Goal: Information Seeking & Learning: Find specific fact

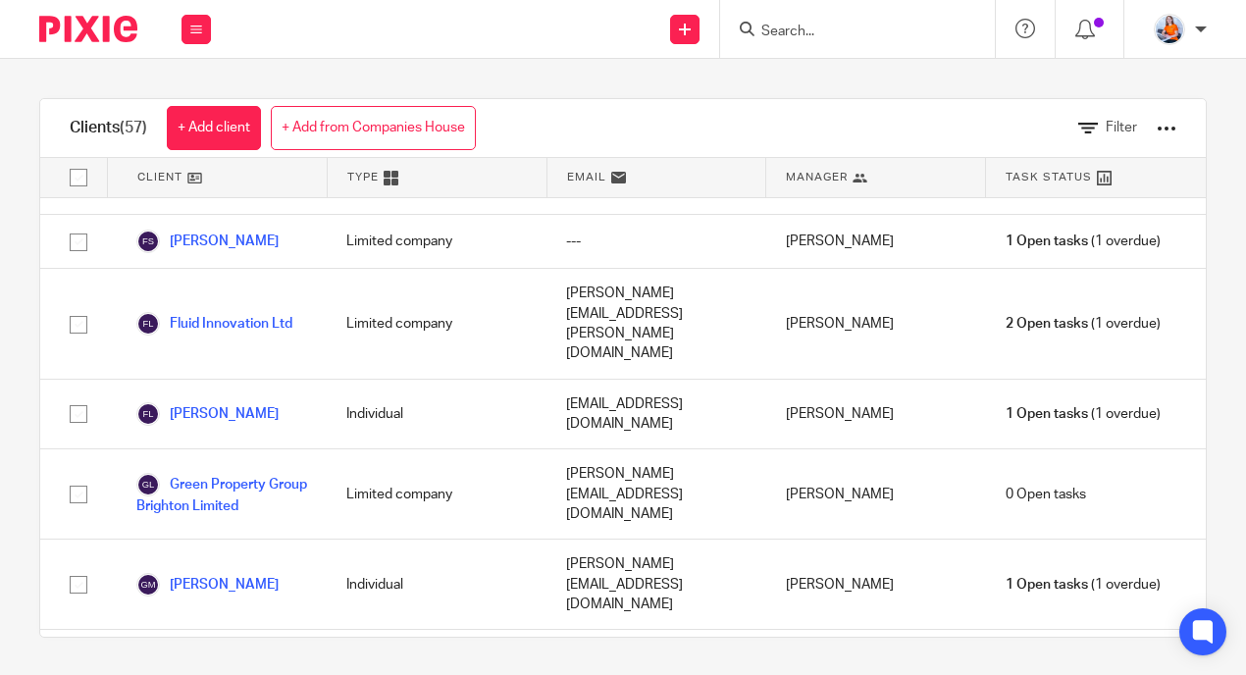
scroll to position [1545, 0]
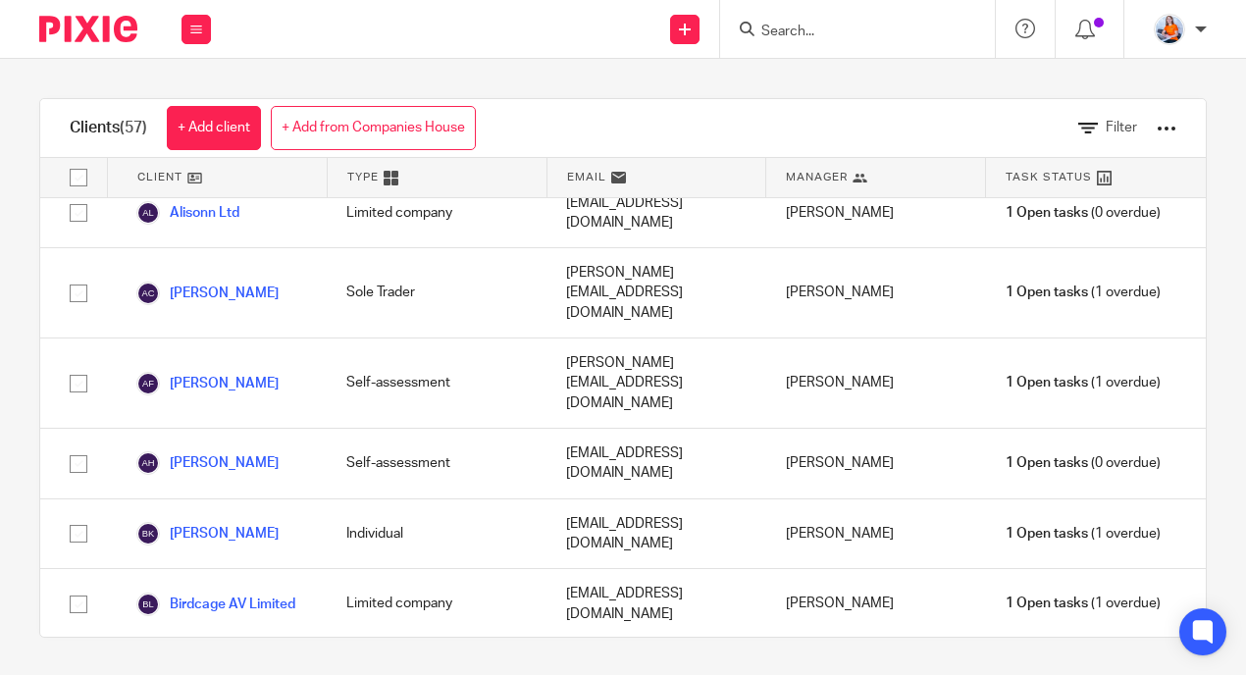
scroll to position [275, 0]
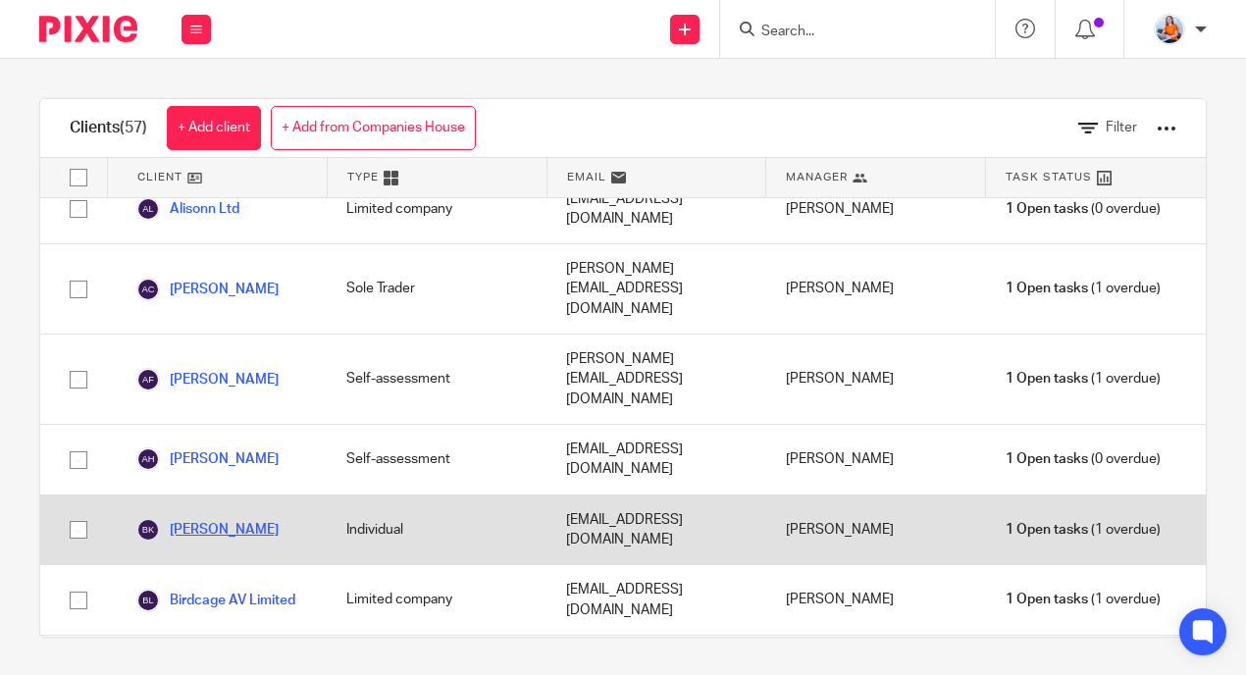
click at [240, 518] on link "[PERSON_NAME]" at bounding box center [207, 530] width 142 height 24
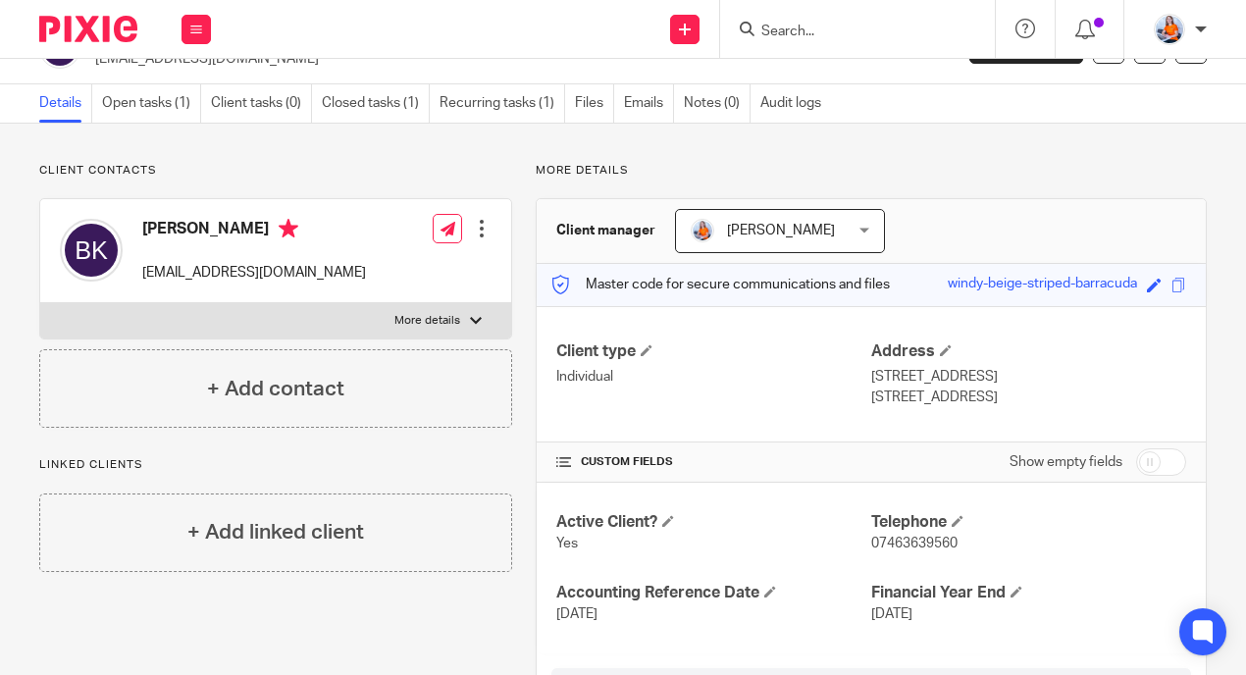
scroll to position [47, 0]
click at [430, 327] on p "More details" at bounding box center [427, 320] width 66 height 16
click at [40, 302] on input "More details" at bounding box center [39, 301] width 1 height 1
checkbox input "true"
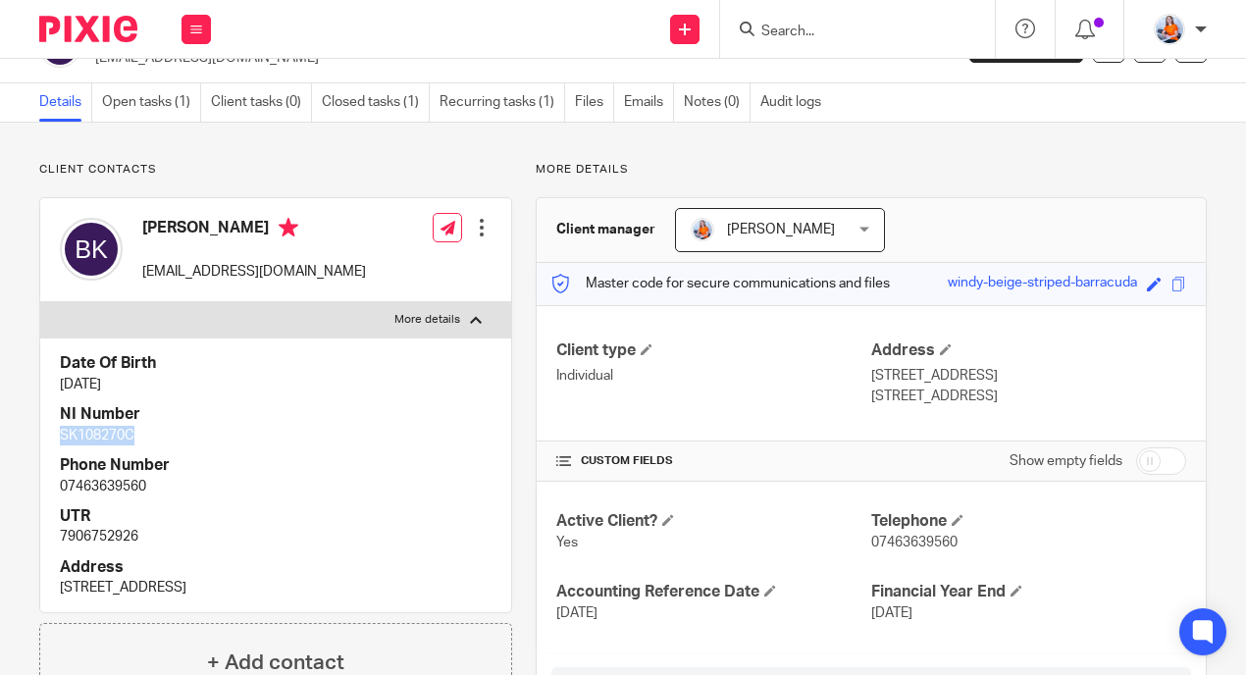
drag, startPoint x: 61, startPoint y: 438, endPoint x: 135, endPoint y: 439, distance: 74.6
click at [135, 439] on p "SK108270C" at bounding box center [276, 436] width 432 height 20
copy p "SK108270C"
drag, startPoint x: 60, startPoint y: 538, endPoint x: 145, endPoint y: 537, distance: 85.4
click at [145, 537] on p "7906752926" at bounding box center [276, 537] width 432 height 20
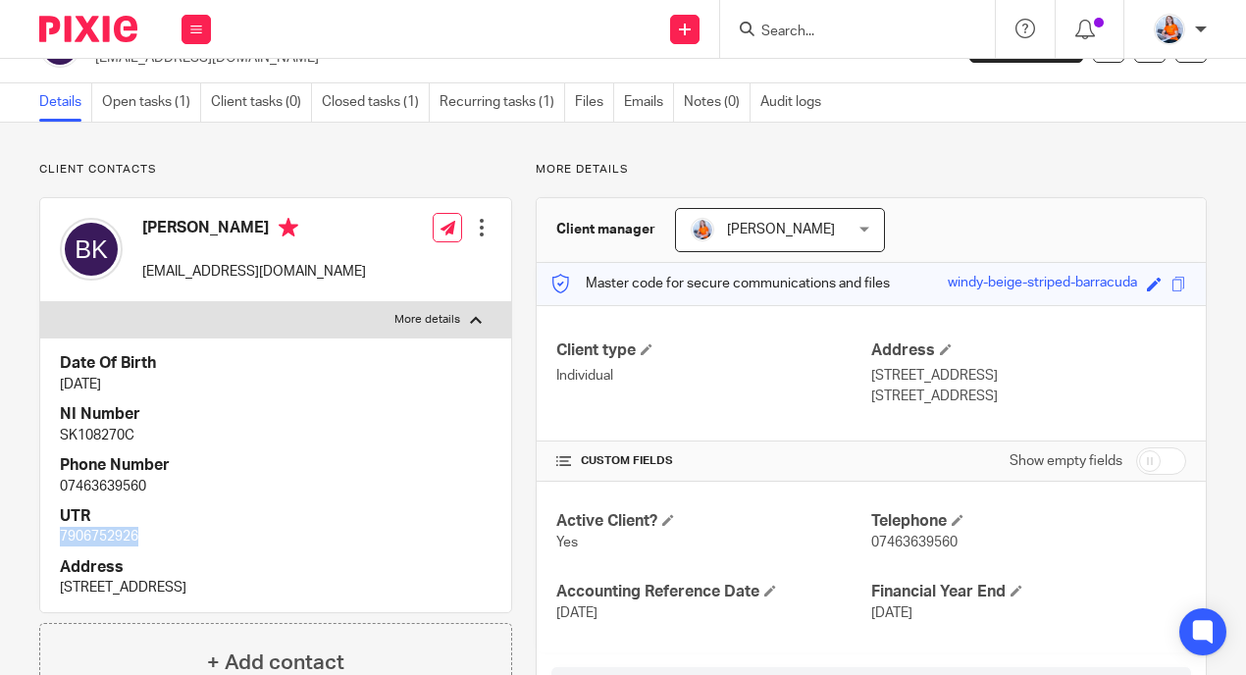
copy p "7906752926"
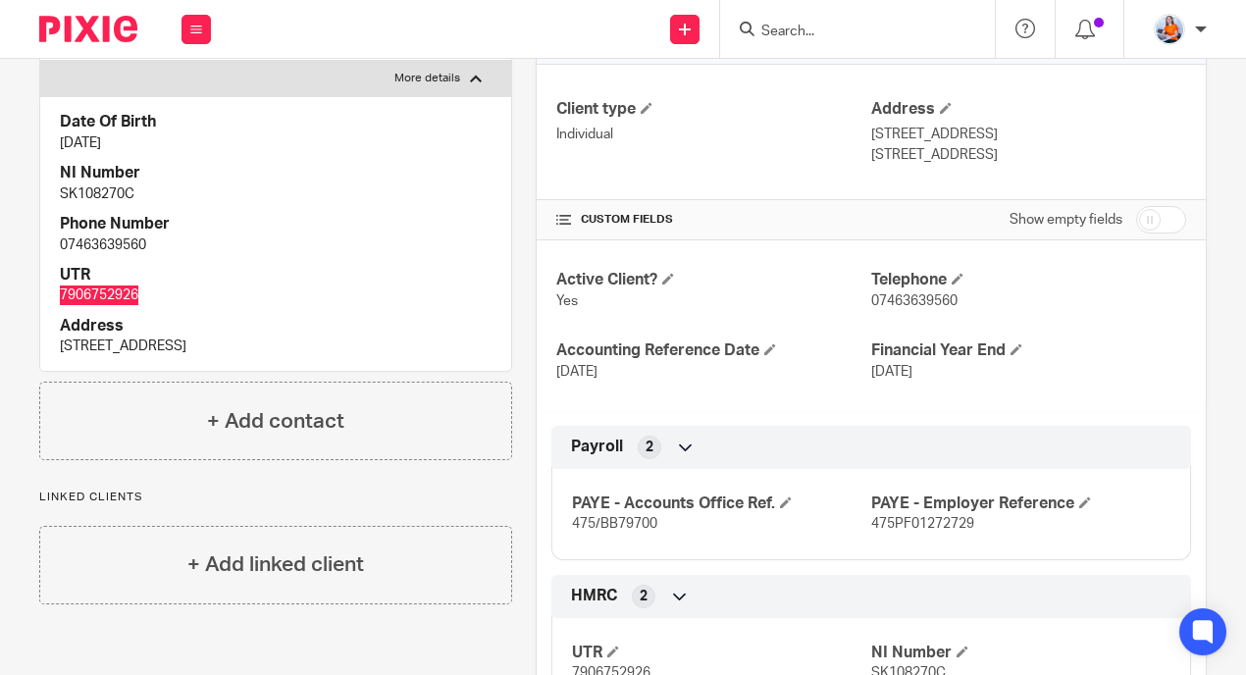
scroll to position [0, 0]
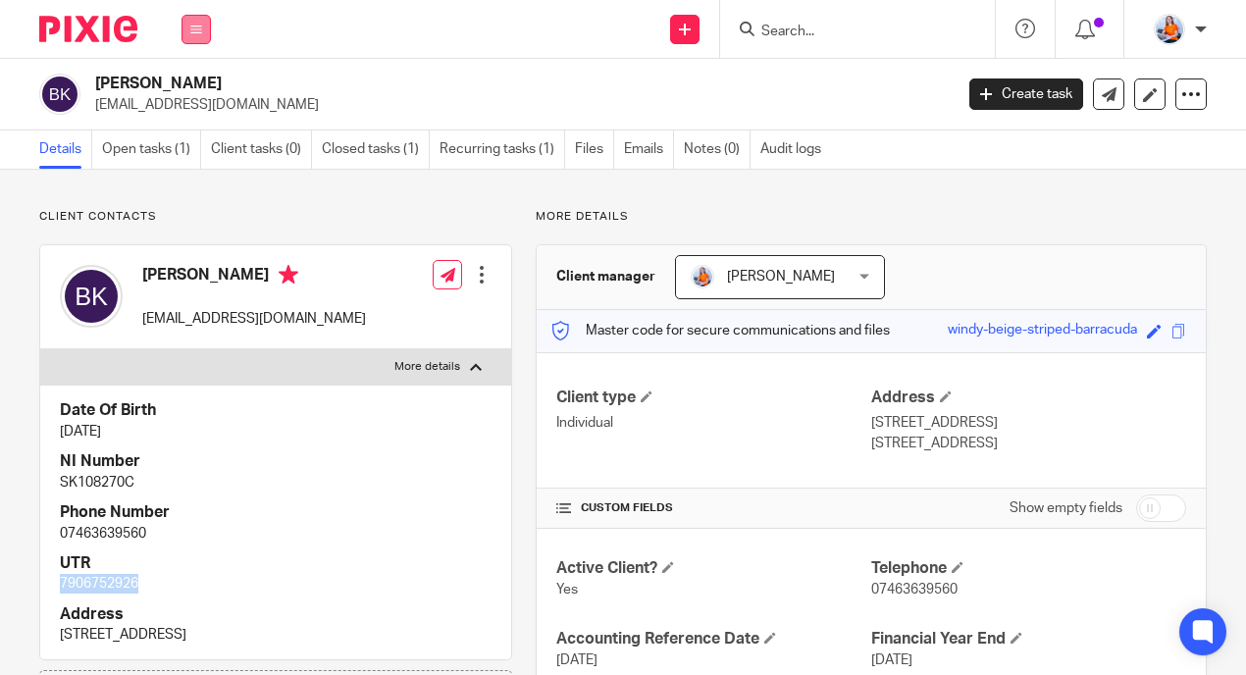
click at [193, 31] on icon at bounding box center [196, 30] width 12 height 12
click at [204, 147] on link "Clients" at bounding box center [192, 149] width 45 height 14
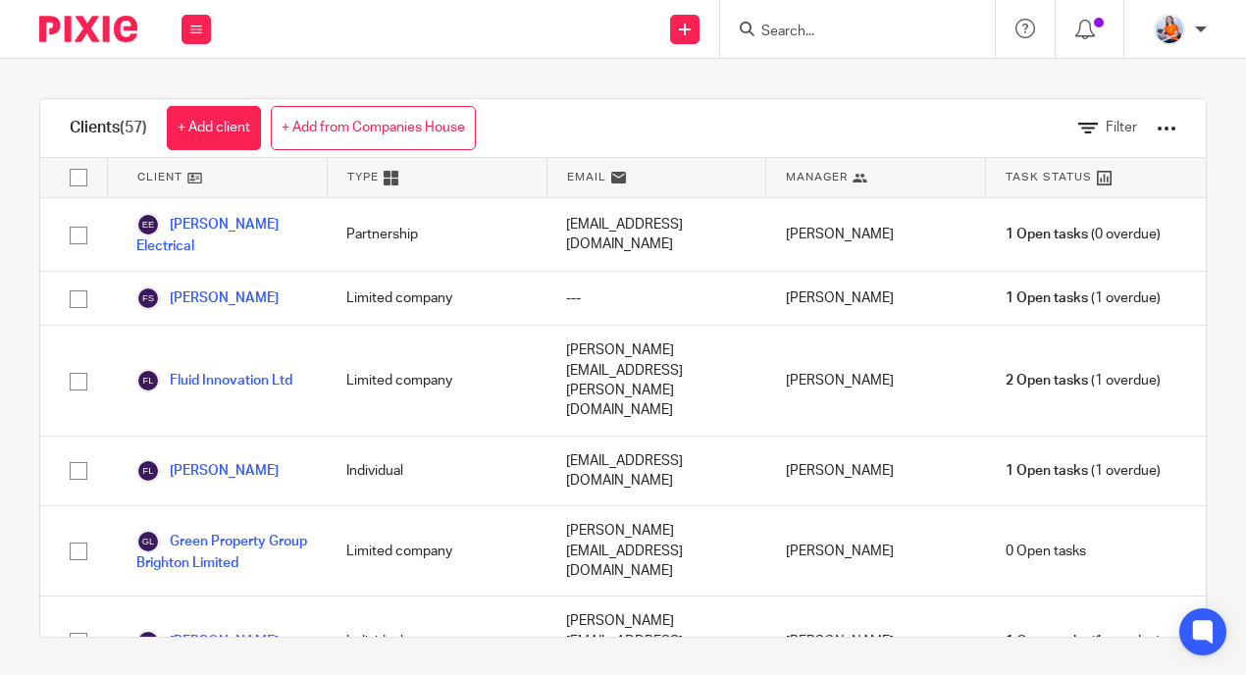
scroll to position [1496, 0]
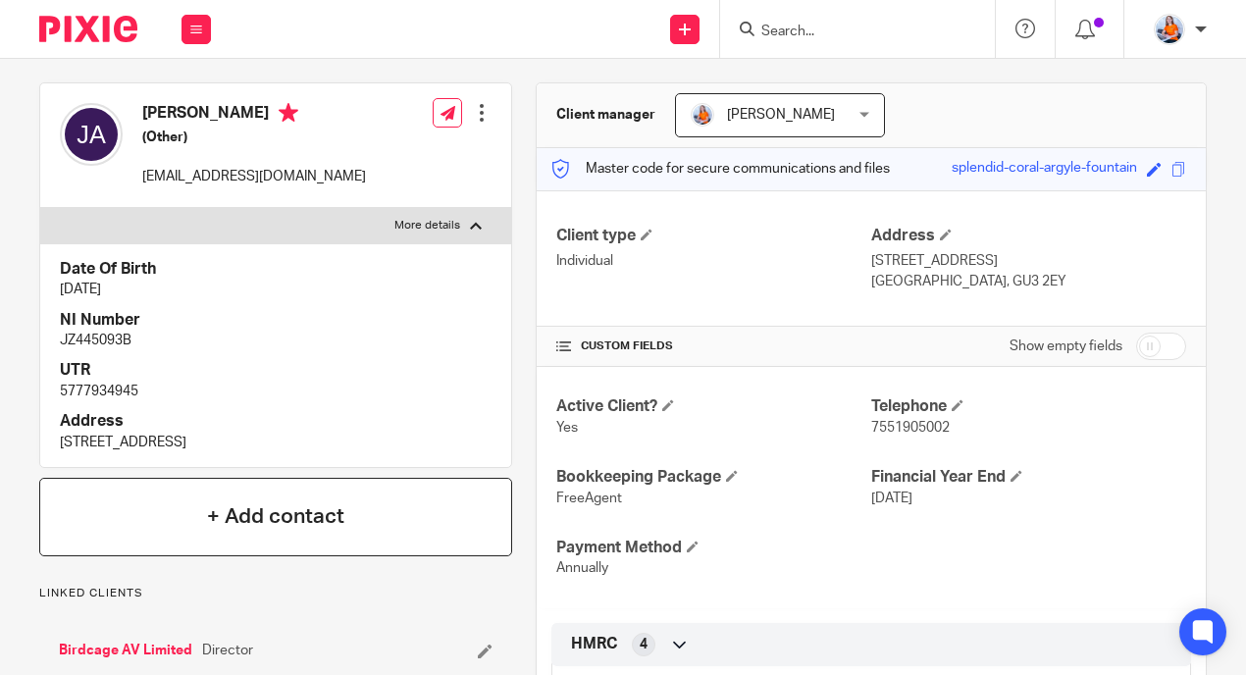
scroll to position [224, 0]
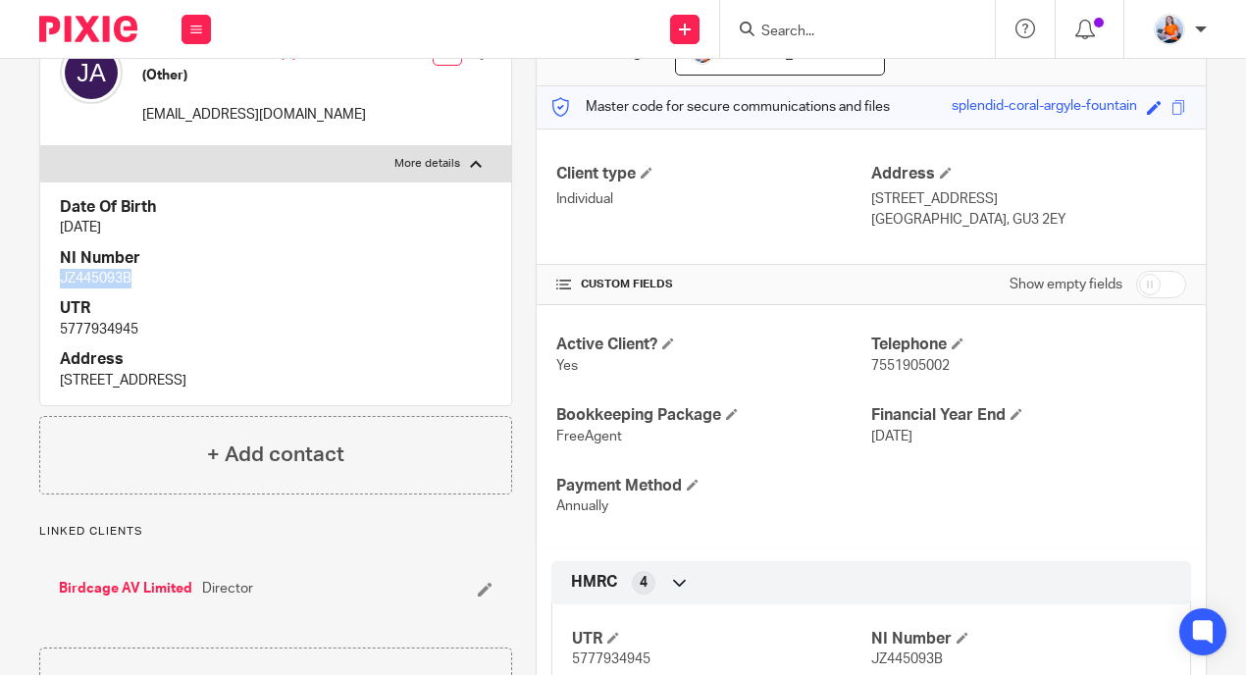
drag, startPoint x: 61, startPoint y: 279, endPoint x: 144, endPoint y: 284, distance: 83.5
click at [144, 284] on p "JZ445093B" at bounding box center [276, 279] width 432 height 20
copy p "JZ445093B"
click at [53, 329] on div "Date Of Birth [DATE] NI Number JZ445093B UTR 5777934945 Address [STREET_ADDRESS]" at bounding box center [275, 294] width 471 height 224
drag, startPoint x: 53, startPoint y: 329, endPoint x: 151, endPoint y: 330, distance: 98.1
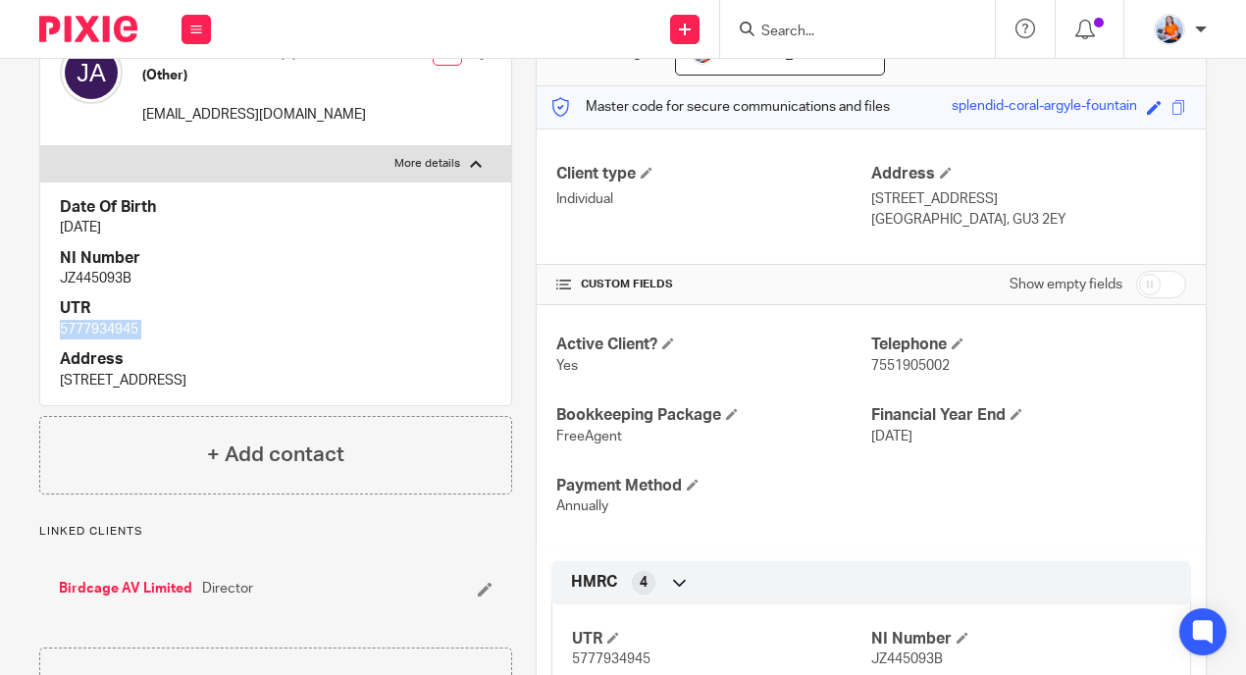
click at [151, 330] on div "Date Of Birth 14 Sep 1994 NI Number JZ445093B UTR 5777934945 Address 21 Orchard…" at bounding box center [275, 294] width 471 height 224
copy div "5777934945"
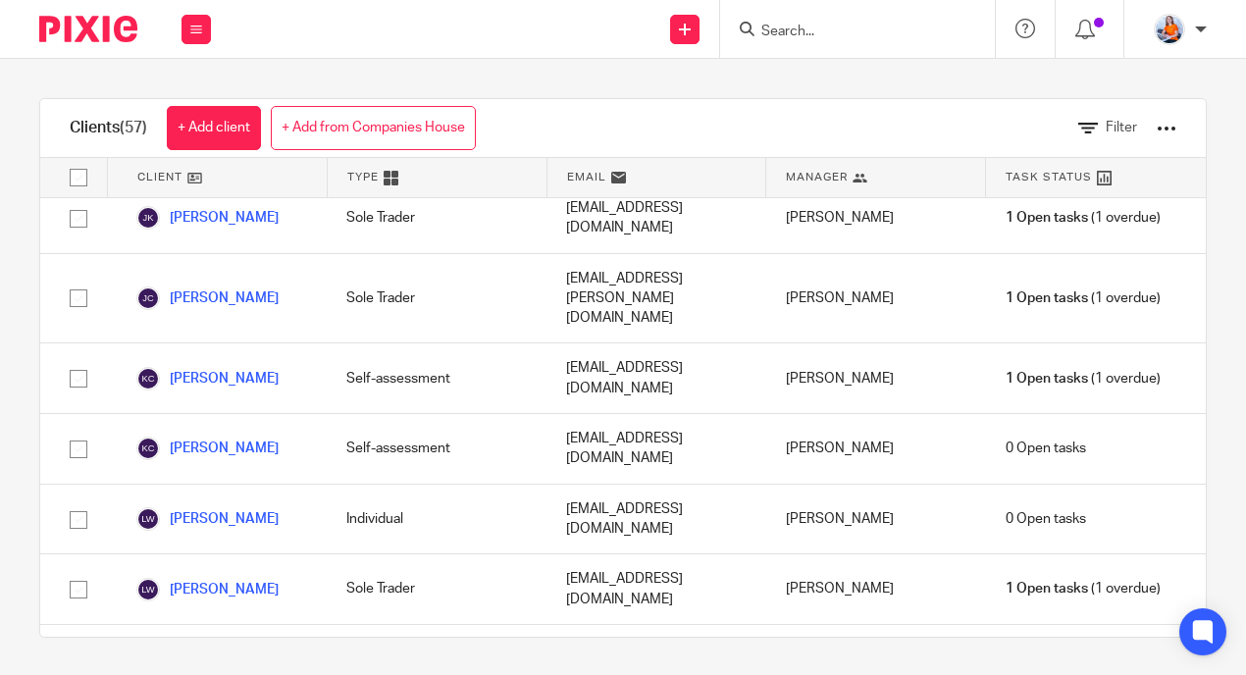
scroll to position [2404, 0]
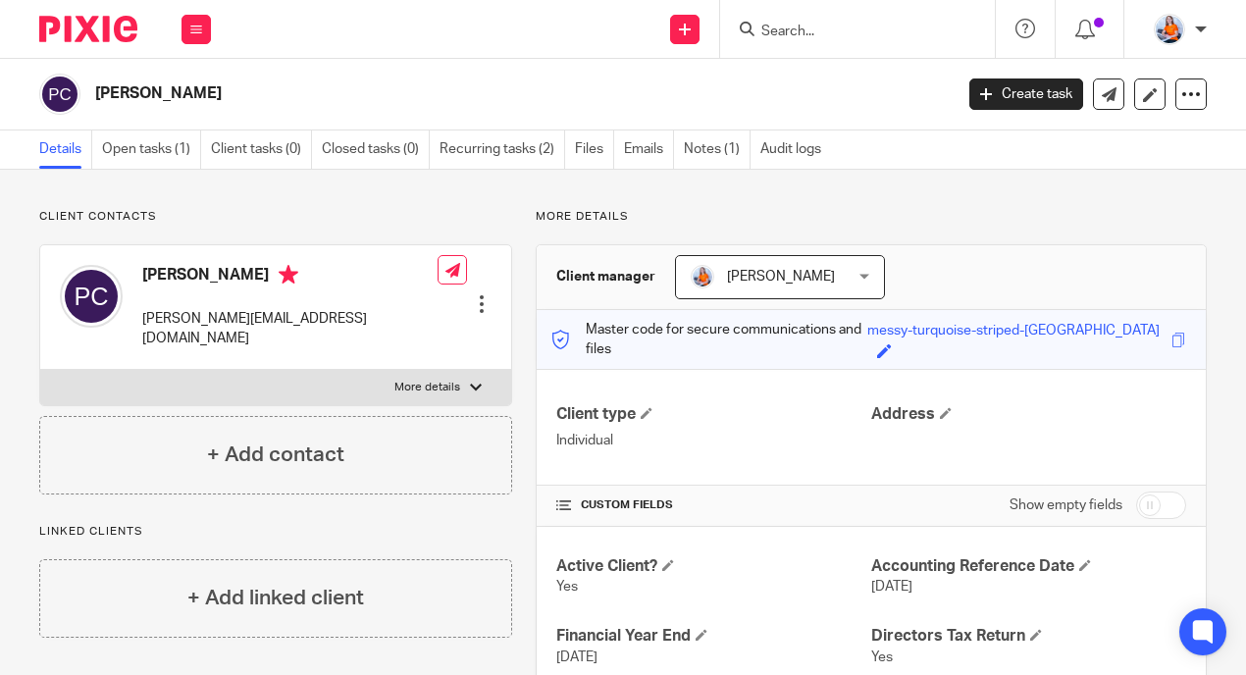
click at [409, 380] on p "More details" at bounding box center [427, 388] width 66 height 16
click at [40, 370] on input "More details" at bounding box center [39, 369] width 1 height 1
checkbox input "true"
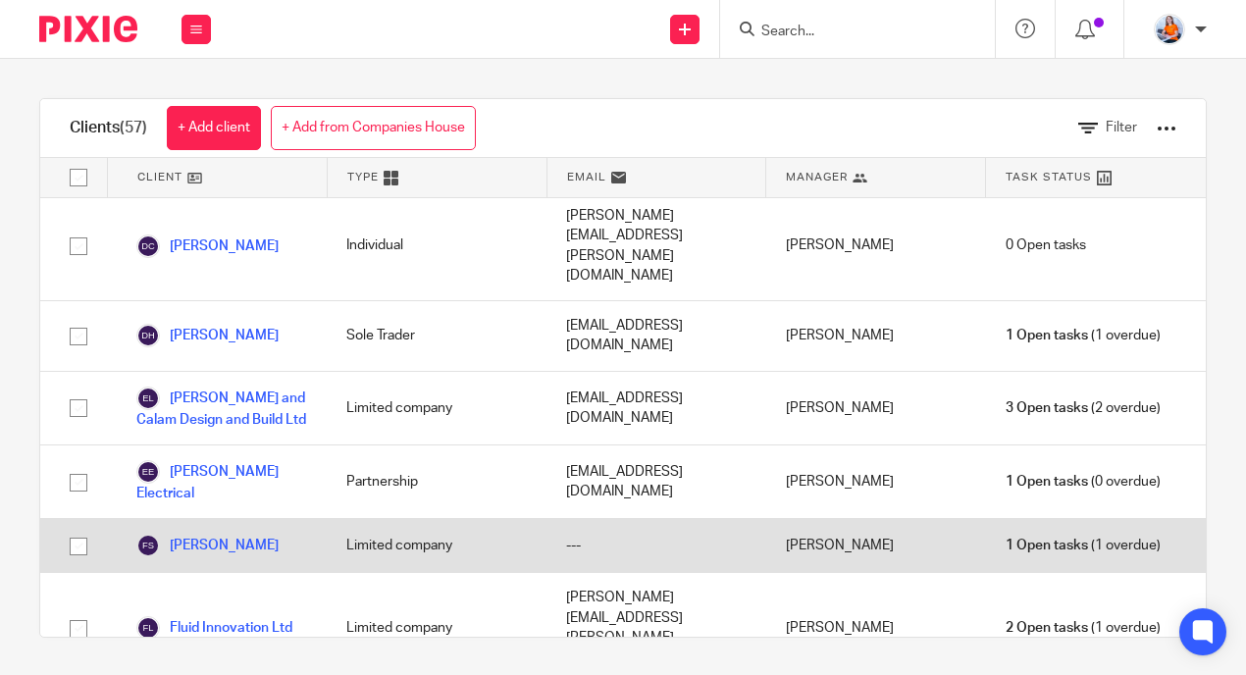
scroll to position [1376, 0]
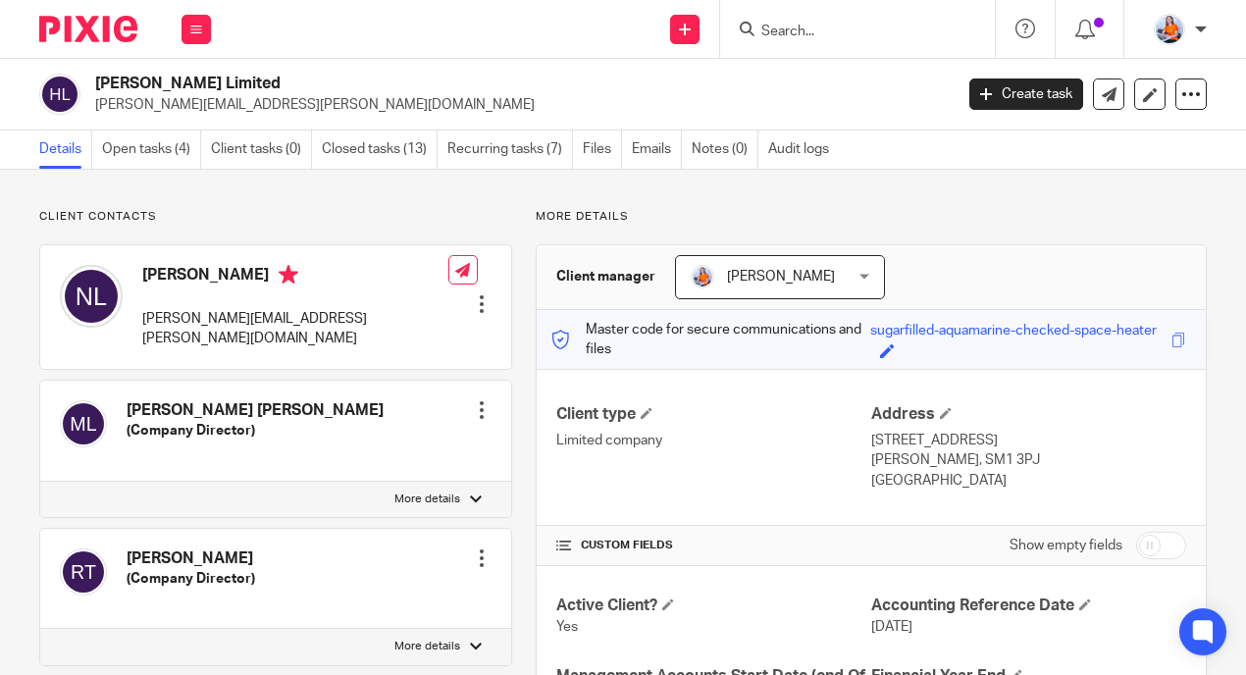
click at [441, 492] on p "More details" at bounding box center [427, 500] width 66 height 16
click at [40, 481] on input "More details" at bounding box center [39, 481] width 1 height 1
checkbox input "true"
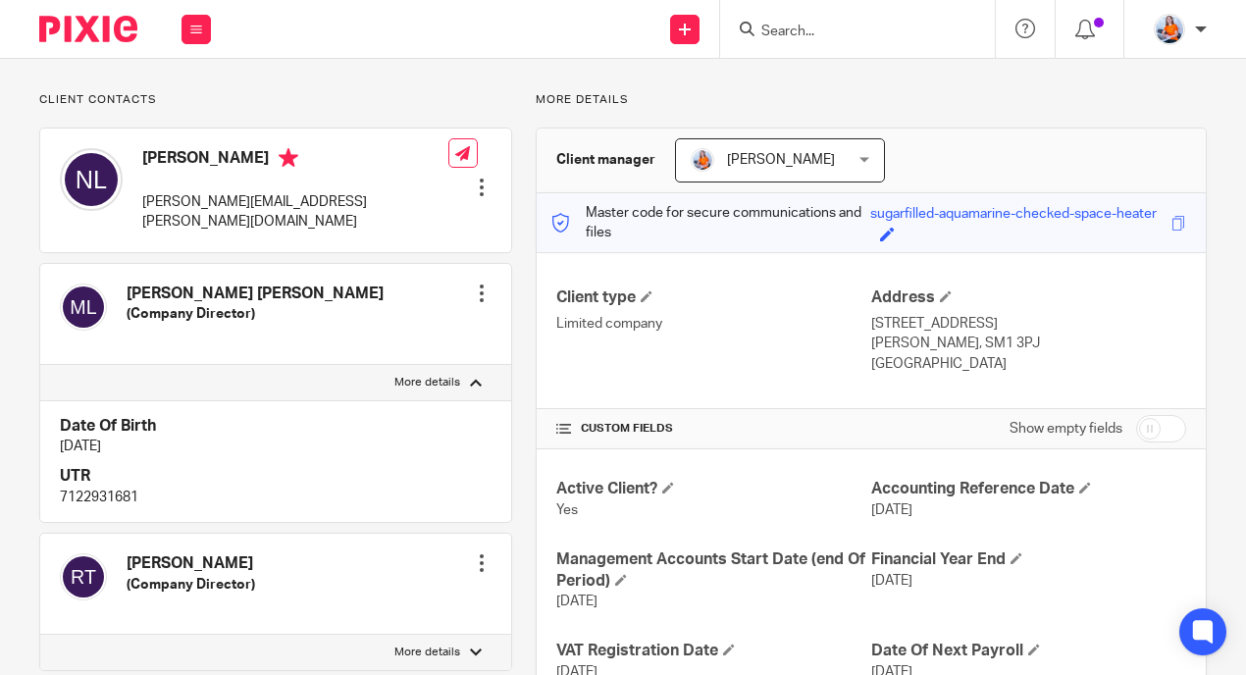
scroll to position [156, 0]
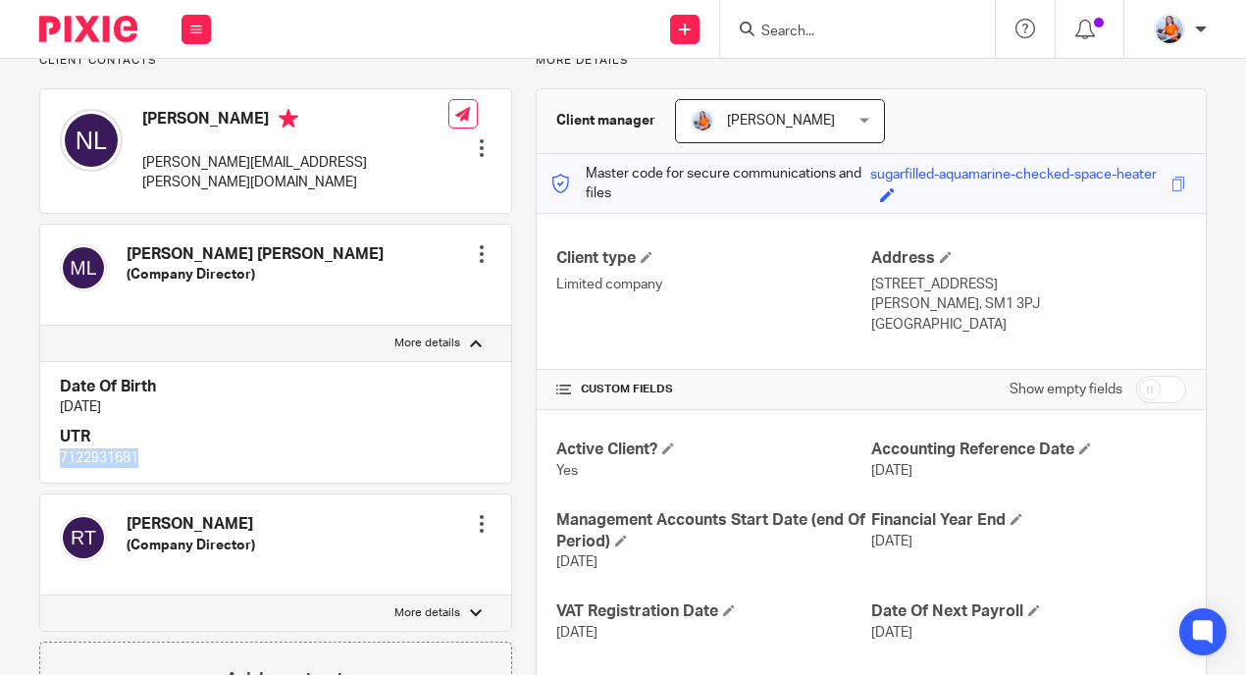
drag, startPoint x: 56, startPoint y: 439, endPoint x: 157, endPoint y: 441, distance: 101.1
click at [157, 441] on div "Date Of Birth 4 May 1977 UTR 7122931681" at bounding box center [275, 422] width 471 height 123
copy p "7122931681"
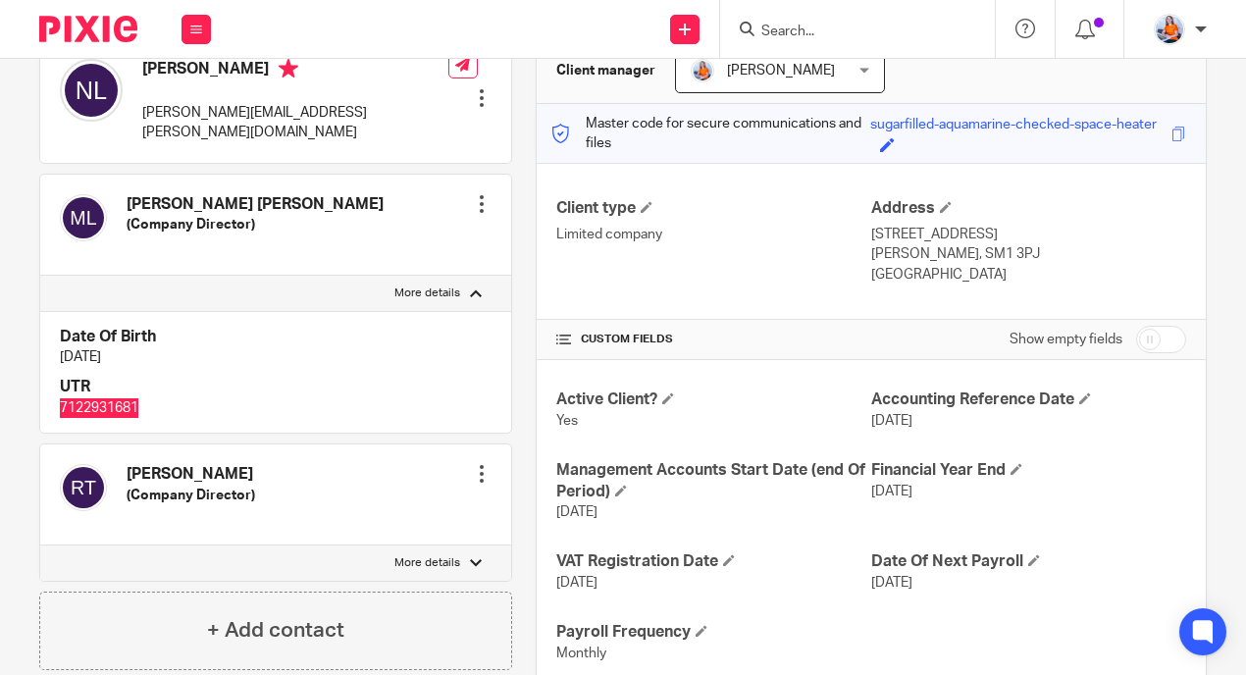
scroll to position [316, 0]
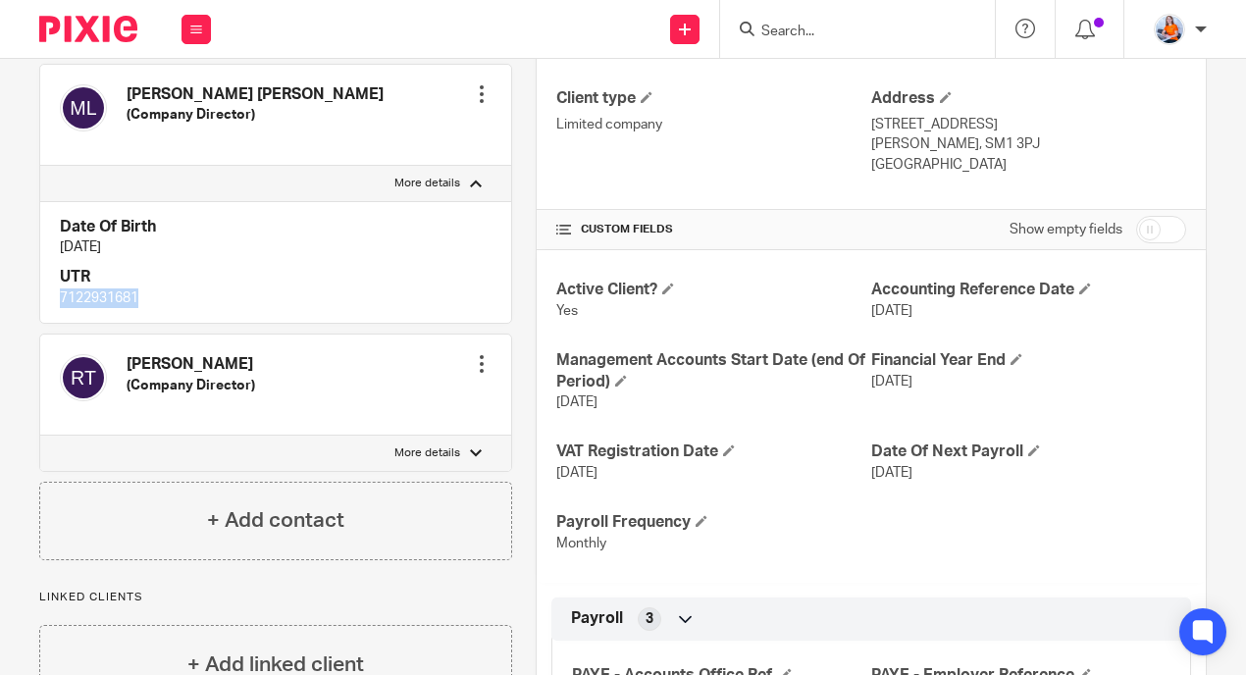
click at [431, 445] on p "More details" at bounding box center [427, 453] width 66 height 16
click at [40, 435] on input "More details" at bounding box center [39, 435] width 1 height 1
checkbox input "true"
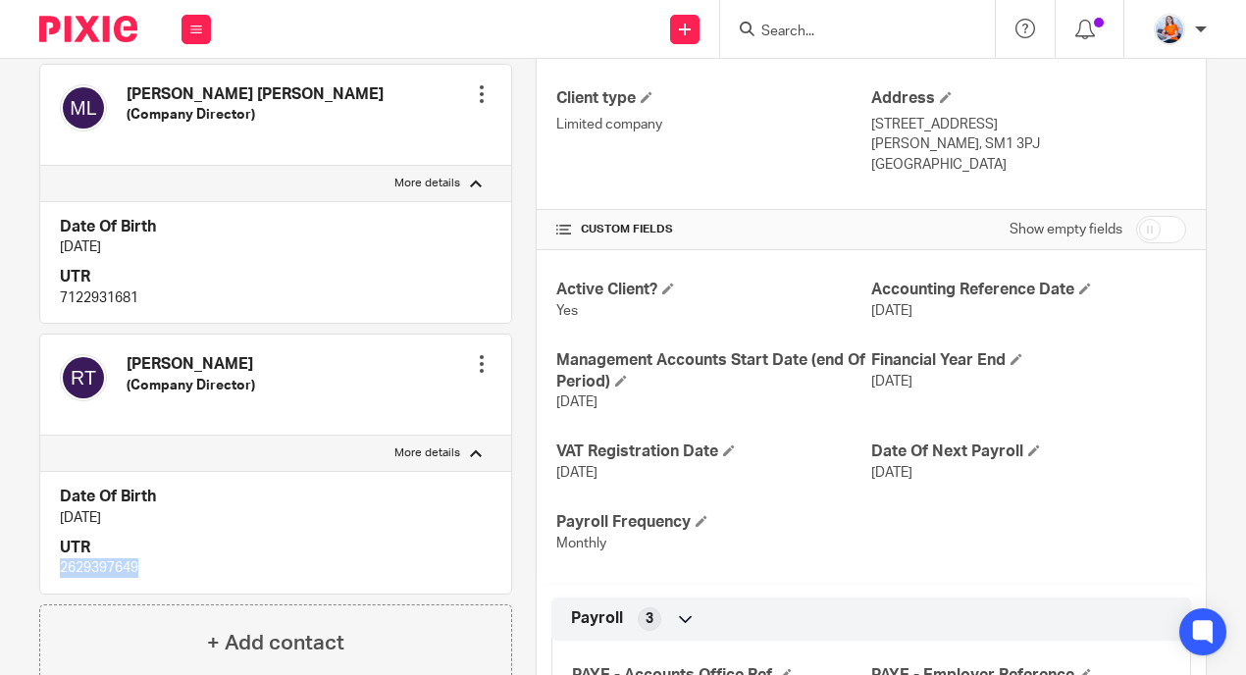
drag, startPoint x: 46, startPoint y: 546, endPoint x: 167, endPoint y: 559, distance: 121.4
click at [167, 559] on div "Date Of Birth 4 May 1975 UTR 2629397649" at bounding box center [275, 532] width 471 height 123
copy p "2629397649"
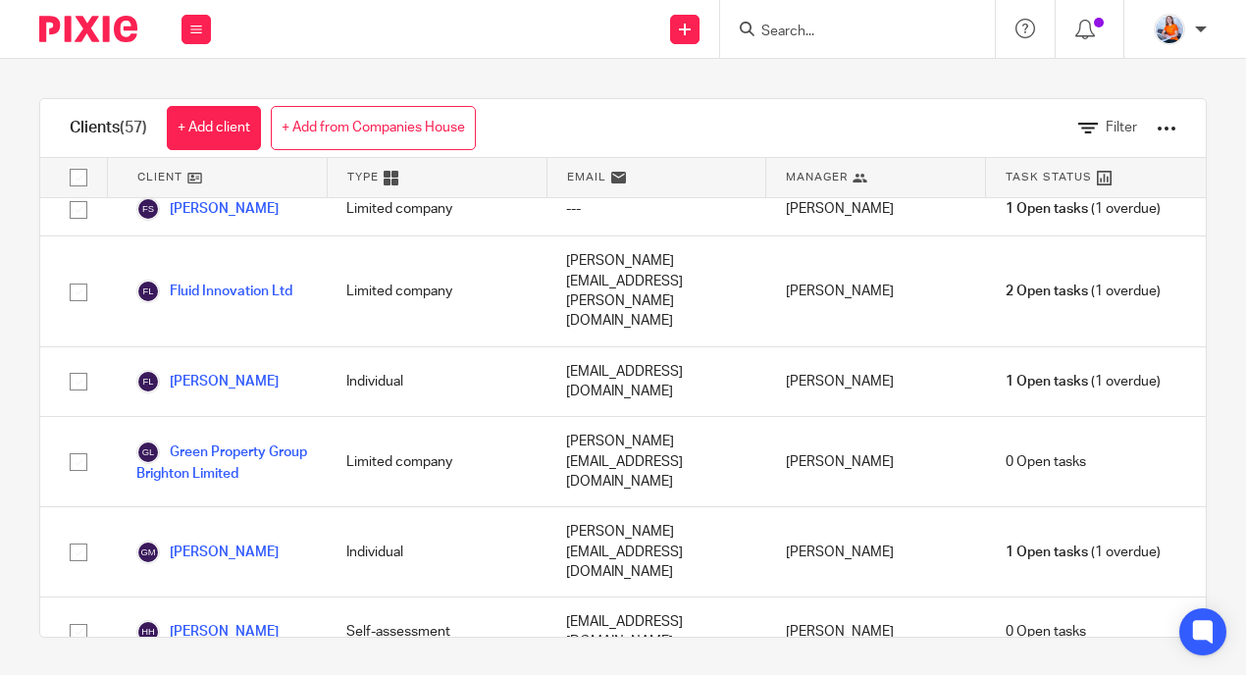
scroll to position [1388, 0]
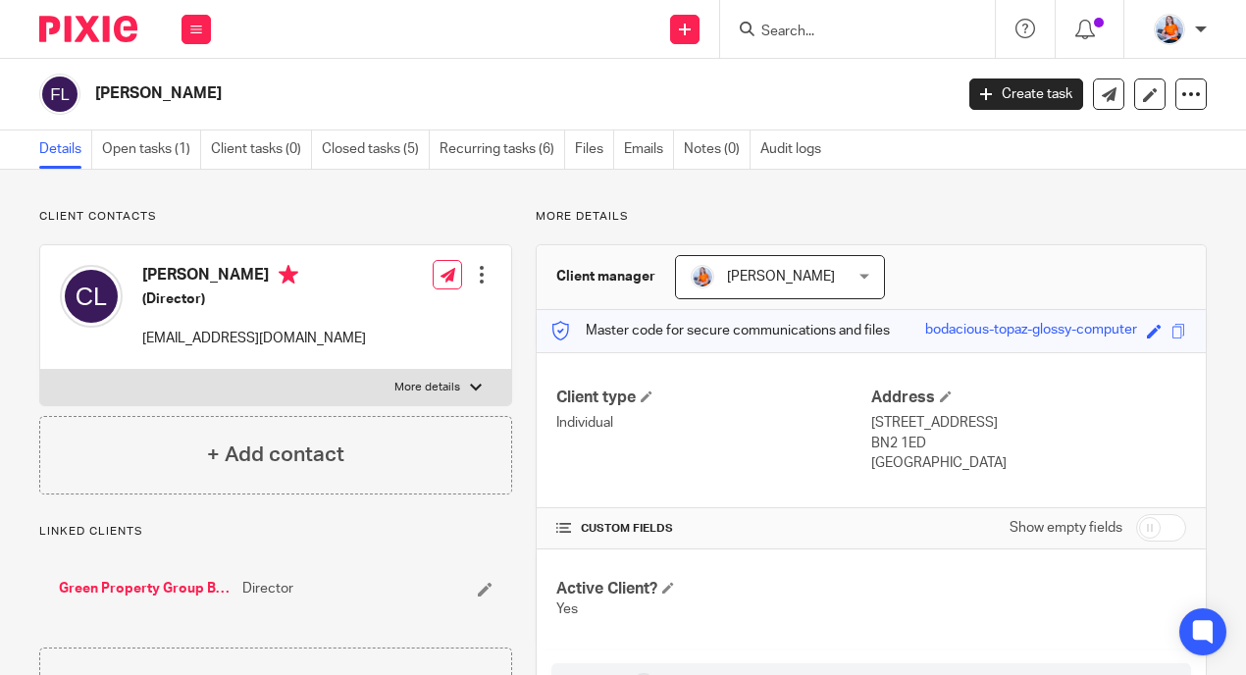
click at [442, 377] on label "More details" at bounding box center [275, 387] width 471 height 35
click at [40, 370] on input "More details" at bounding box center [39, 369] width 1 height 1
checkbox input "true"
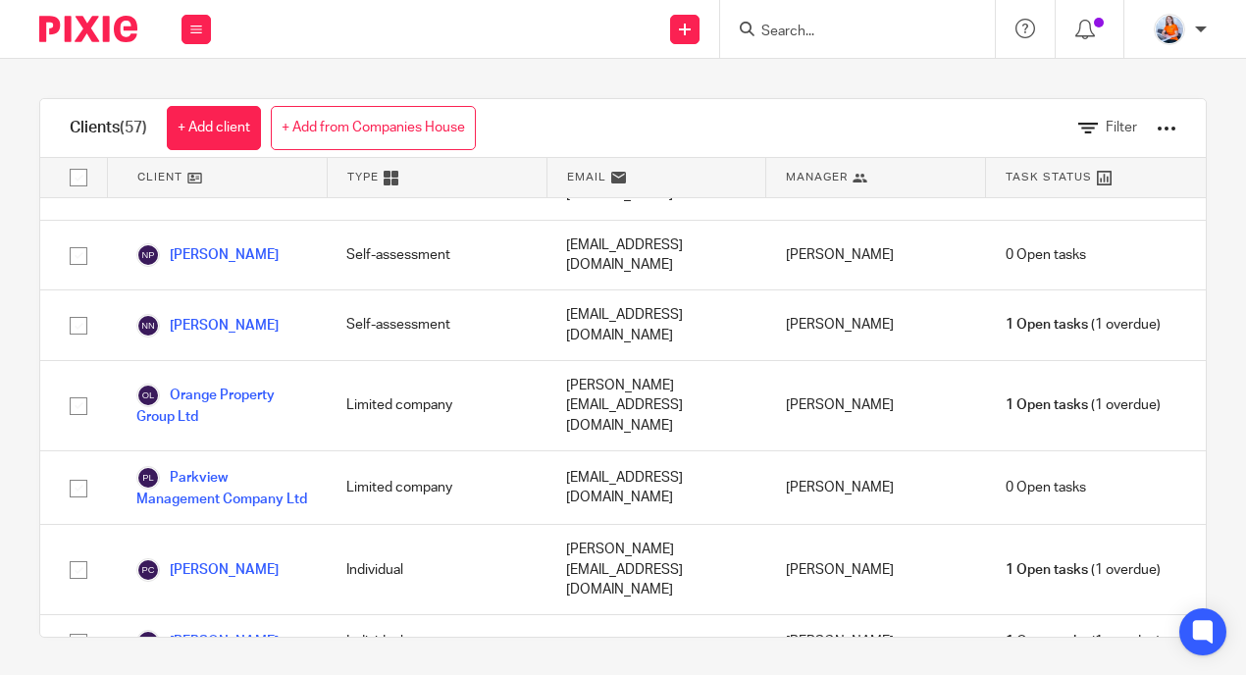
scroll to position [3155, 0]
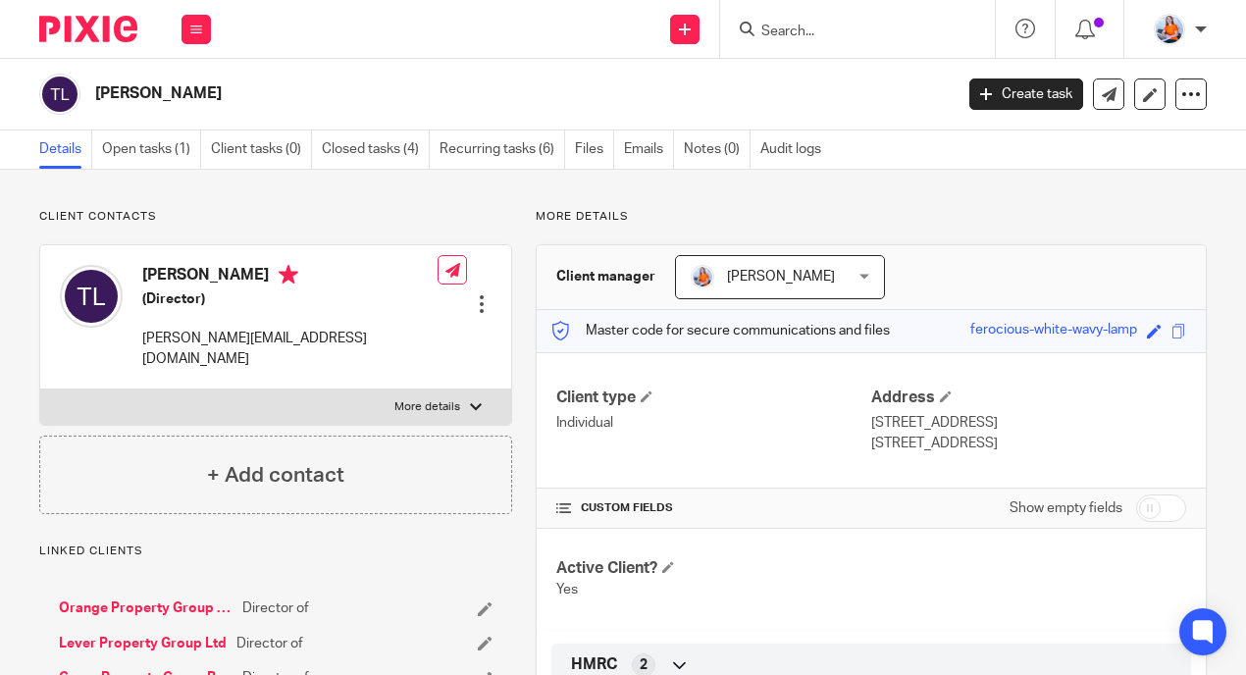
click at [421, 399] on p "More details" at bounding box center [427, 407] width 66 height 16
click at [40, 390] on input "More details" at bounding box center [39, 389] width 1 height 1
checkbox input "true"
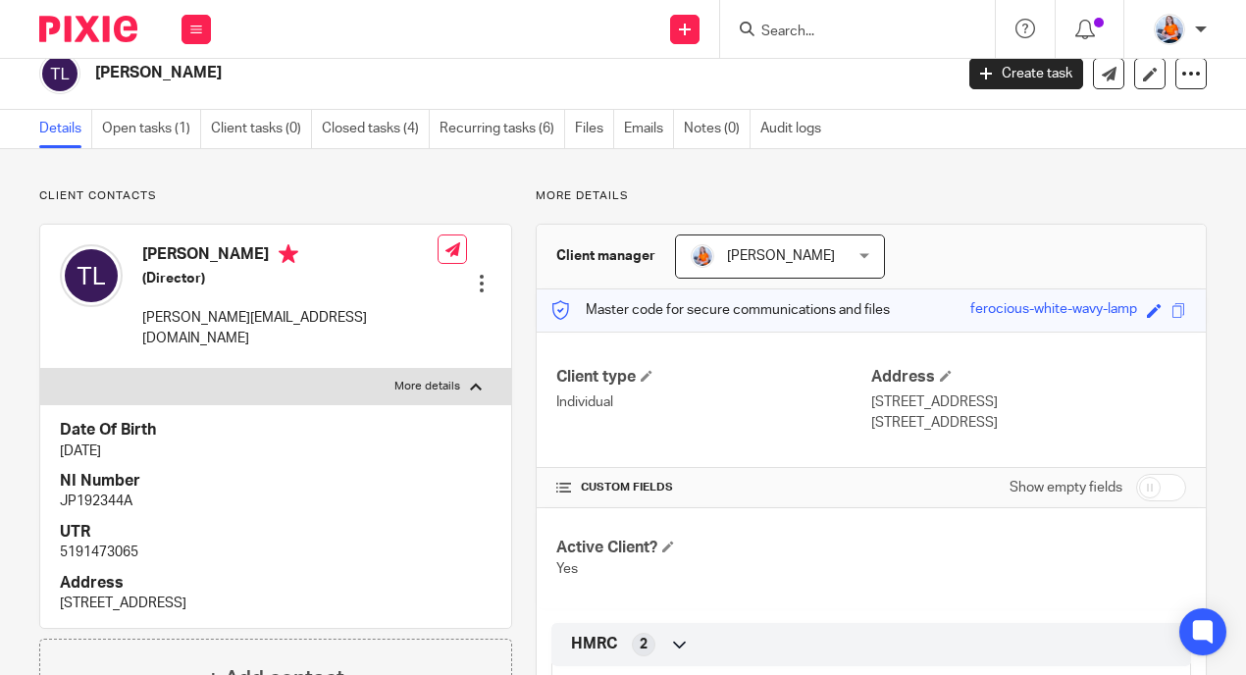
scroll to position [47, 0]
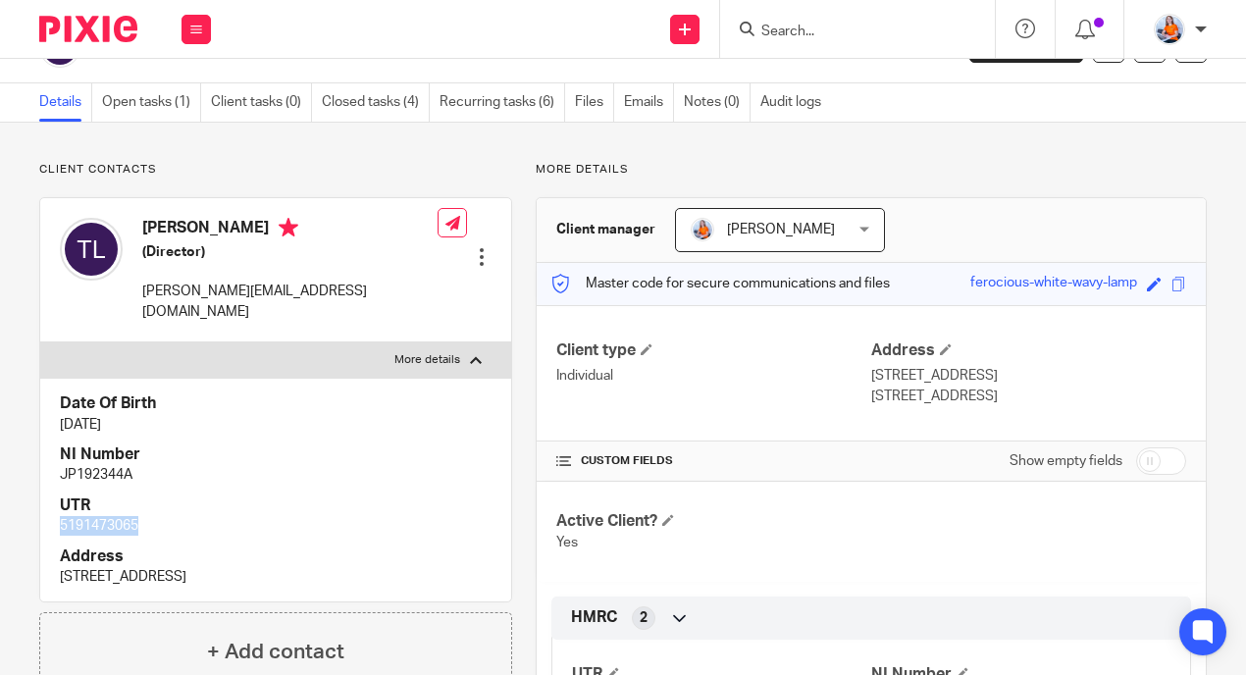
drag, startPoint x: 58, startPoint y: 504, endPoint x: 171, endPoint y: 506, distance: 112.8
click at [171, 506] on div "Date Of Birth [DATE] NI Number JP192344A UTR 5191473065 Address [STREET_ADDRESS]" at bounding box center [275, 490] width 471 height 224
copy p "5191473065"
drag, startPoint x: 52, startPoint y: 456, endPoint x: 231, endPoint y: 459, distance: 178.6
click at [231, 459] on div "Date Of Birth [DATE] NI Number JP192344A UTR 5191473065 Address [STREET_ADDRESS]" at bounding box center [275, 490] width 471 height 224
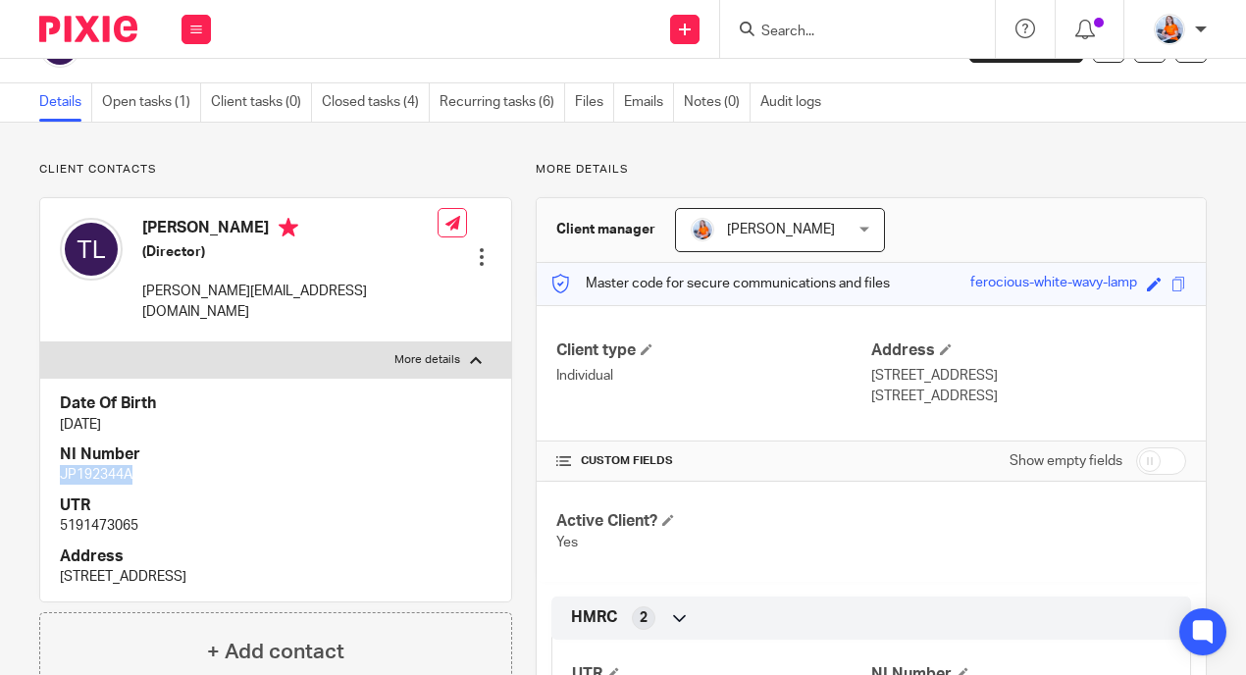
copy p "JP192344A"
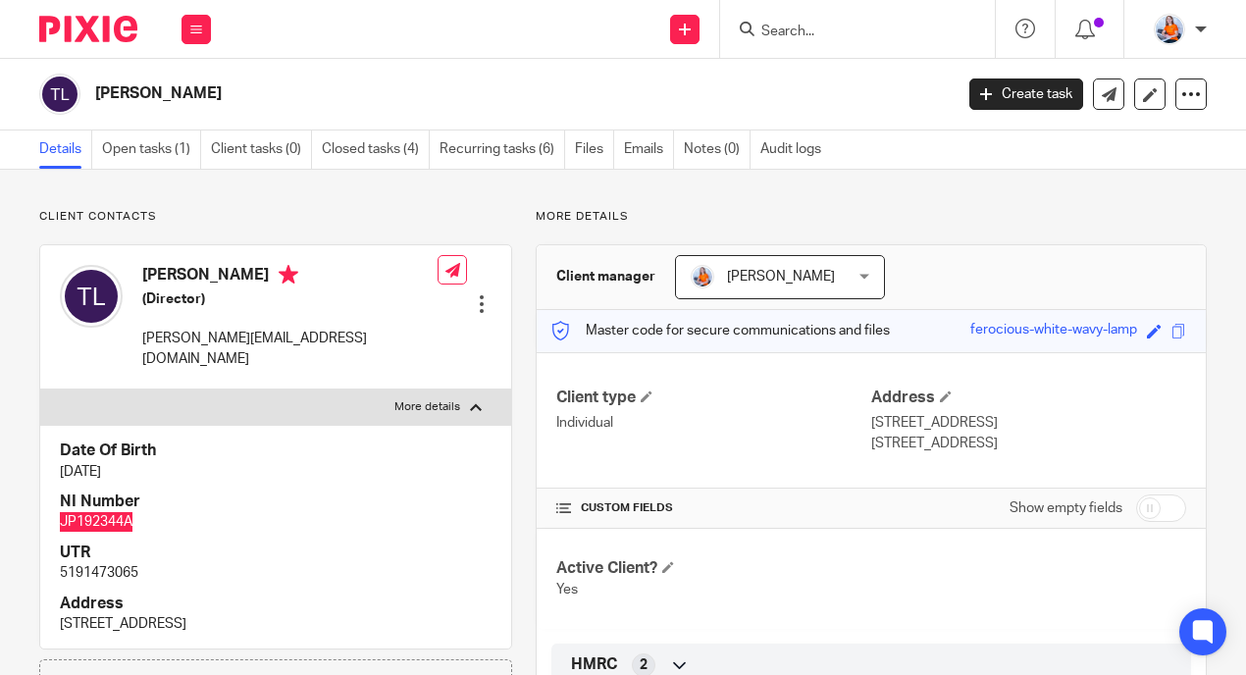
scroll to position [0, 0]
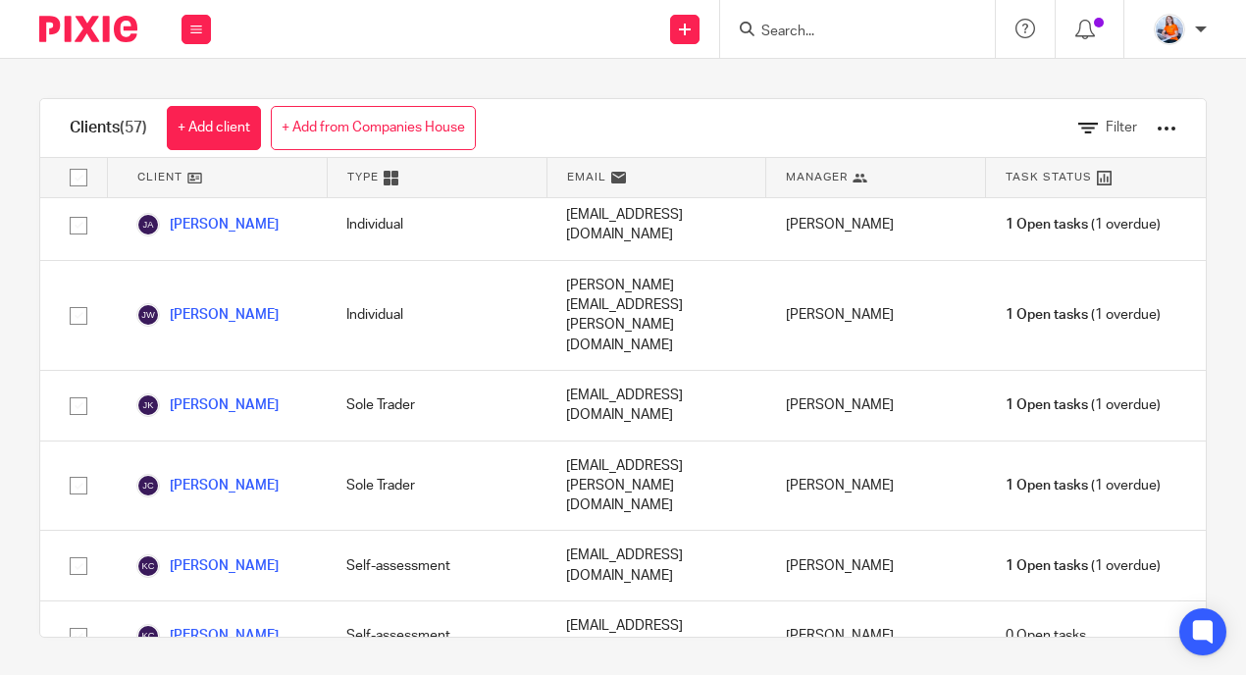
scroll to position [2172, 0]
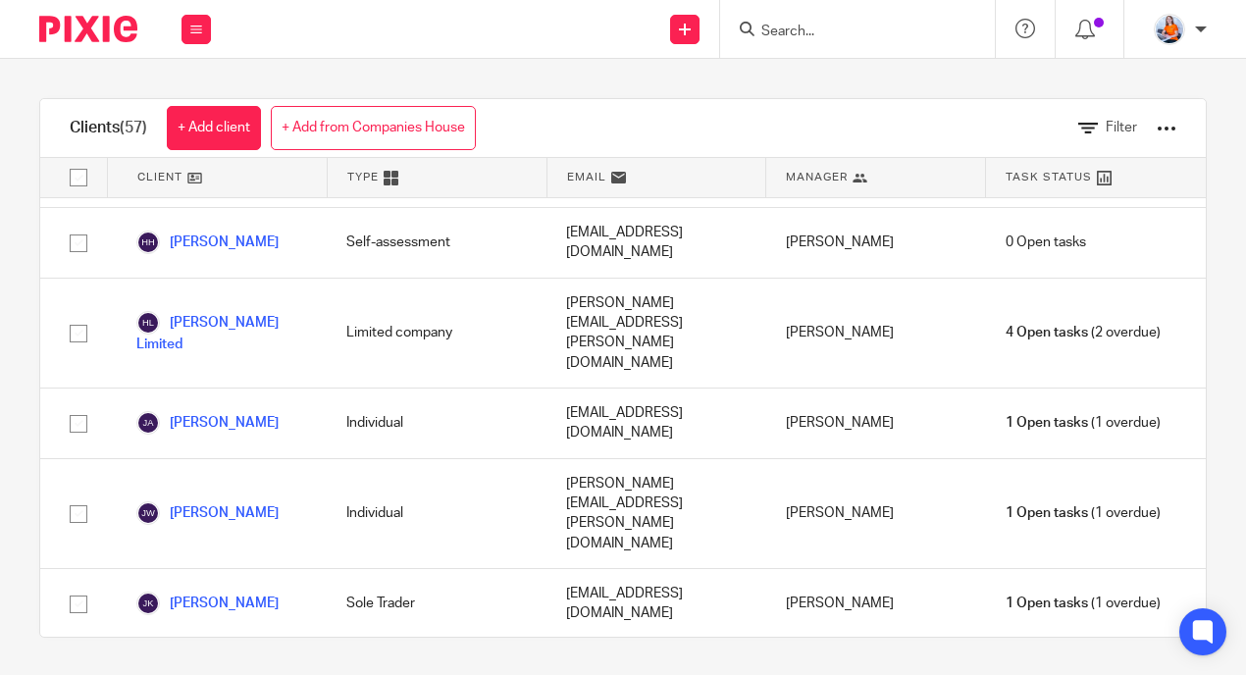
scroll to position [1977, 0]
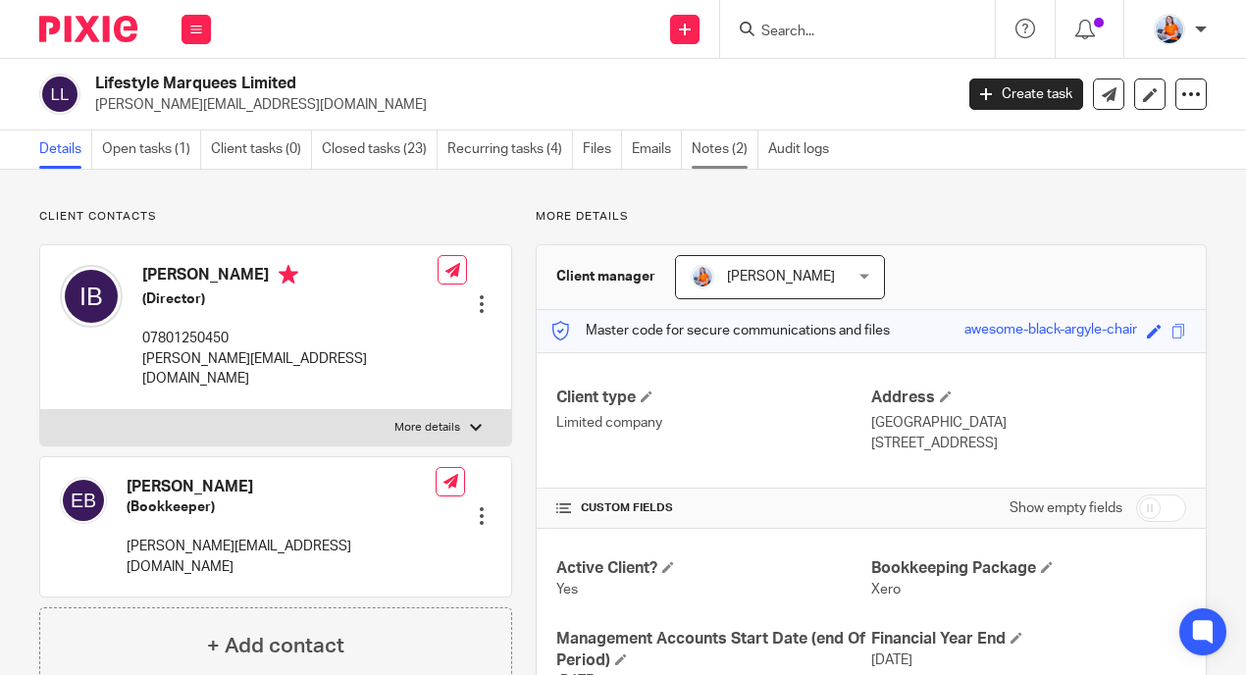
click at [730, 157] on link "Notes (2)" at bounding box center [725, 149] width 67 height 38
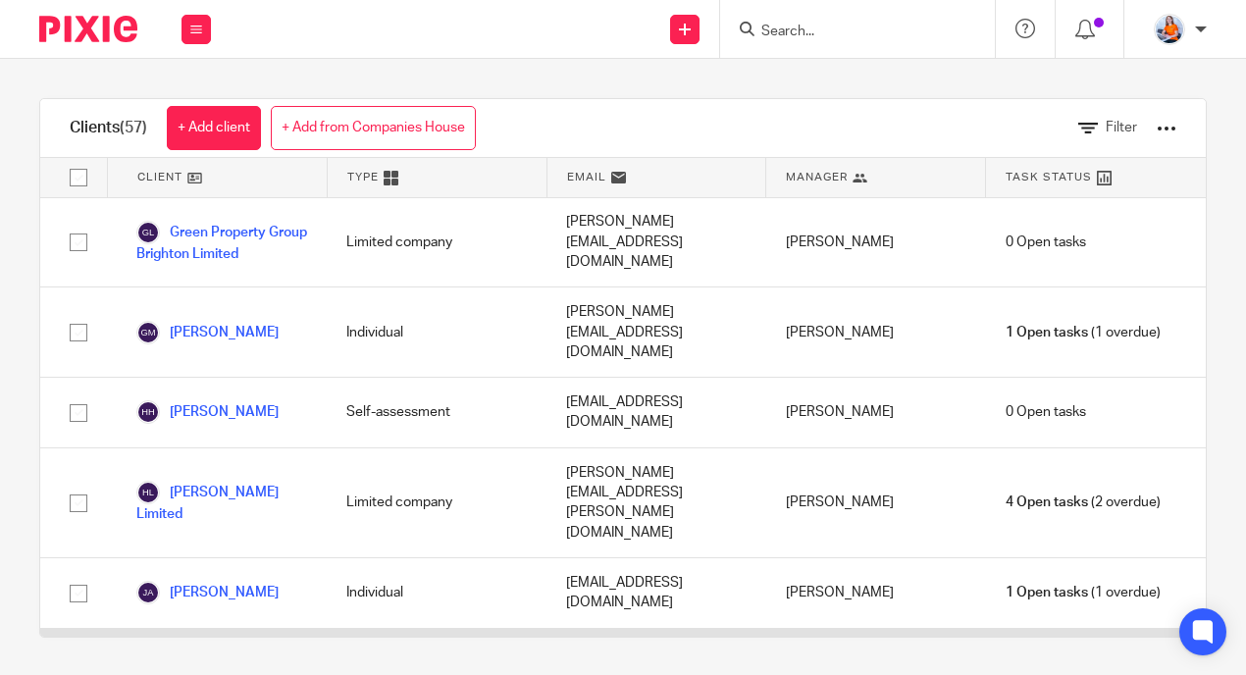
scroll to position [1801, 0]
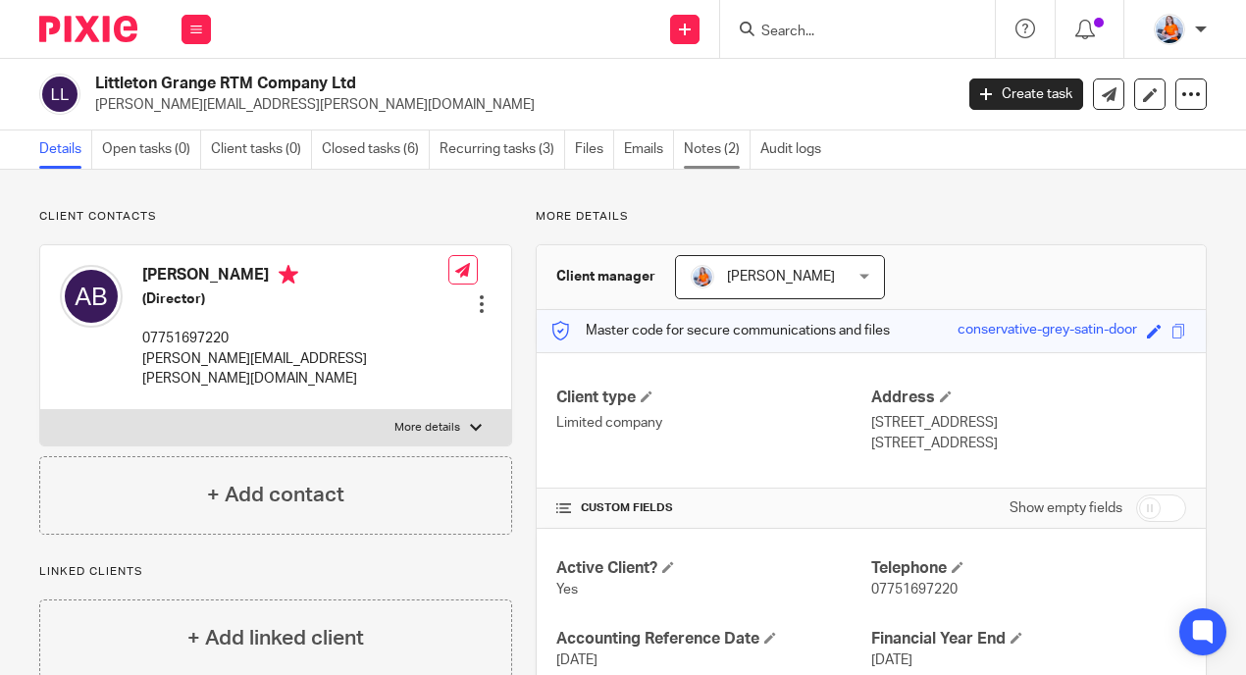
click at [715, 154] on link "Notes (2)" at bounding box center [717, 149] width 67 height 38
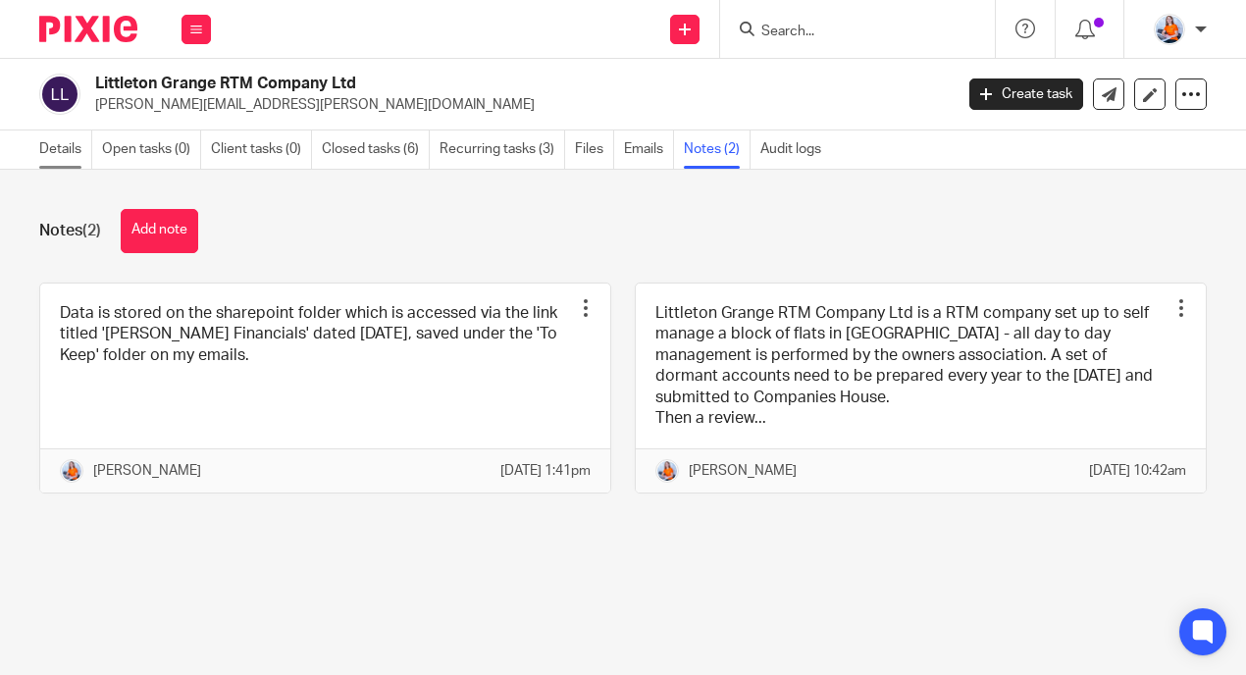
click at [52, 145] on link "Details" at bounding box center [65, 149] width 53 height 38
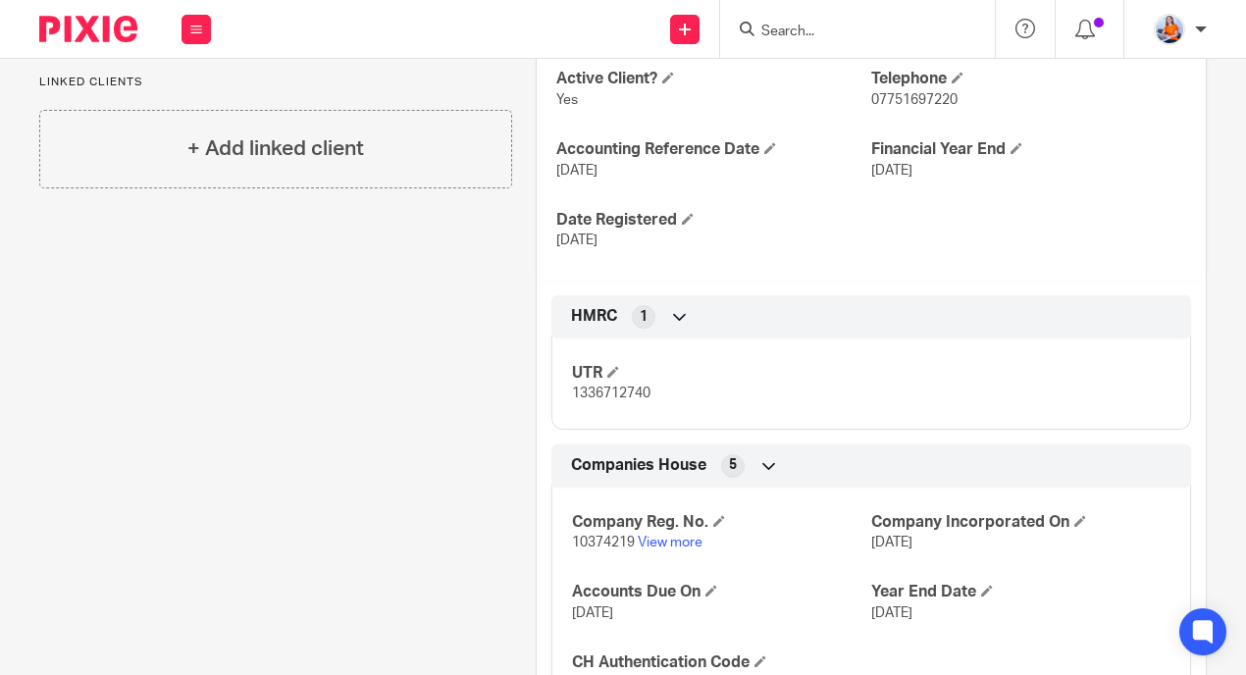
scroll to position [529, 0]
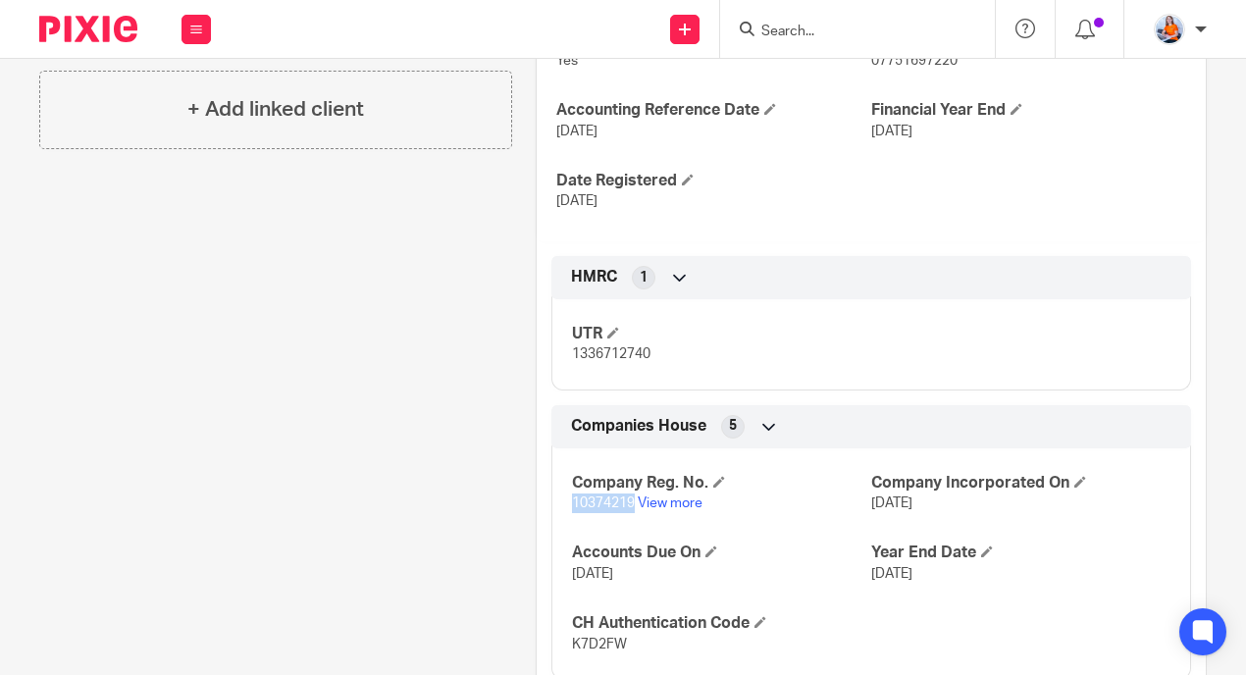
drag, startPoint x: 564, startPoint y: 501, endPoint x: 628, endPoint y: 506, distance: 64.0
click at [628, 506] on div "Company Reg. No. 10374219 View more Company Incorporated On [DATE] Accounts Due…" at bounding box center [871, 557] width 640 height 246
copy span "10374219"
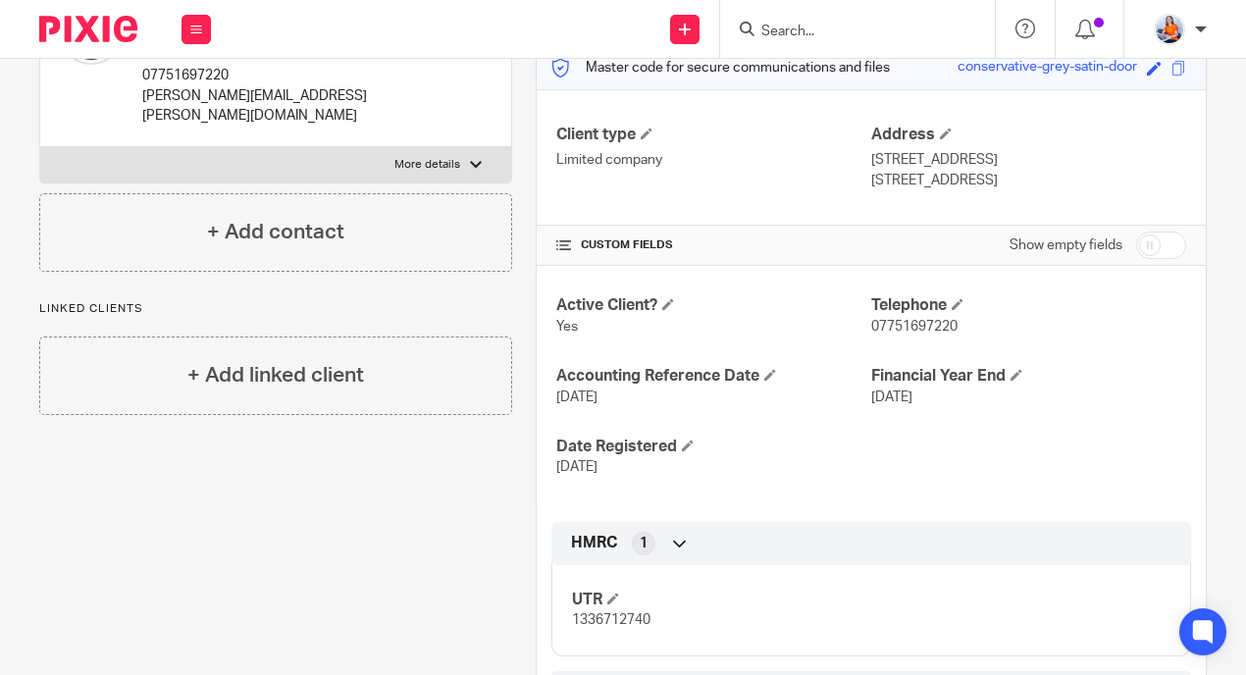
scroll to position [0, 0]
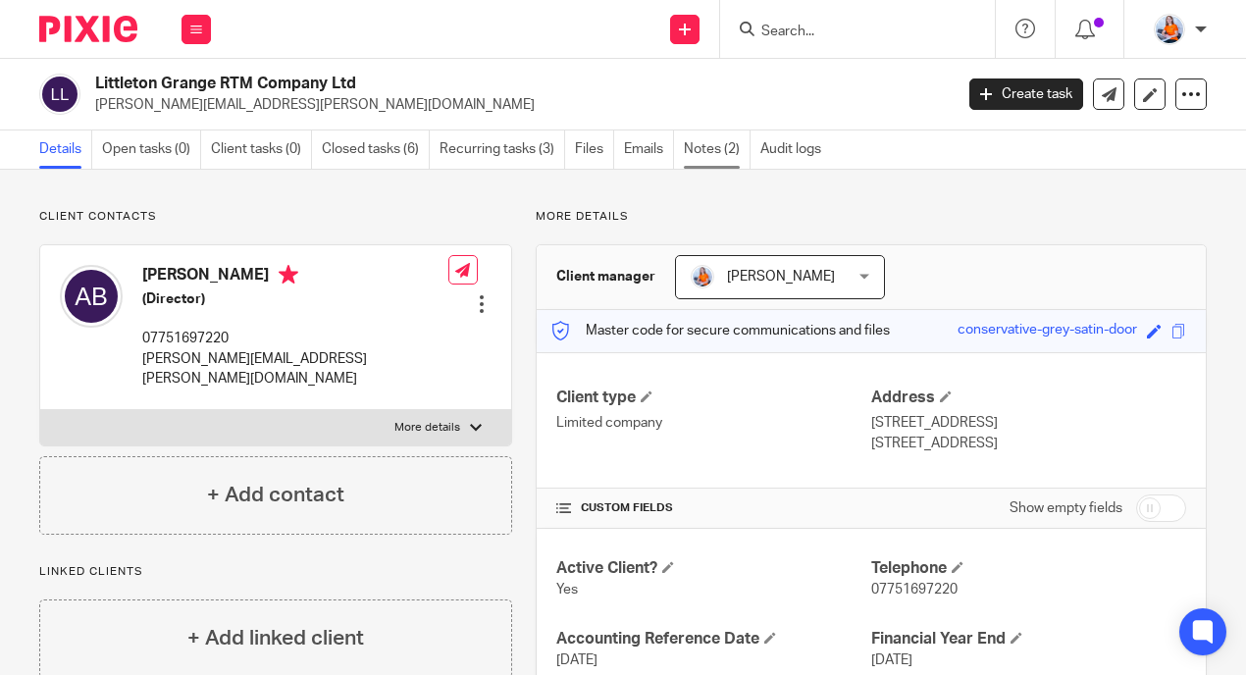
click at [709, 151] on link "Notes (2)" at bounding box center [717, 149] width 67 height 38
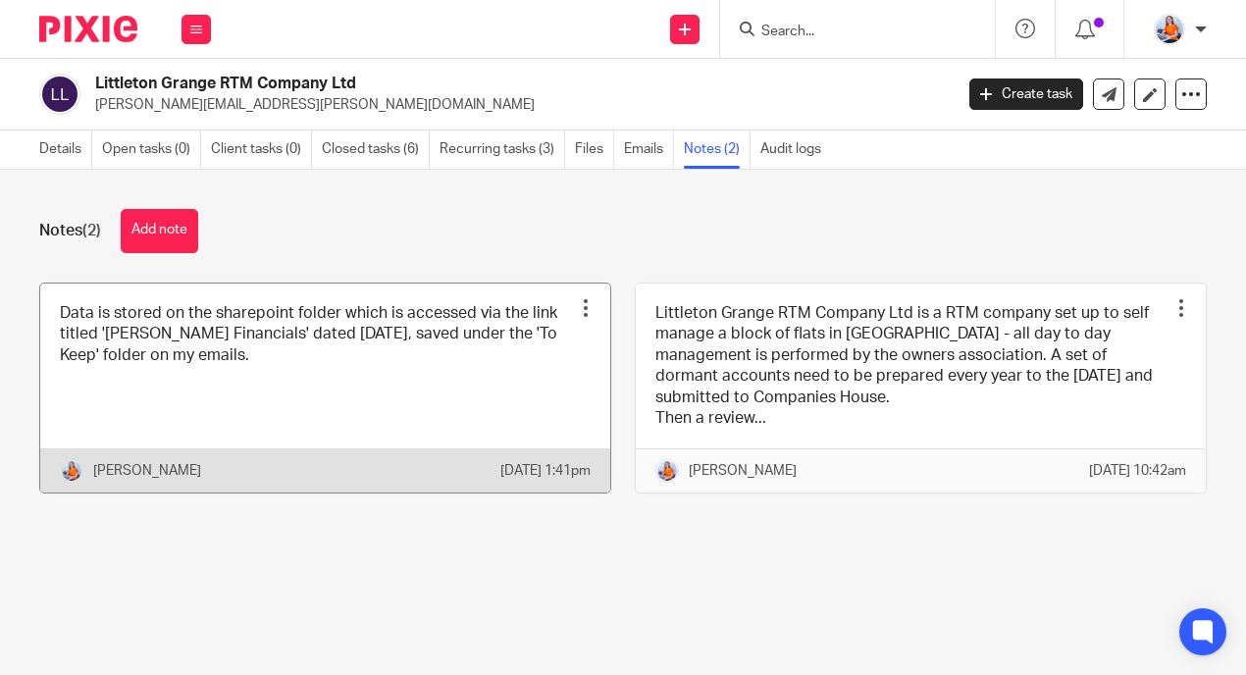
click at [284, 335] on link at bounding box center [325, 389] width 570 height 210
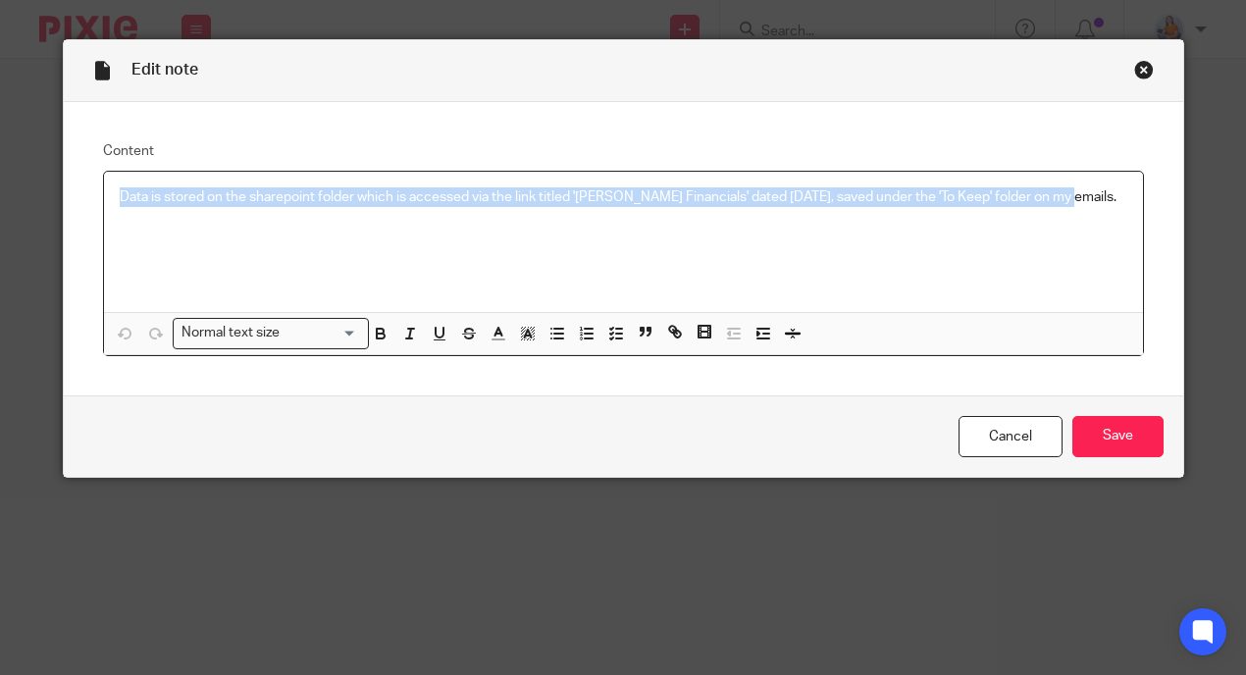
drag, startPoint x: 1093, startPoint y: 194, endPoint x: 34, endPoint y: 178, distance: 1058.8
click at [34, 178] on div "Edit note Content Data is stored on the sharepoint folder which is accessed via…" at bounding box center [623, 337] width 1246 height 675
copy p "Data is stored on the sharepoint folder which is accessed via the link titled '…"
click at [1109, 433] on input "Save" at bounding box center [1117, 437] width 91 height 42
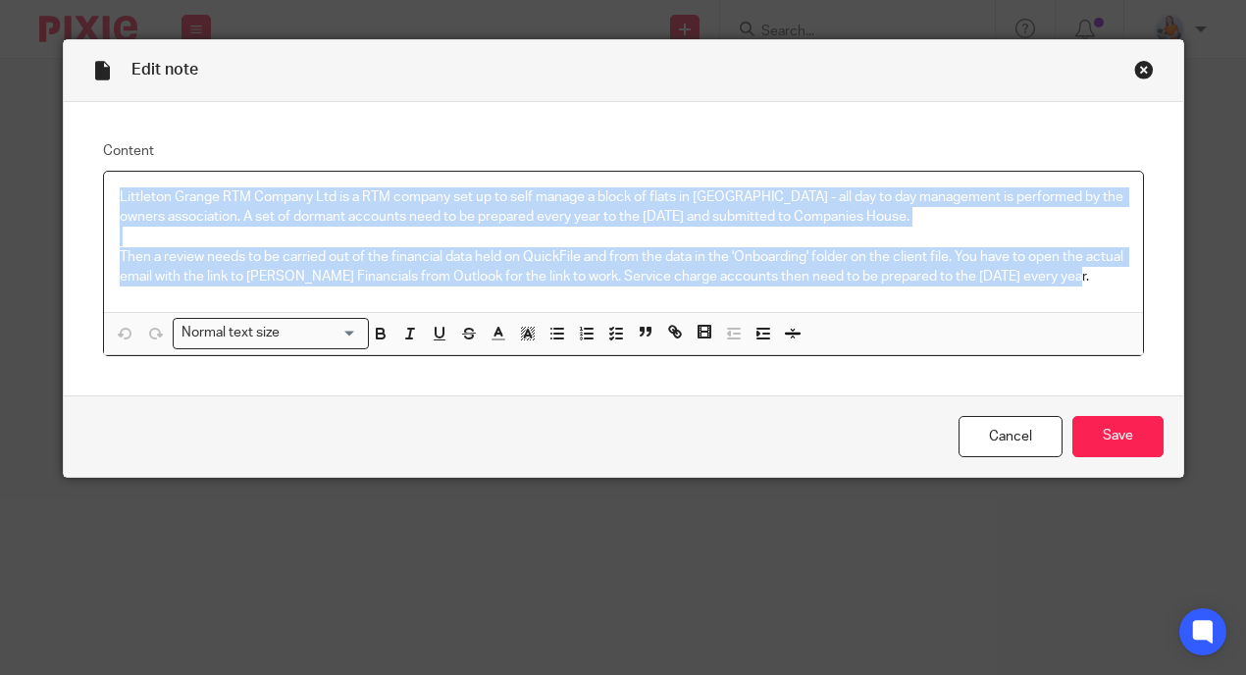
drag, startPoint x: 112, startPoint y: 194, endPoint x: 807, endPoint y: 474, distance: 749.7
click at [807, 474] on form "Edit note Content Littleton Grange RTM Company Ltd is a RTM company set up to s…" at bounding box center [623, 258] width 1119 height 437
copy div "Littleton Grange RTM Company Ltd is a RTM company set up to self manage a block…"
click at [1008, 436] on link "Cancel" at bounding box center [1011, 437] width 104 height 42
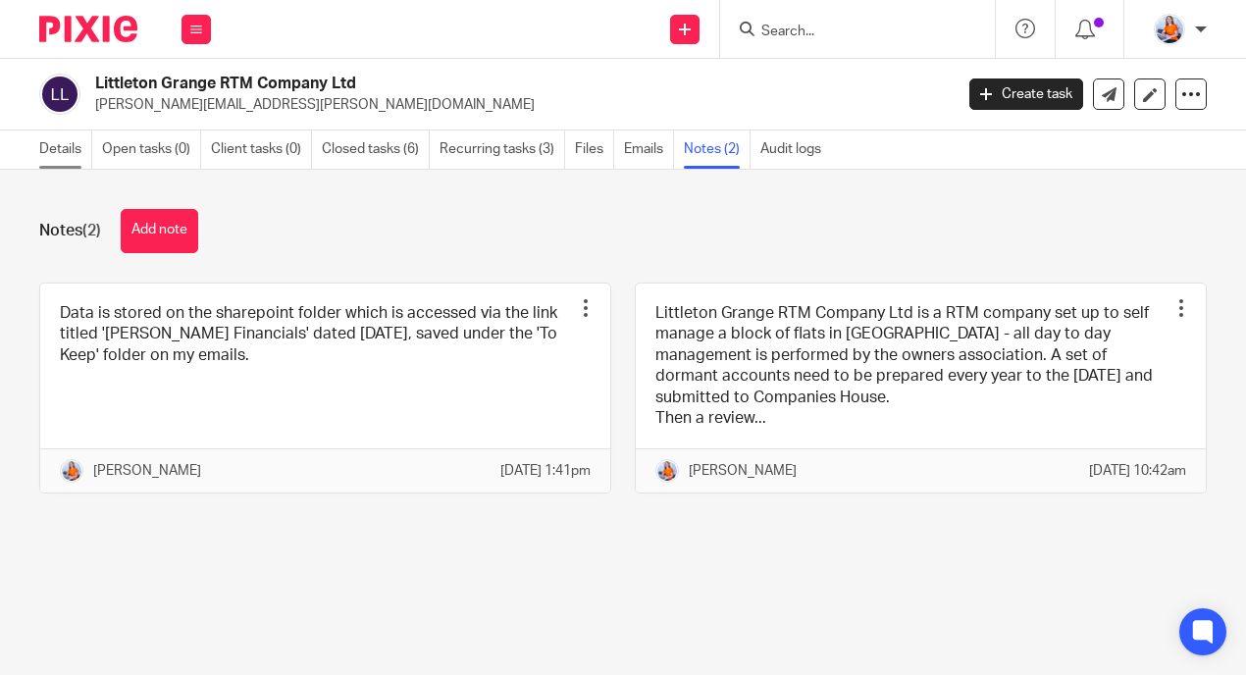
click at [59, 152] on link "Details" at bounding box center [65, 149] width 53 height 38
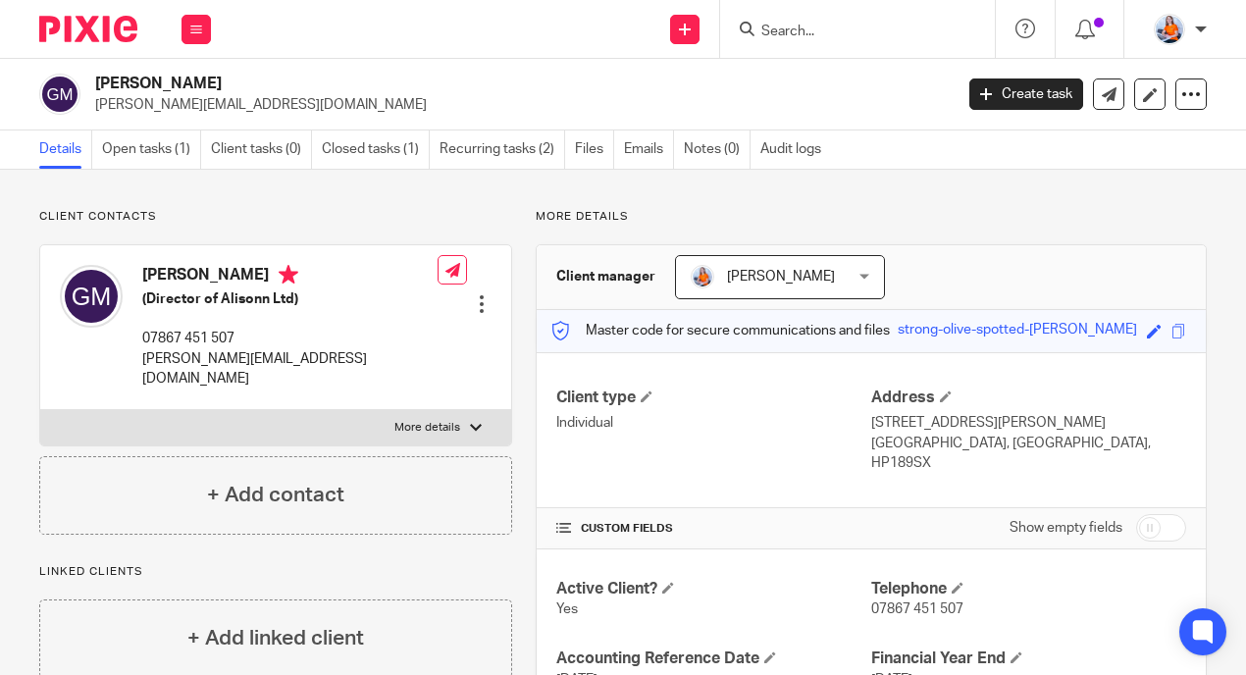
click at [433, 420] on p "More details" at bounding box center [427, 428] width 66 height 16
click at [40, 409] on input "More details" at bounding box center [39, 409] width 1 height 1
checkbox input "true"
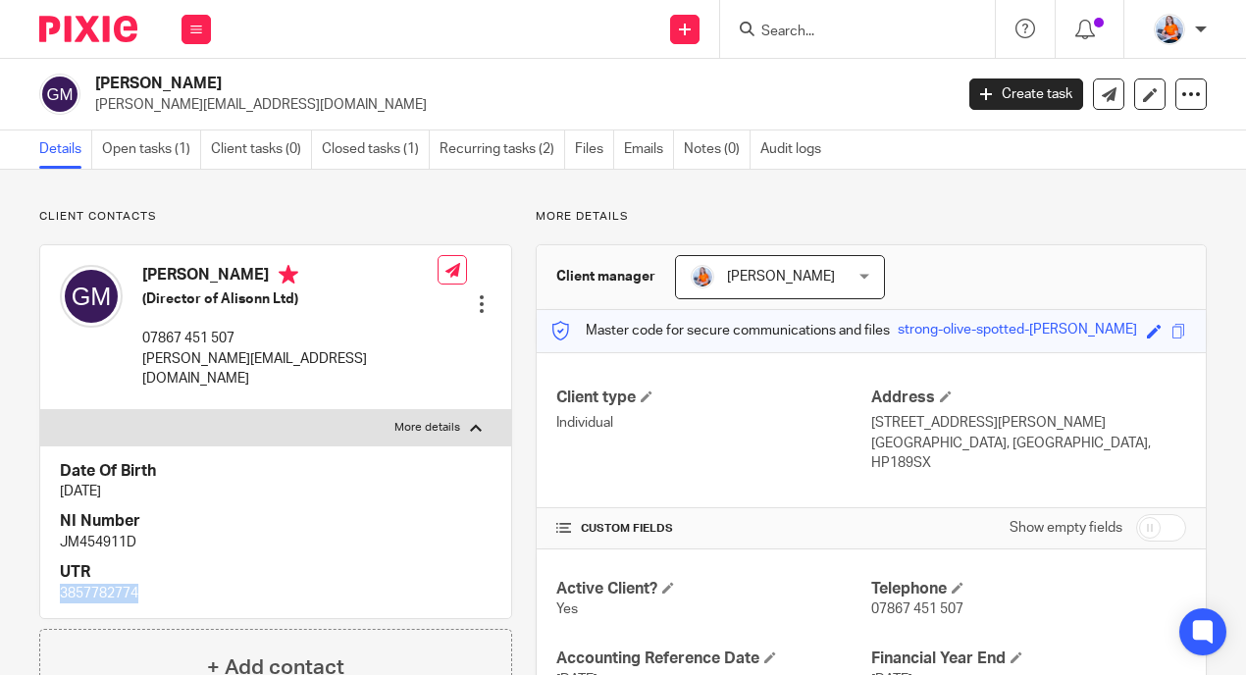
drag, startPoint x: 63, startPoint y: 576, endPoint x: 164, endPoint y: 573, distance: 101.1
click at [164, 584] on p "3857782774" at bounding box center [276, 594] width 432 height 20
copy p "3857782774"
click at [56, 518] on div "Date Of Birth [DATE] NI Number JM454911D UTR 3857782774" at bounding box center [275, 531] width 471 height 173
drag, startPoint x: 56, startPoint y: 518, endPoint x: 203, endPoint y: 527, distance: 147.4
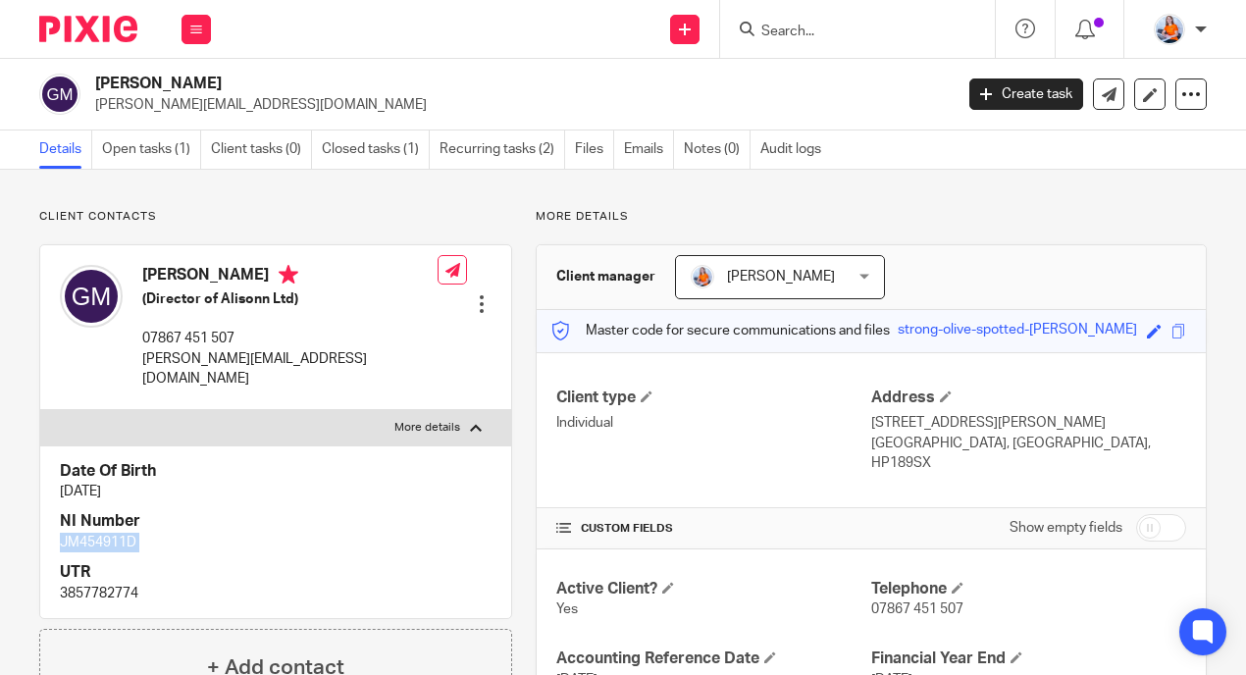
click at [202, 527] on div "Date Of Birth [DATE] NI Number JM454911D UTR 3857782774" at bounding box center [275, 531] width 471 height 173
copy div "JM454911D"
click at [195, 32] on icon at bounding box center [196, 30] width 12 height 12
click at [204, 150] on link "Clients" at bounding box center [192, 149] width 45 height 14
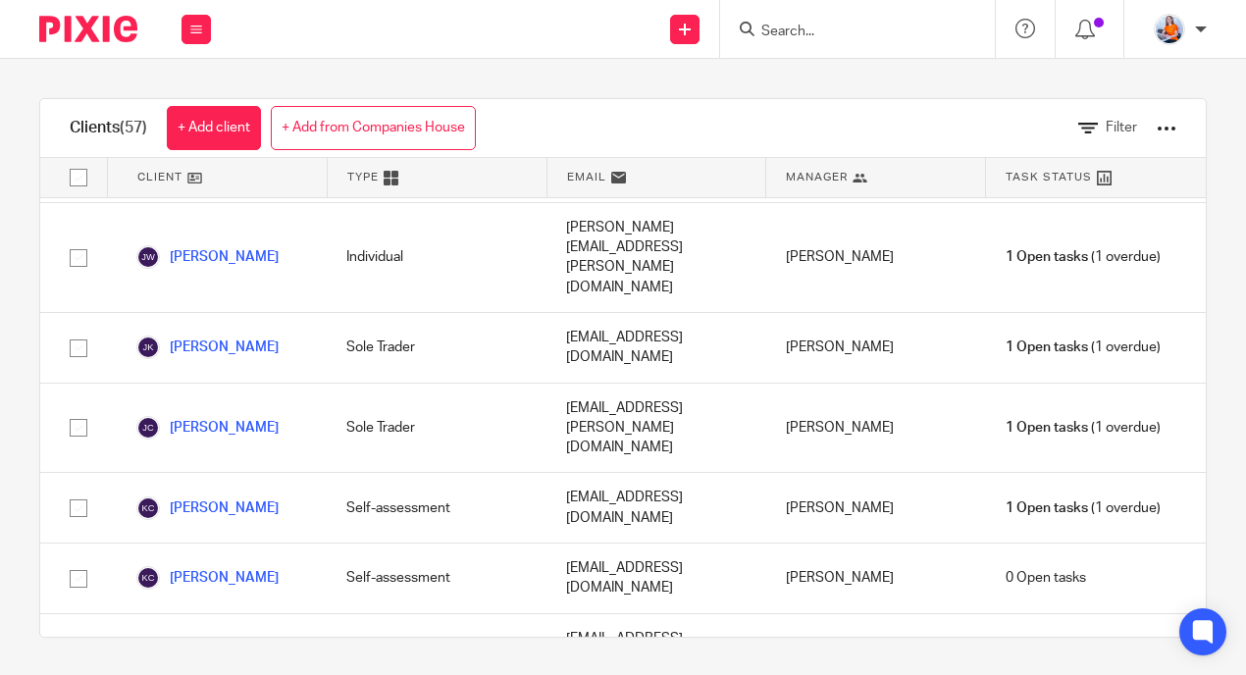
scroll to position [2309, 0]
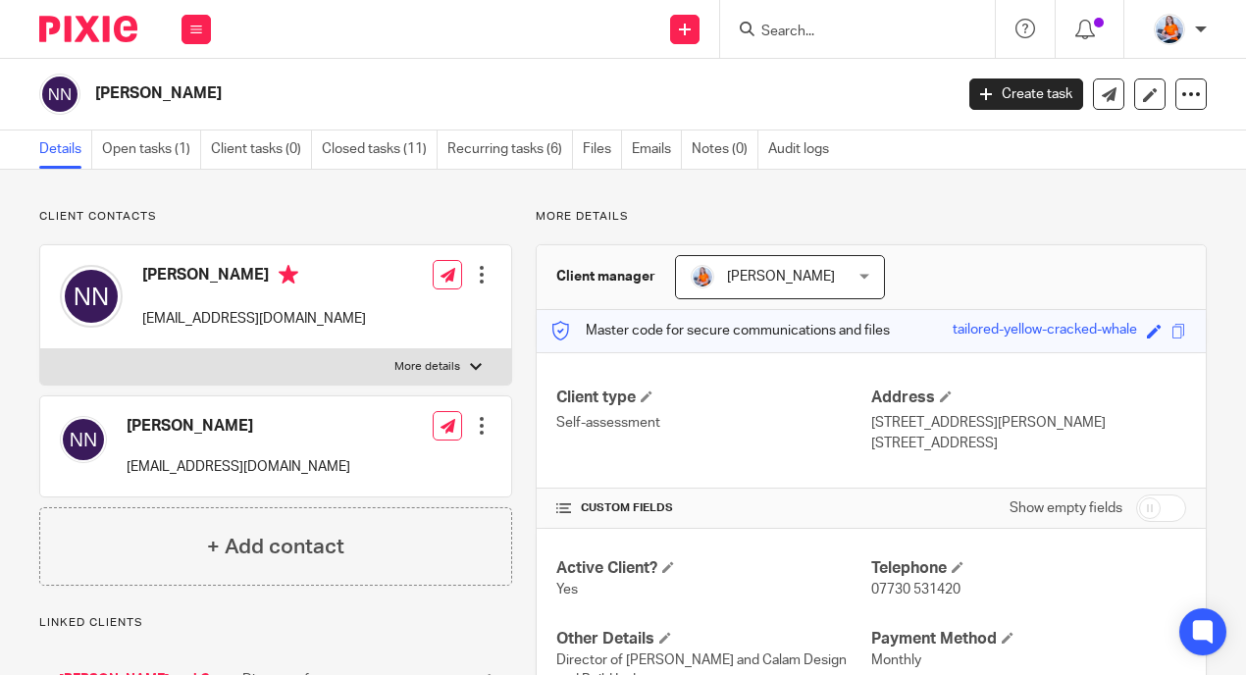
click at [432, 377] on label "More details" at bounding box center [275, 366] width 471 height 35
click at [40, 349] on input "More details" at bounding box center [39, 348] width 1 height 1
checkbox input "true"
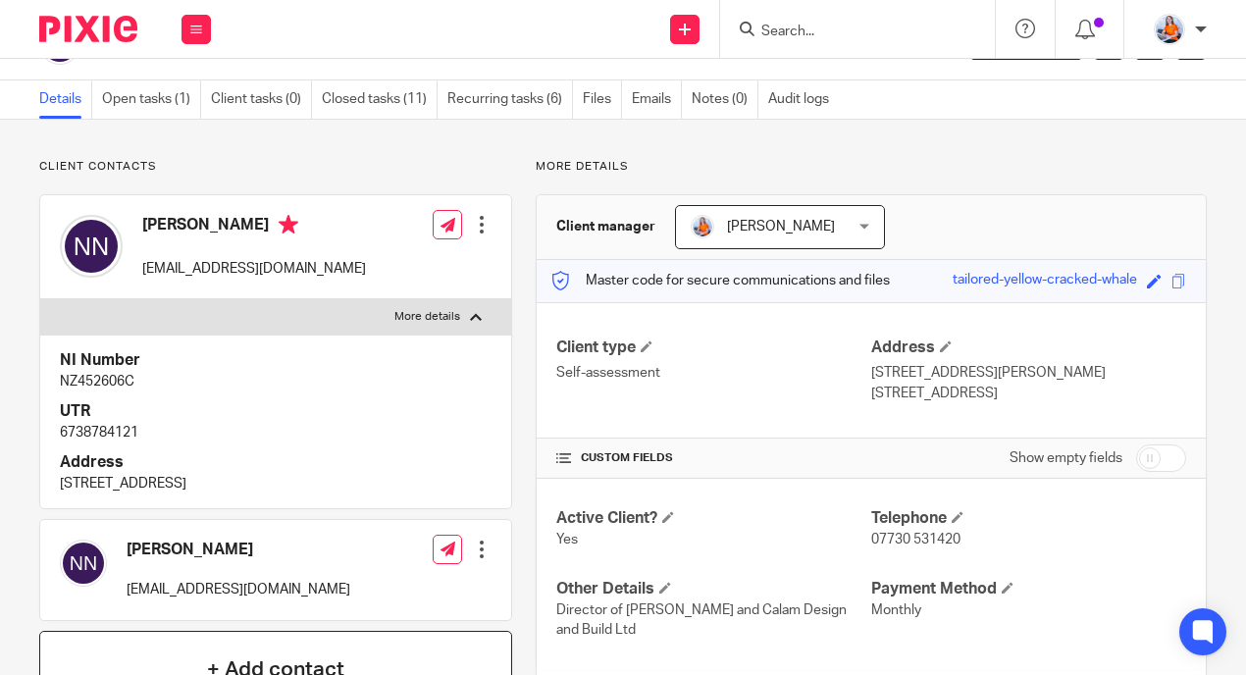
scroll to position [172, 0]
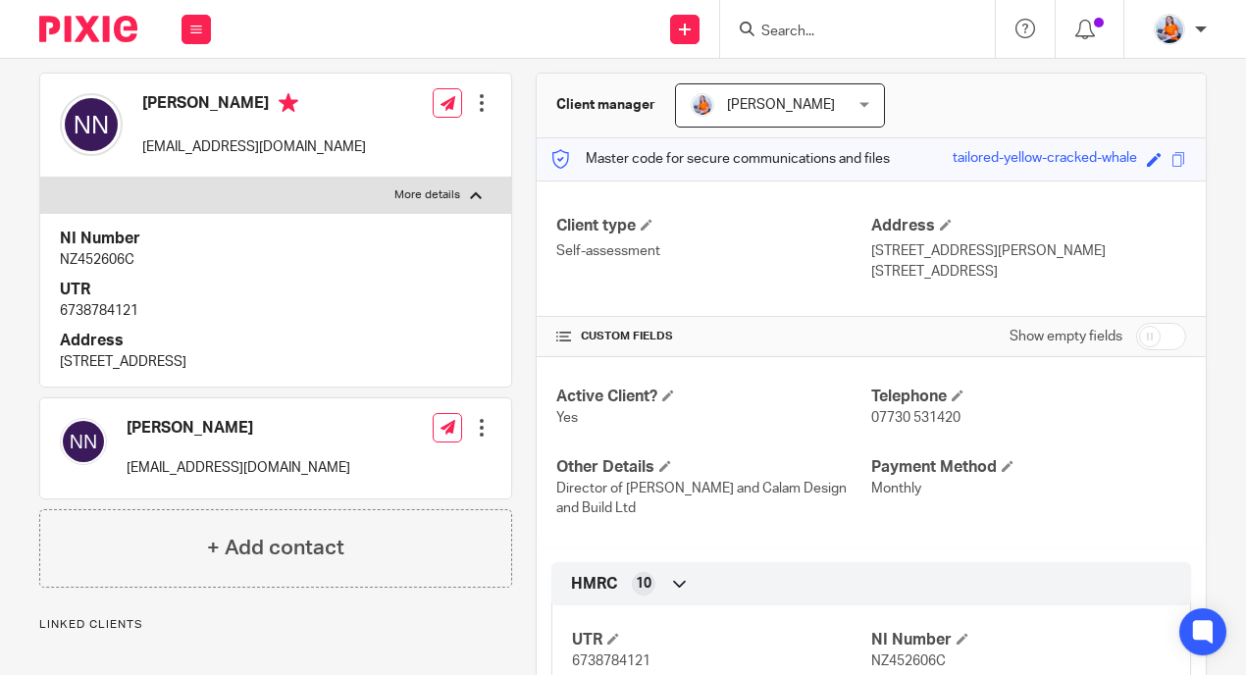
click at [78, 315] on p "6738784121" at bounding box center [276, 311] width 432 height 20
drag, startPoint x: 54, startPoint y: 315, endPoint x: 162, endPoint y: 305, distance: 108.4
click at [162, 305] on div "NI Number NZ452606C UTR 6738784121 Address Flat 4 Victoria Court, 24-26 Birling…" at bounding box center [275, 299] width 471 height 173
copy p "6738784121"
drag, startPoint x: 58, startPoint y: 259, endPoint x: 166, endPoint y: 257, distance: 107.9
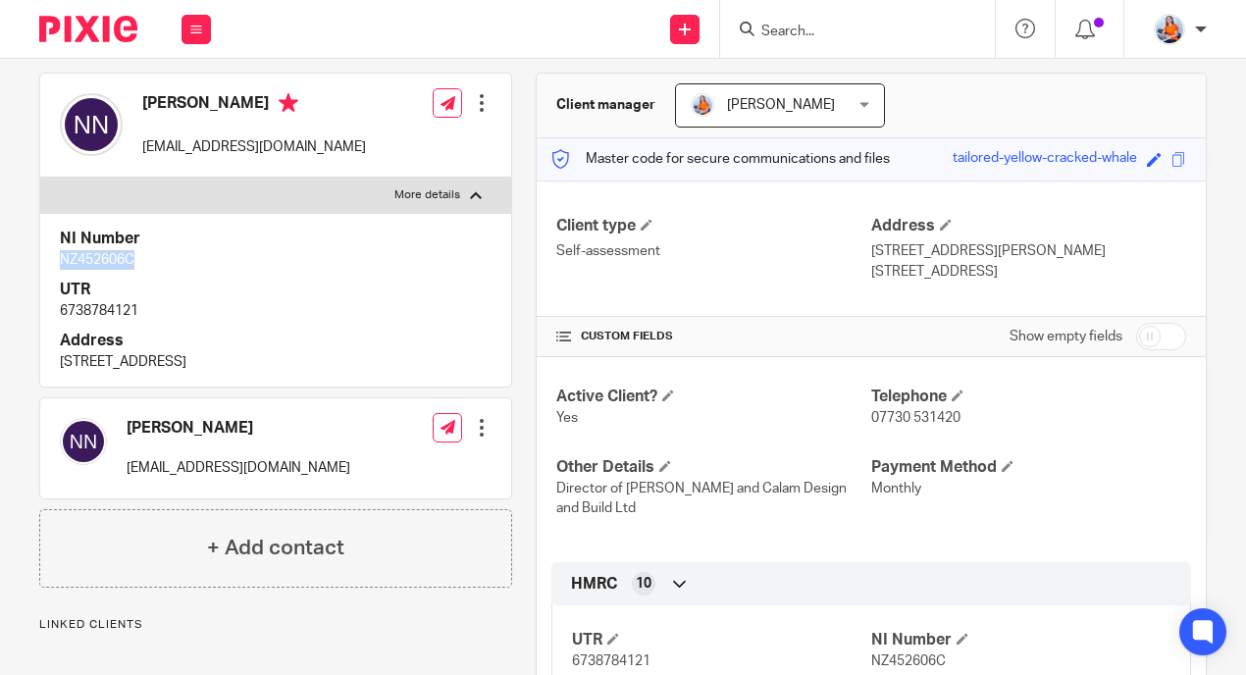
click at [166, 257] on div "NI Number NZ452606C UTR 6738784121 Address Flat 4 Victoria Court, 24-26 Birling…" at bounding box center [275, 299] width 471 height 173
copy p "NZ452606C"
drag, startPoint x: 56, startPoint y: 358, endPoint x: 433, endPoint y: 383, distance: 377.6
click at [433, 383] on div "NI Number NZ452606C UTR 6738784121 Address Flat 4 Victoria Court, 24-26 Birling…" at bounding box center [275, 299] width 471 height 173
copy p "Flat 4 Victoria Court, 24-26 Birlington Place, Eastbourne, BN21 4AR"
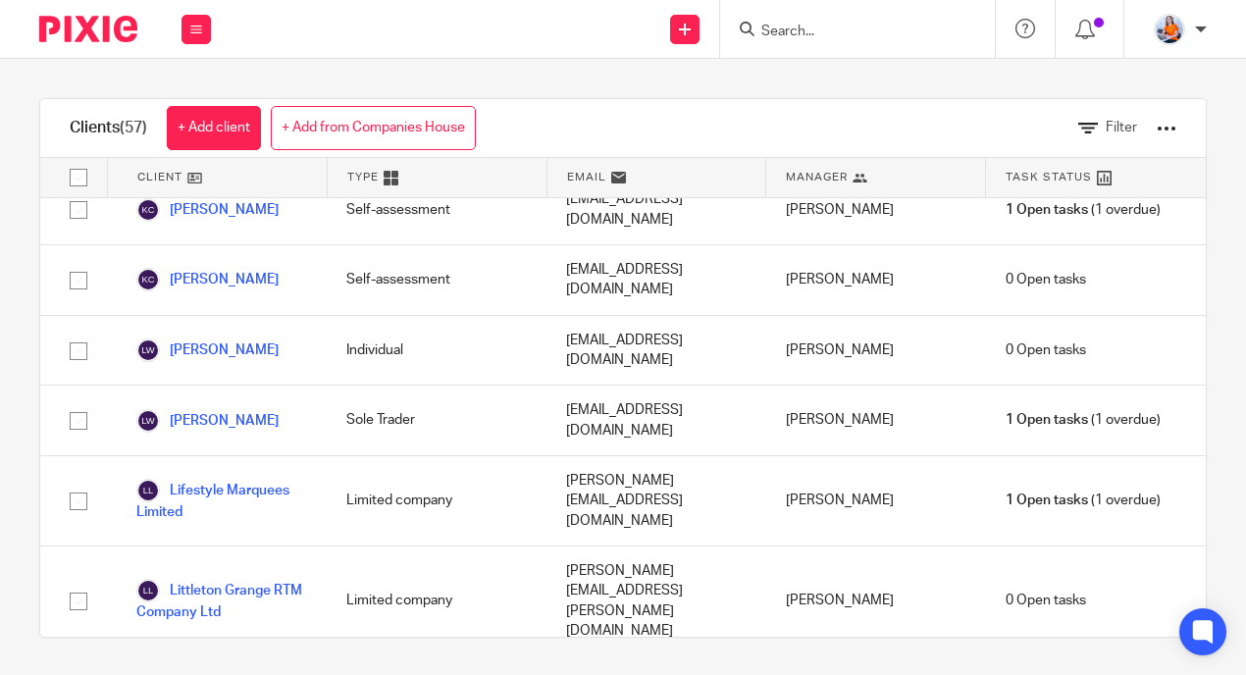
scroll to position [2478, 0]
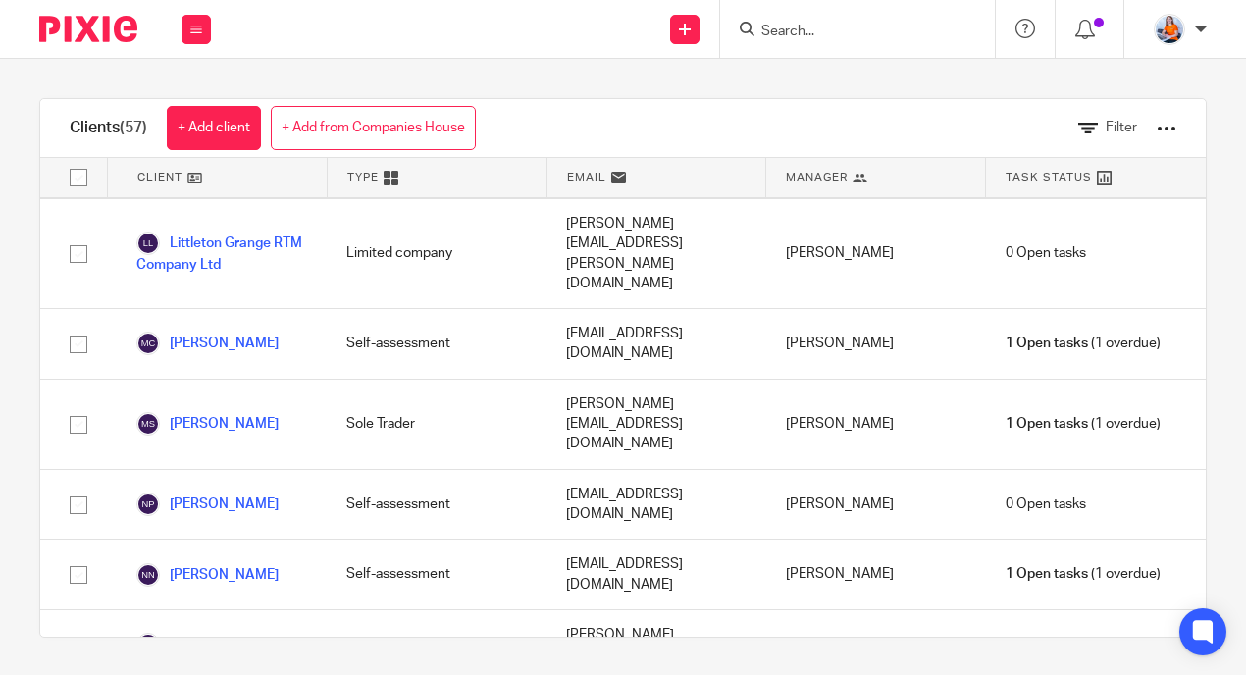
scroll to position [2871, 0]
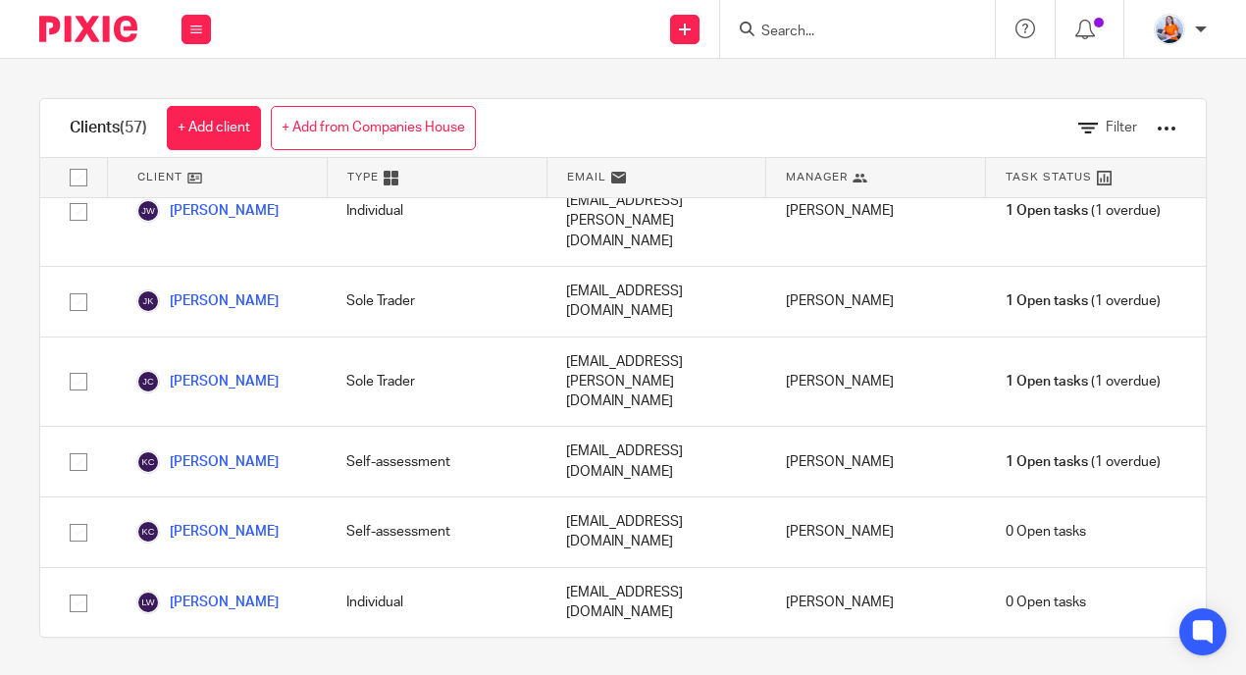
scroll to position [2249, 0]
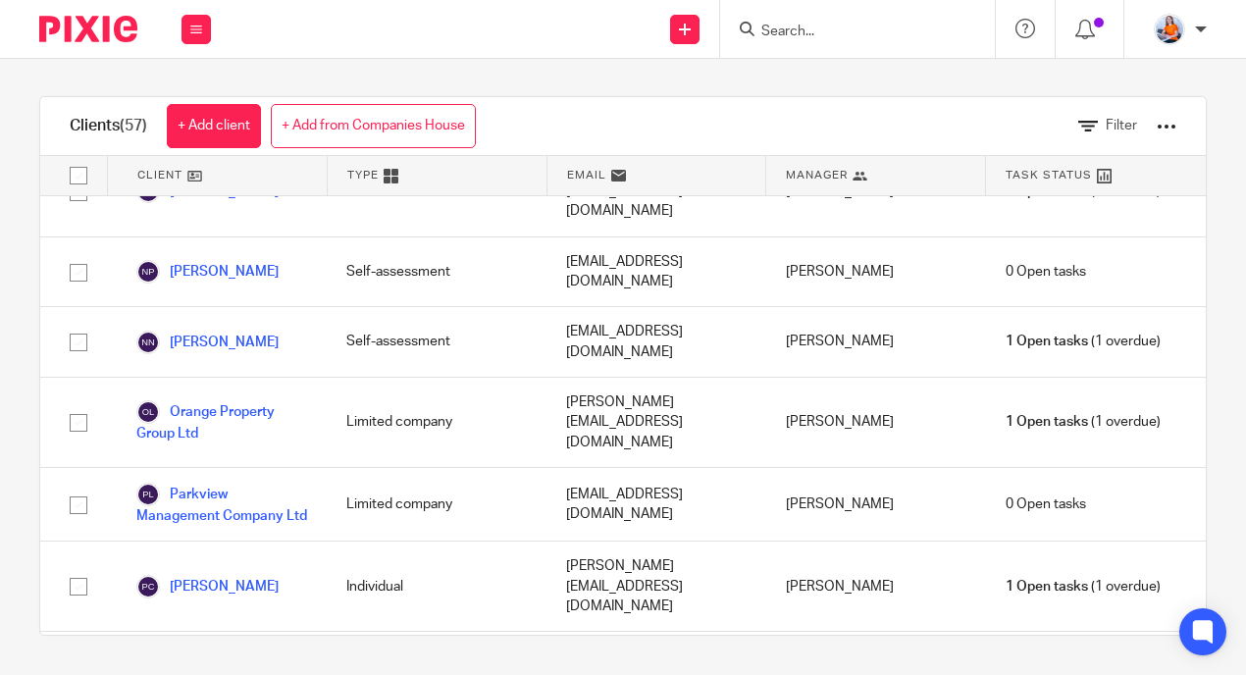
scroll to position [3074, 0]
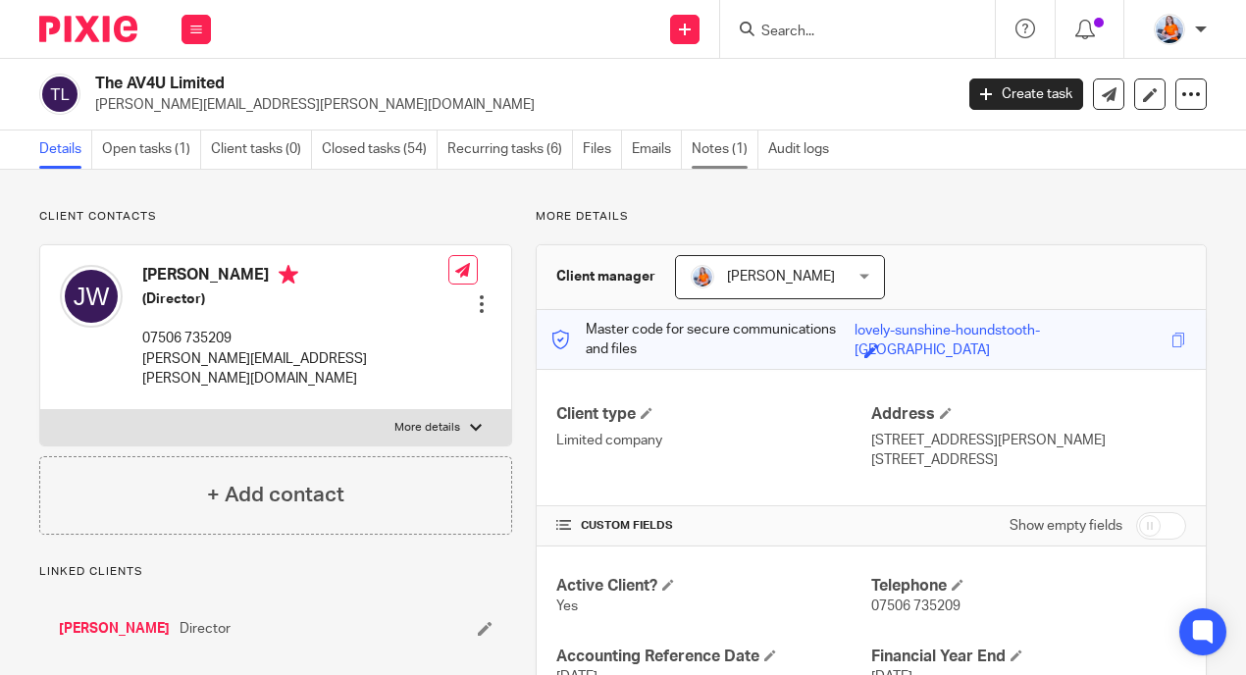
click at [719, 151] on link "Notes (1)" at bounding box center [725, 149] width 67 height 38
click at [197, 34] on icon at bounding box center [196, 30] width 12 height 12
drag, startPoint x: 187, startPoint y: 144, endPoint x: 201, endPoint y: 146, distance: 13.9
click at [188, 143] on link "Clients" at bounding box center [192, 149] width 45 height 14
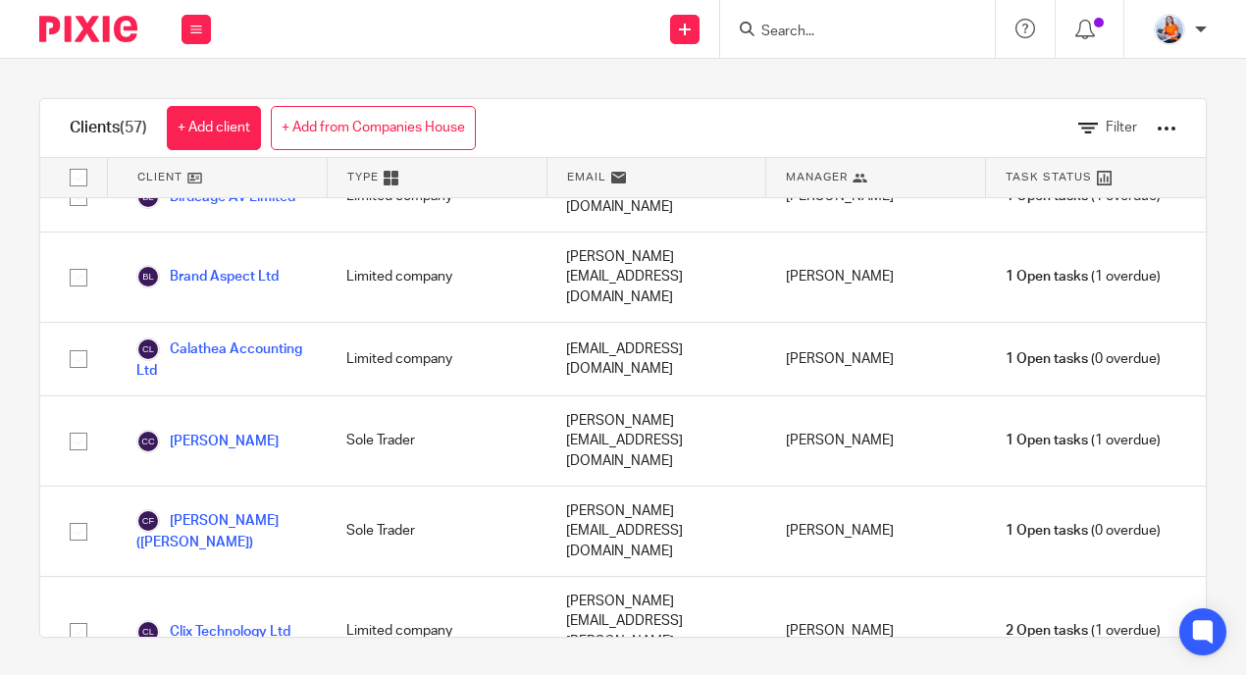
scroll to position [726, 0]
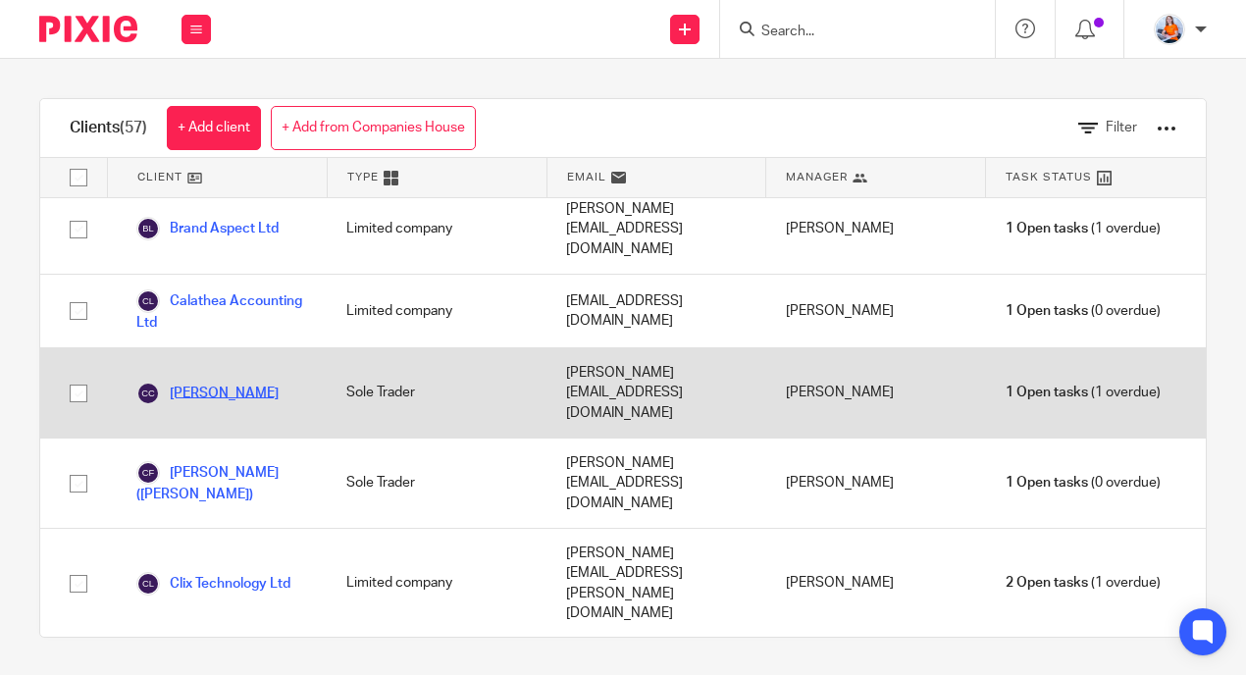
click at [232, 382] on link "[PERSON_NAME]" at bounding box center [207, 394] width 142 height 24
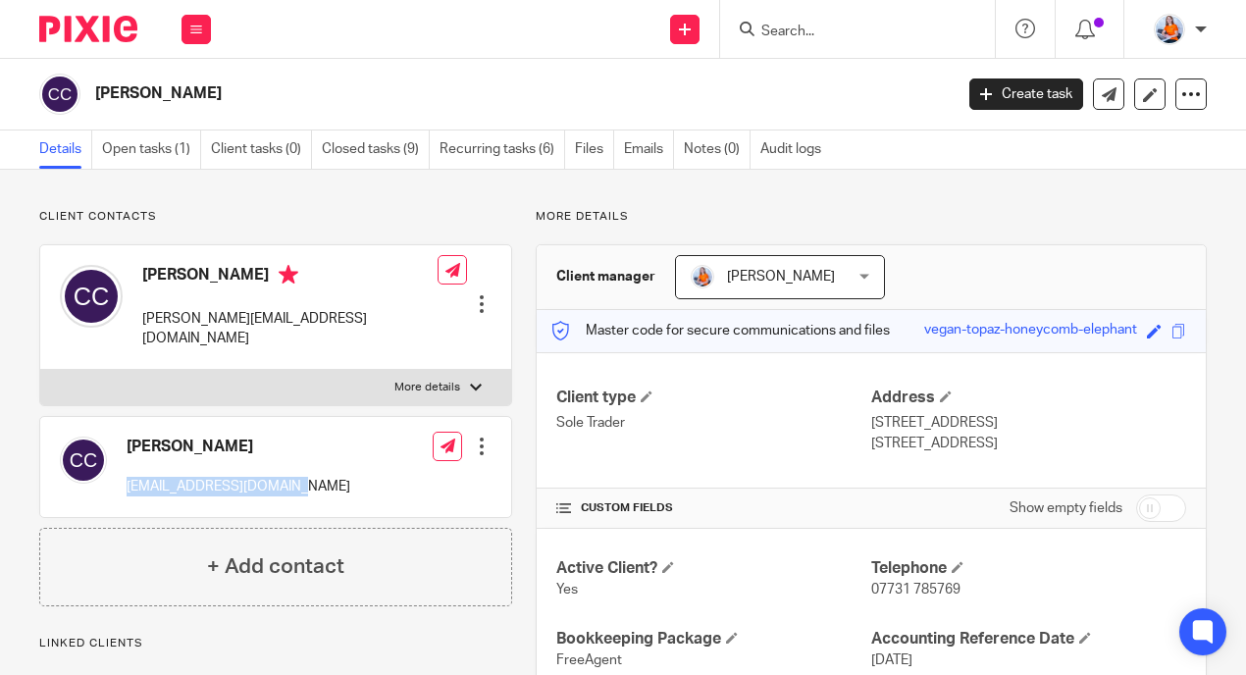
drag, startPoint x: 168, startPoint y: 467, endPoint x: 309, endPoint y: 471, distance: 141.3
click at [309, 471] on div "Charlie Clements charlieclem95@gmail.com Edit contact Create client from contac…" at bounding box center [275, 467] width 471 height 100
copy p "charlieclem95@gmail.com"
click at [413, 380] on p "More details" at bounding box center [427, 388] width 66 height 16
click at [40, 369] on input "More details" at bounding box center [39, 369] width 1 height 1
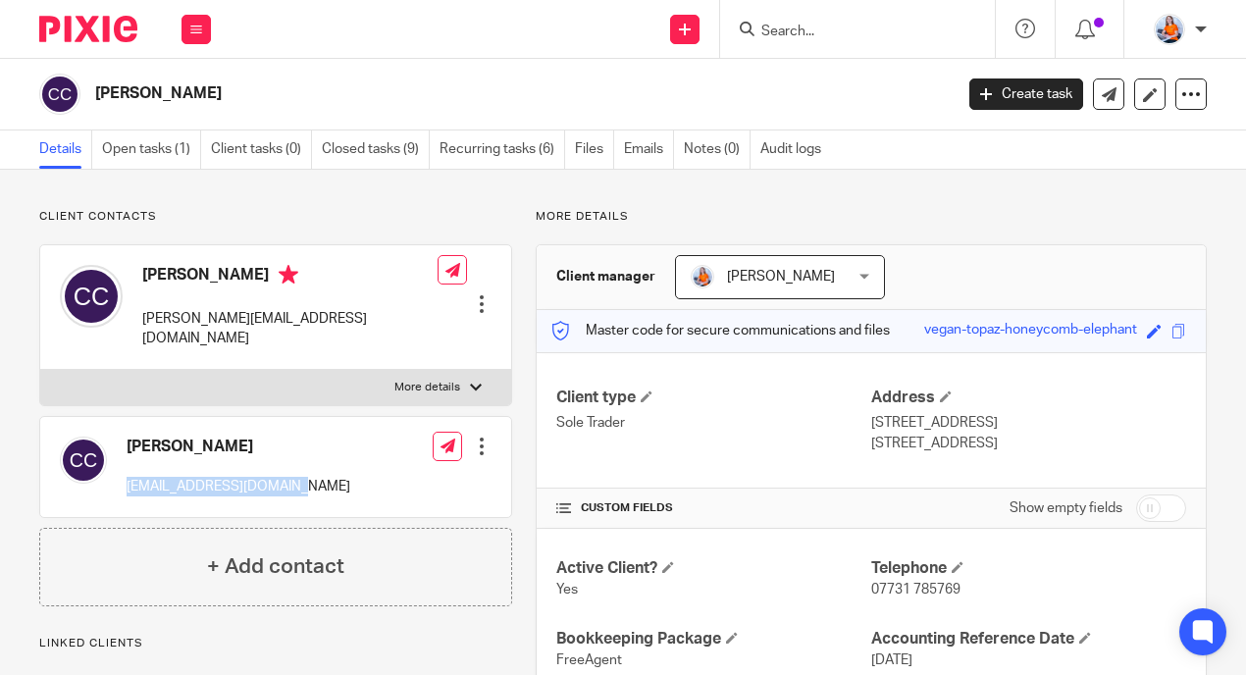
checkbox input "true"
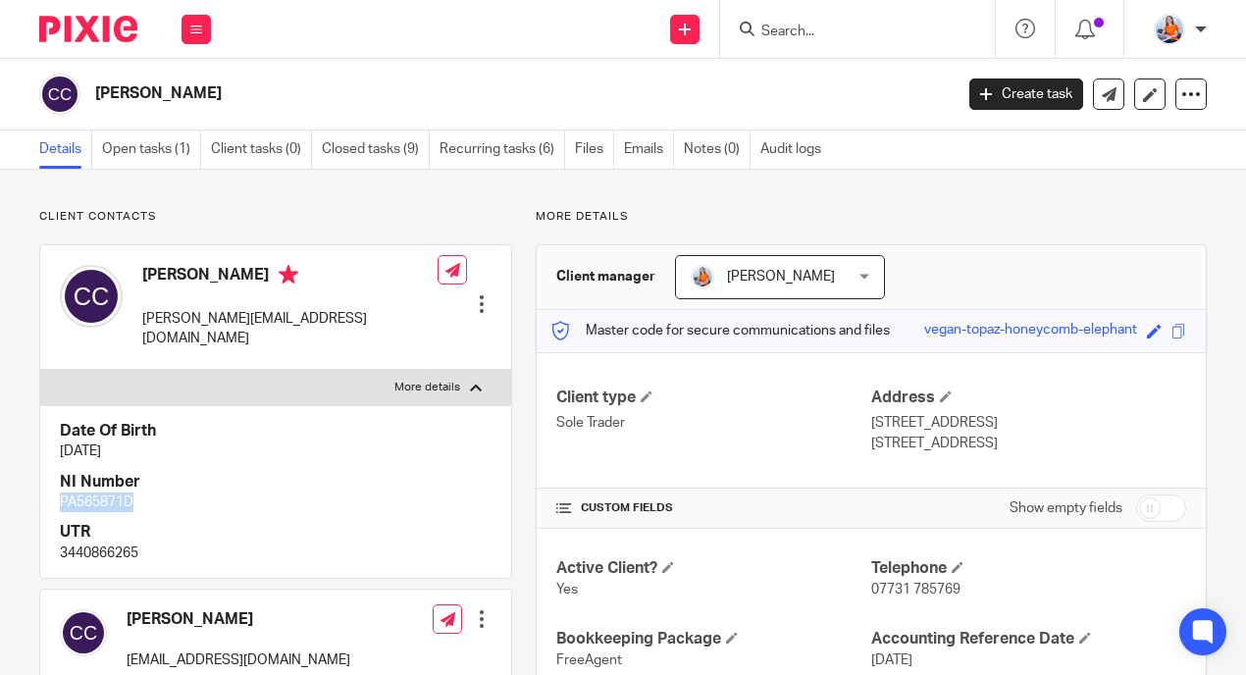
drag, startPoint x: 56, startPoint y: 486, endPoint x: 193, endPoint y: 492, distance: 137.5
click at [193, 492] on div "Date Of Birth 3 Nov 1995 NI Number PA565871D UTR 3440866265" at bounding box center [275, 491] width 471 height 173
copy p "PA565871D"
click at [104, 544] on p "3440866265" at bounding box center [276, 554] width 432 height 20
drag, startPoint x: 58, startPoint y: 530, endPoint x: 209, endPoint y: 541, distance: 151.5
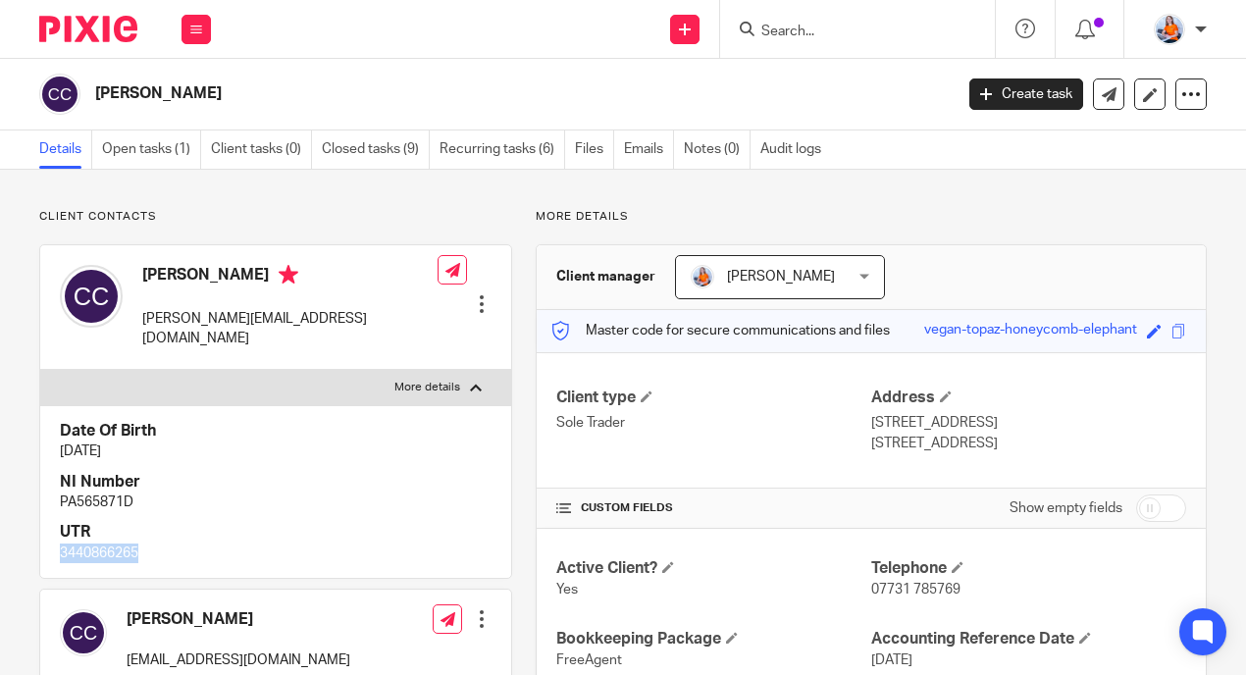
click at [209, 541] on div "Date Of Birth 3 Nov 1995 NI Number PA565871D UTR 3440866265" at bounding box center [275, 491] width 471 height 173
copy p "3440866265"
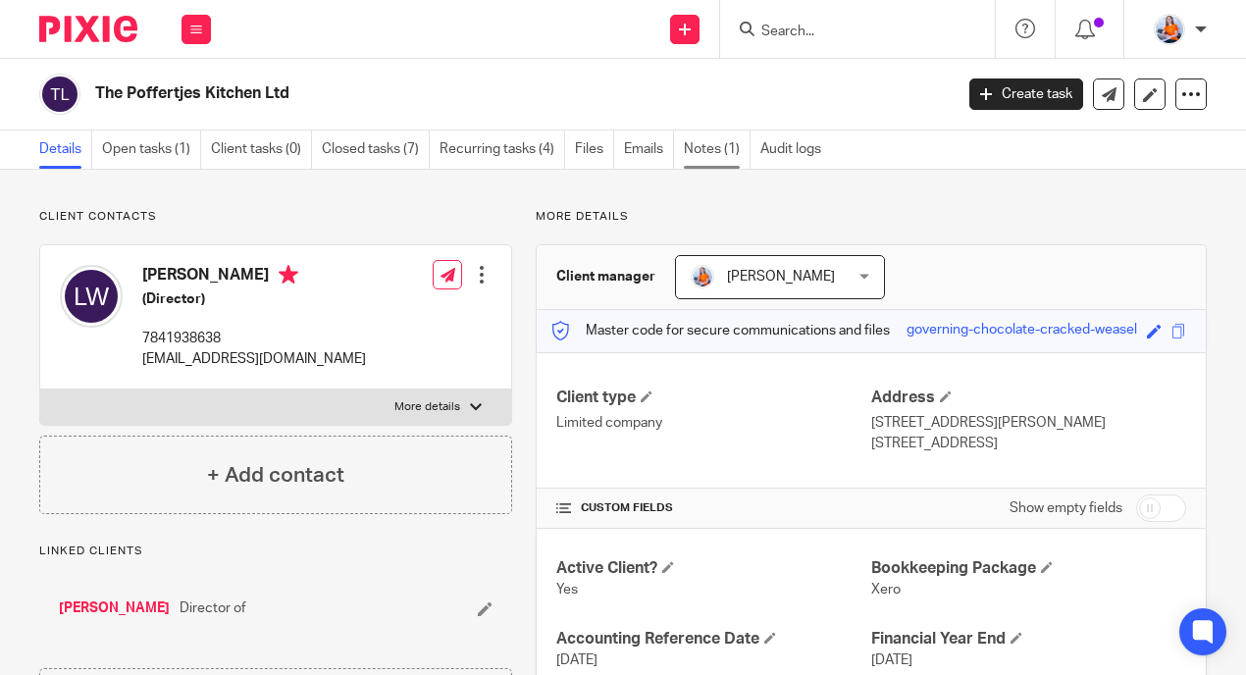
click at [727, 154] on link "Notes (1)" at bounding box center [717, 149] width 67 height 38
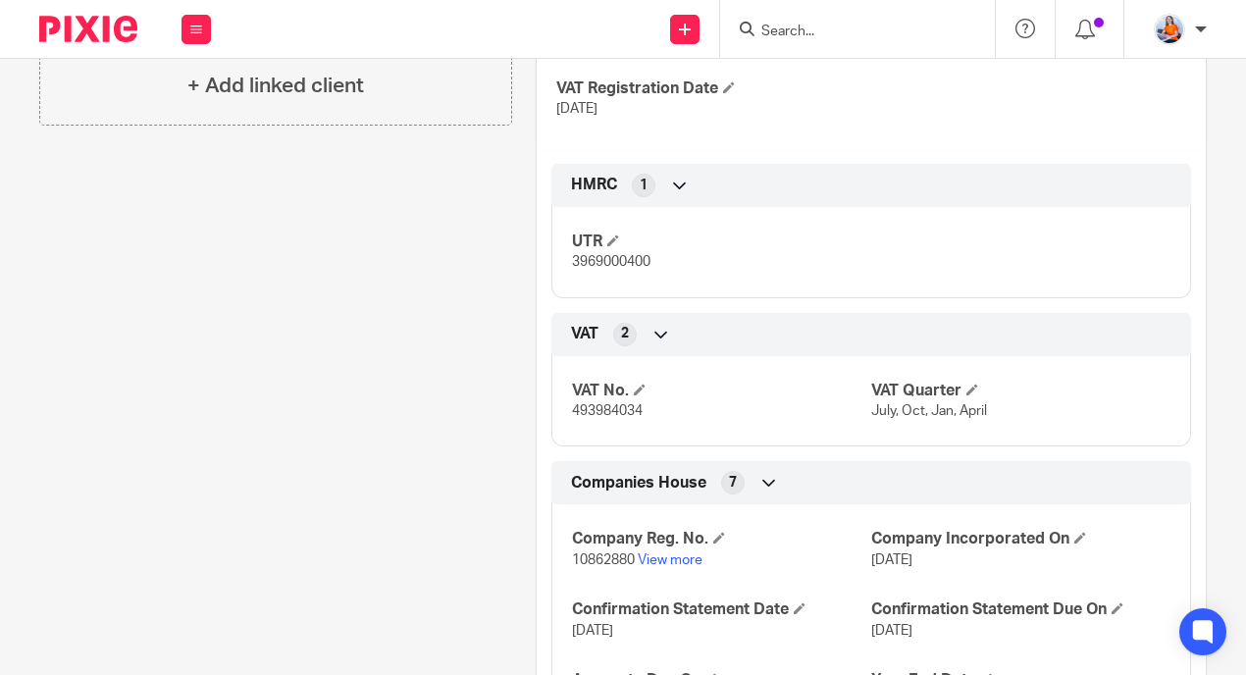
scroll to position [656, 0]
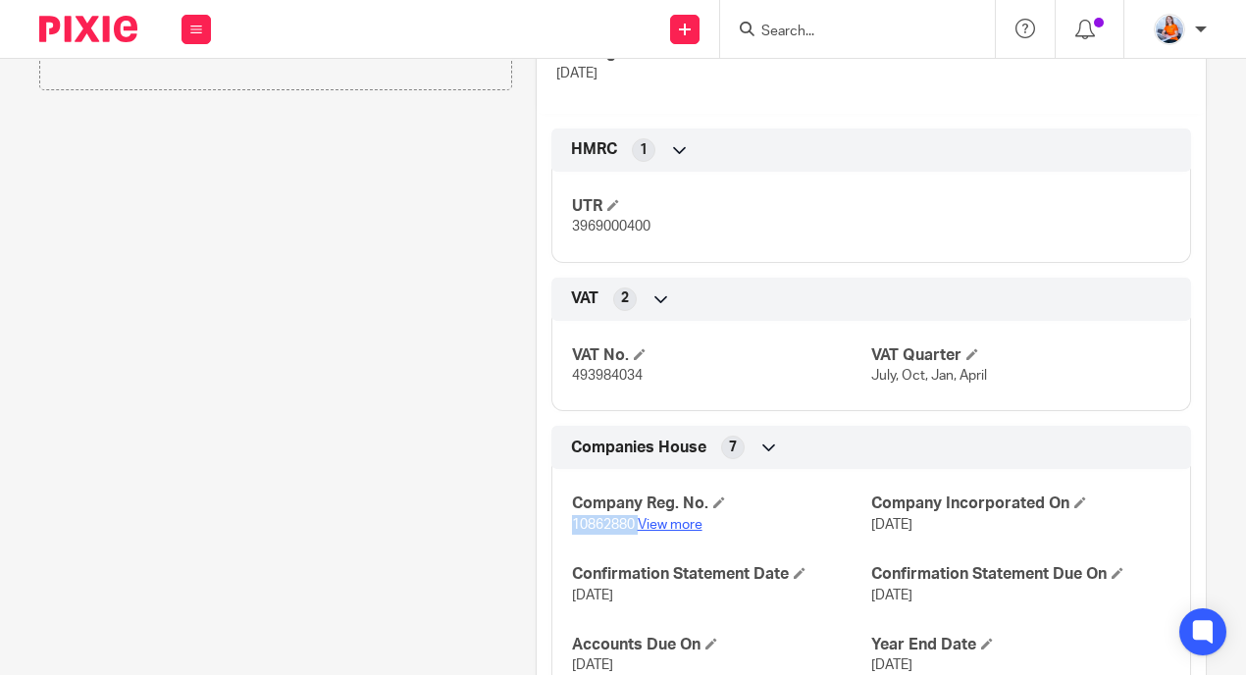
drag, startPoint x: 565, startPoint y: 525, endPoint x: 634, endPoint y: 525, distance: 68.7
click at [634, 525] on p "10862880 View more" at bounding box center [721, 525] width 299 height 20
copy p "10862880"
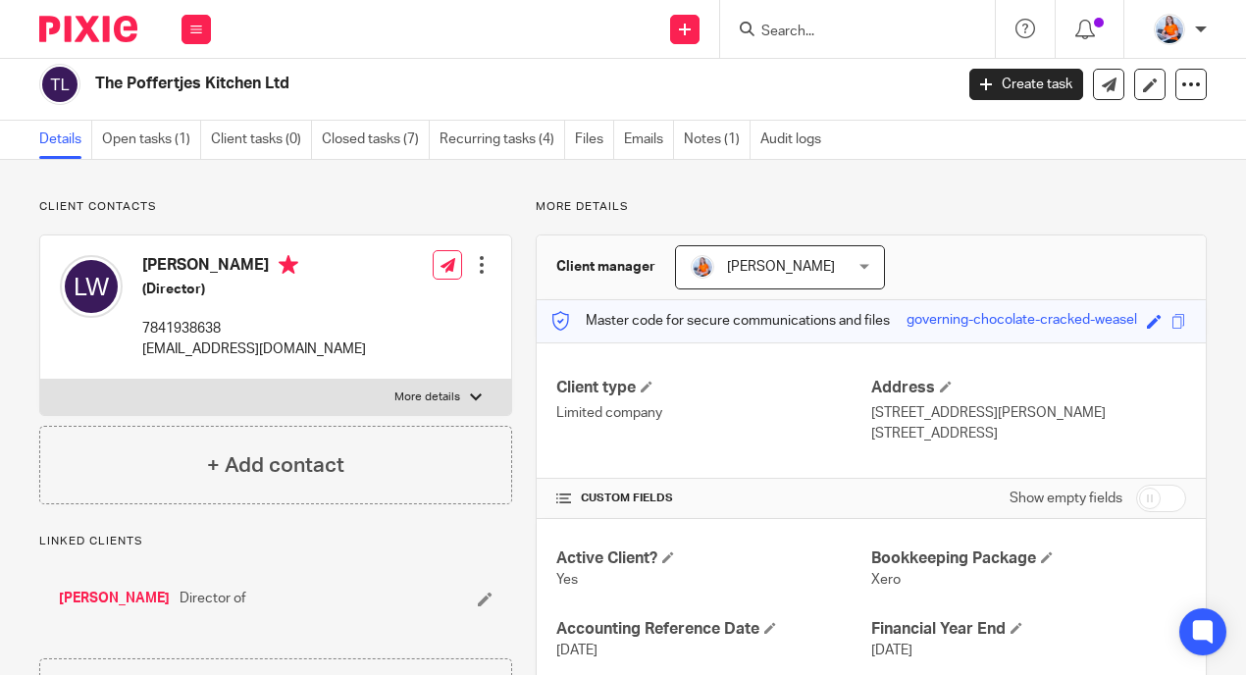
scroll to position [0, 0]
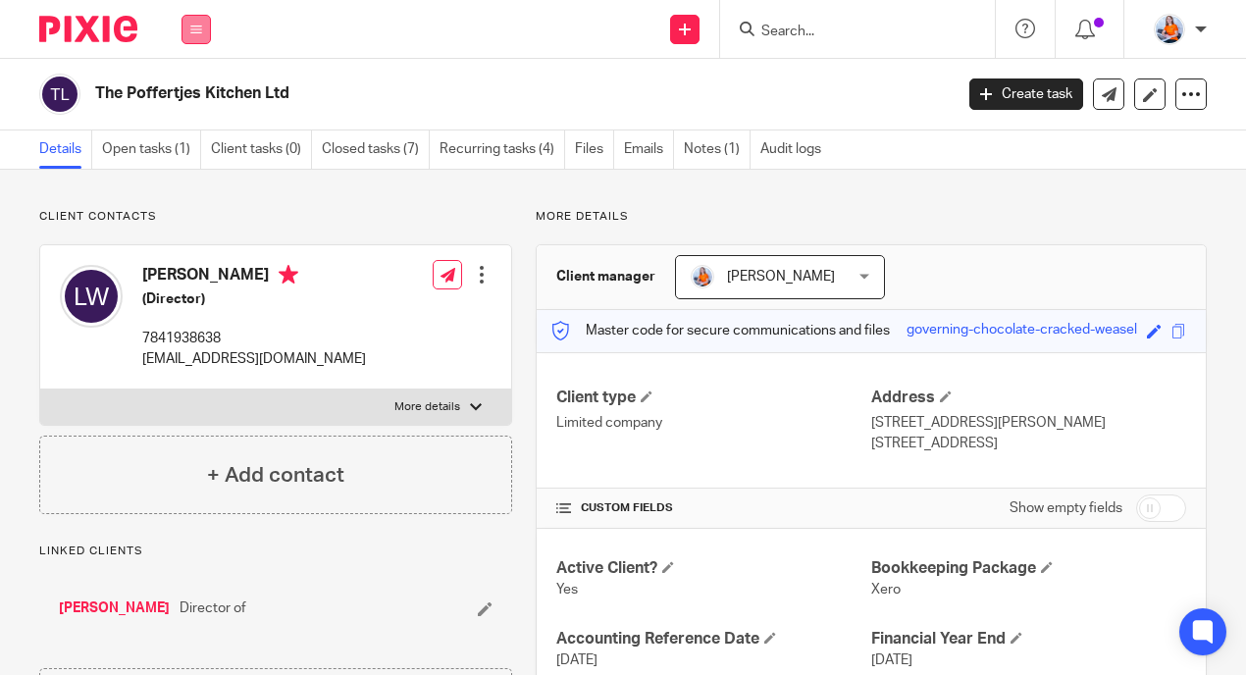
click at [207, 32] on button at bounding box center [196, 29] width 29 height 29
drag, startPoint x: 196, startPoint y: 150, endPoint x: 227, endPoint y: 162, distance: 32.6
click at [196, 149] on link "Clients" at bounding box center [192, 149] width 45 height 14
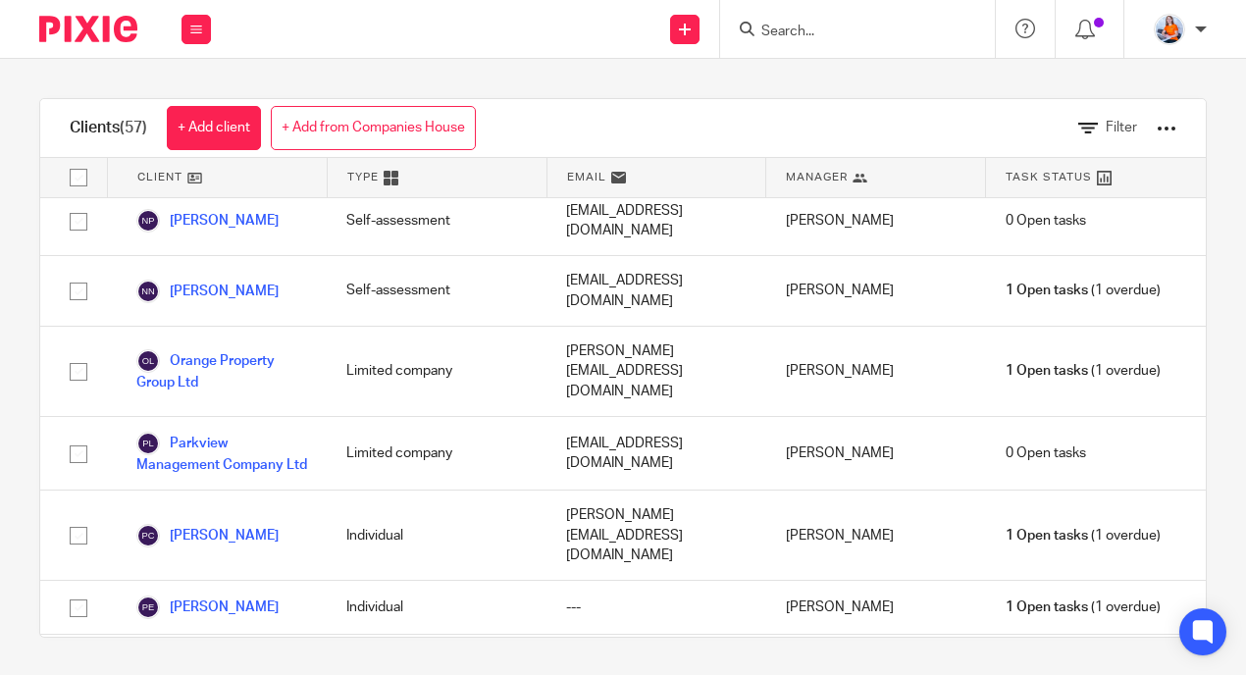
scroll to position [2, 0]
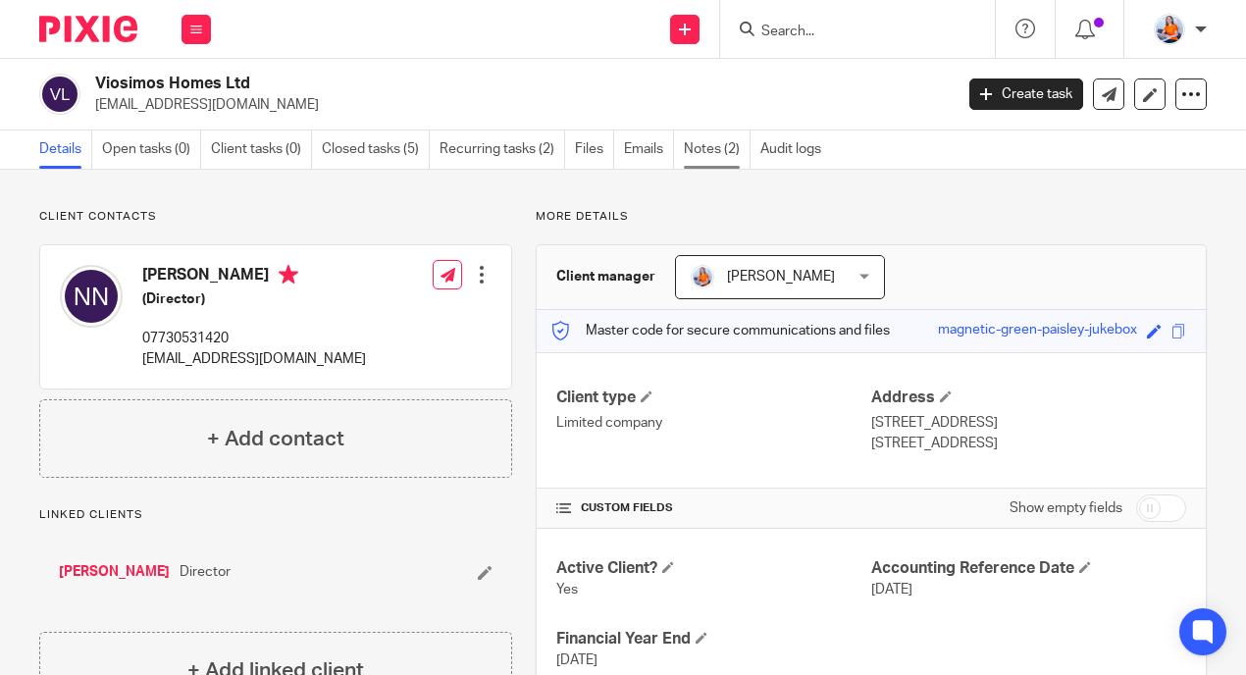
click at [717, 152] on link "Notes (2)" at bounding box center [717, 149] width 67 height 38
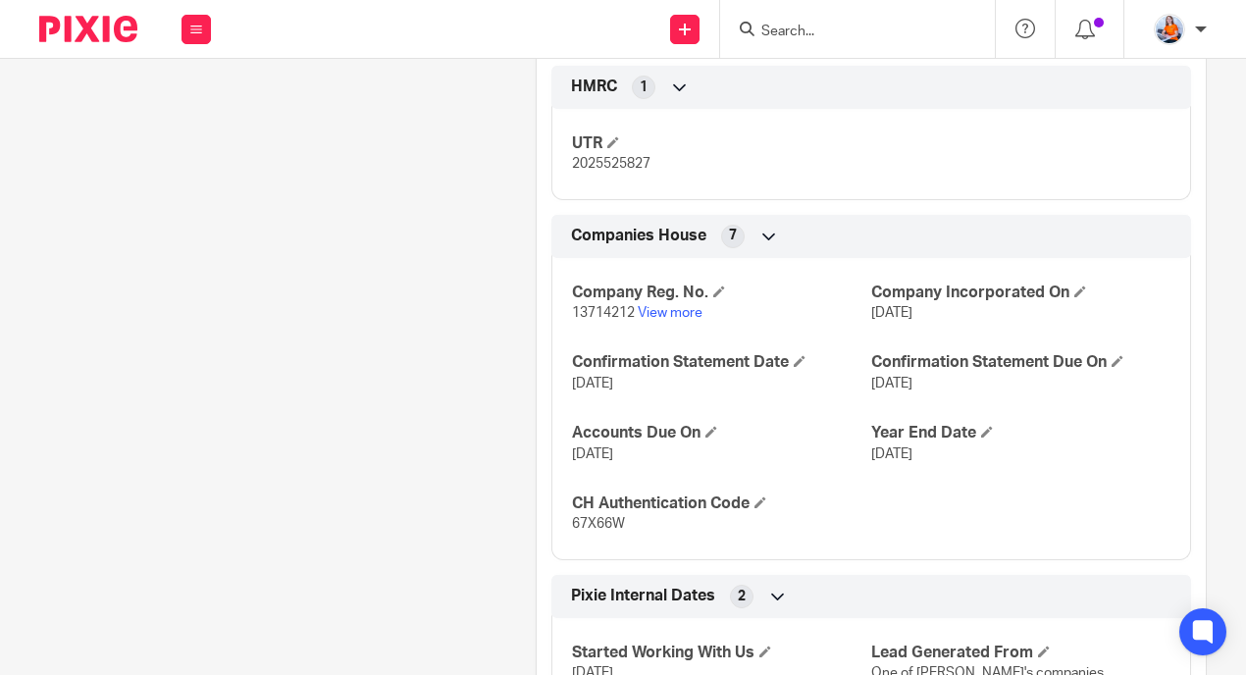
scroll to position [880, 0]
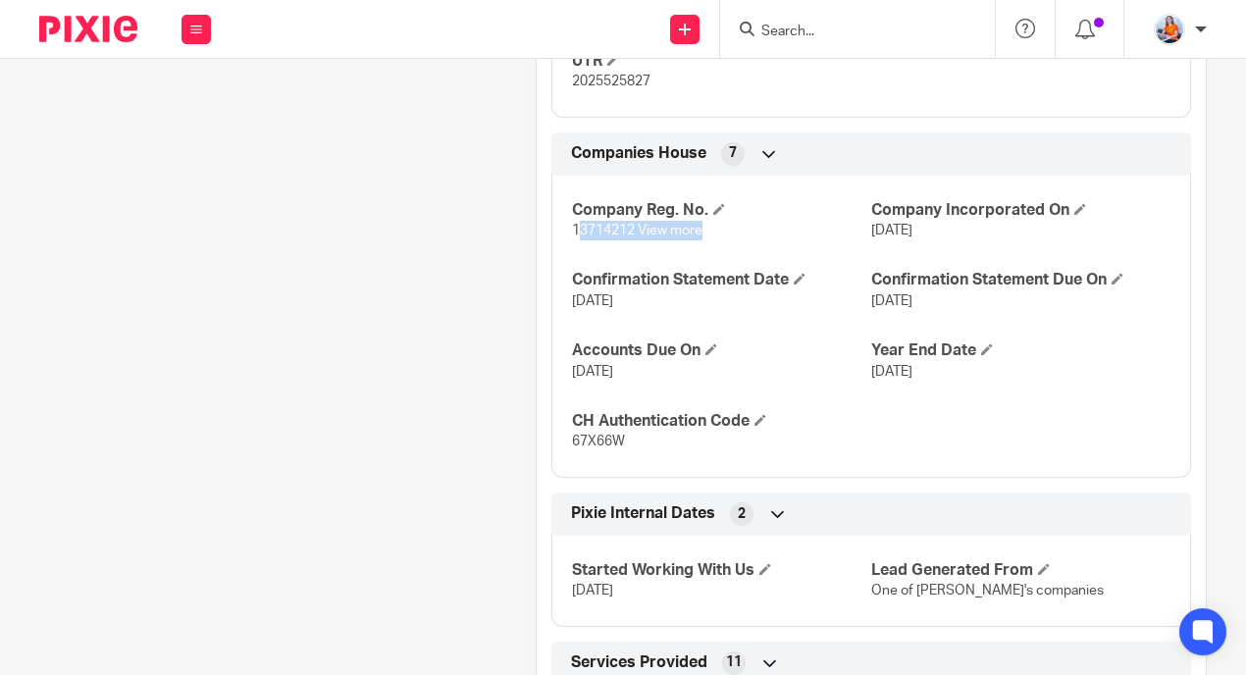
drag, startPoint x: 570, startPoint y: 229, endPoint x: 625, endPoint y: 242, distance: 56.6
click at [625, 242] on div "Company Reg. No. 13714212 View more Company Incorporated On [DATE] Confirmation…" at bounding box center [871, 319] width 640 height 317
click at [593, 235] on span "13714212" at bounding box center [603, 231] width 63 height 14
drag, startPoint x: 563, startPoint y: 230, endPoint x: 630, endPoint y: 233, distance: 66.8
click at [630, 233] on div "Company Reg. No. 13714212 View more Company Incorporated On [DATE] Confirmation…" at bounding box center [871, 319] width 640 height 317
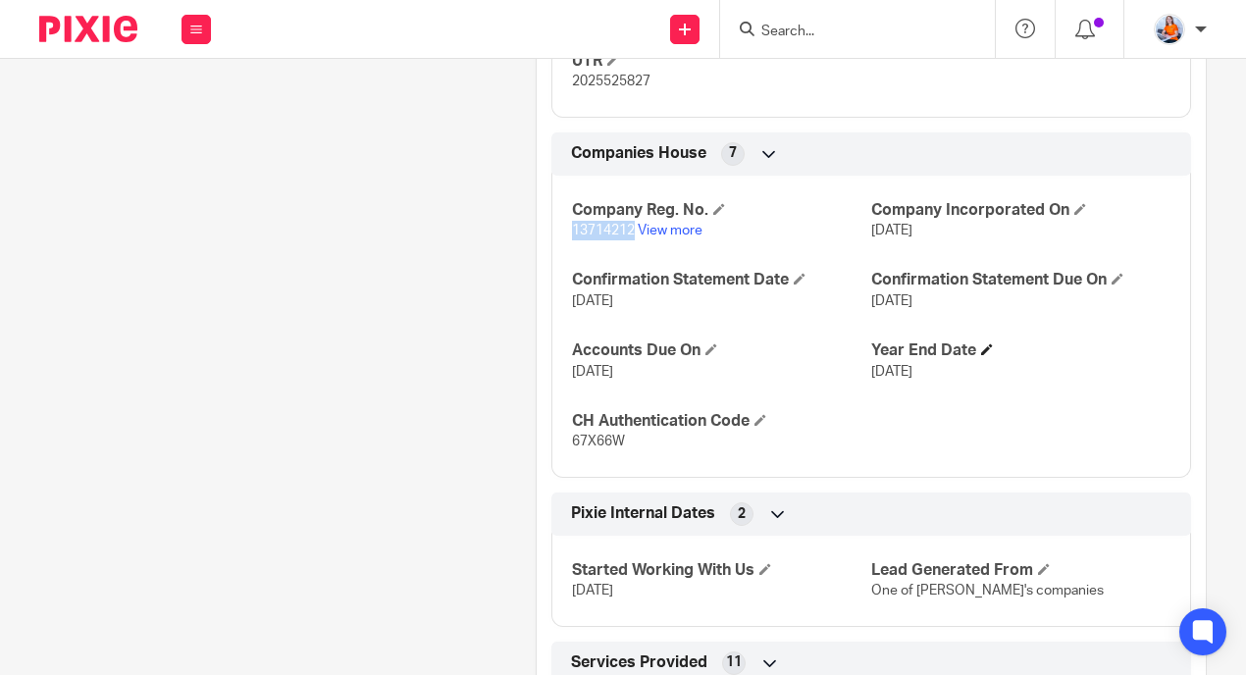
copy span "13714212"
click at [196, 31] on icon at bounding box center [196, 30] width 12 height 12
click at [202, 148] on link "Clients" at bounding box center [192, 149] width 45 height 14
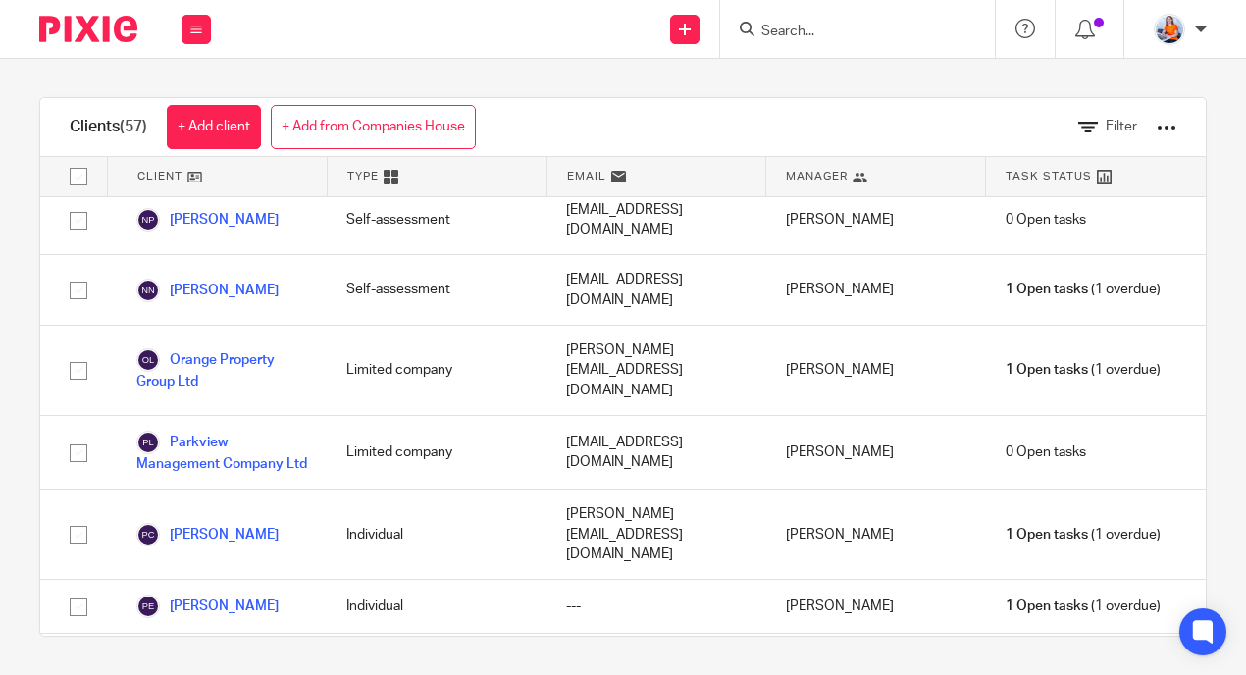
scroll to position [2, 0]
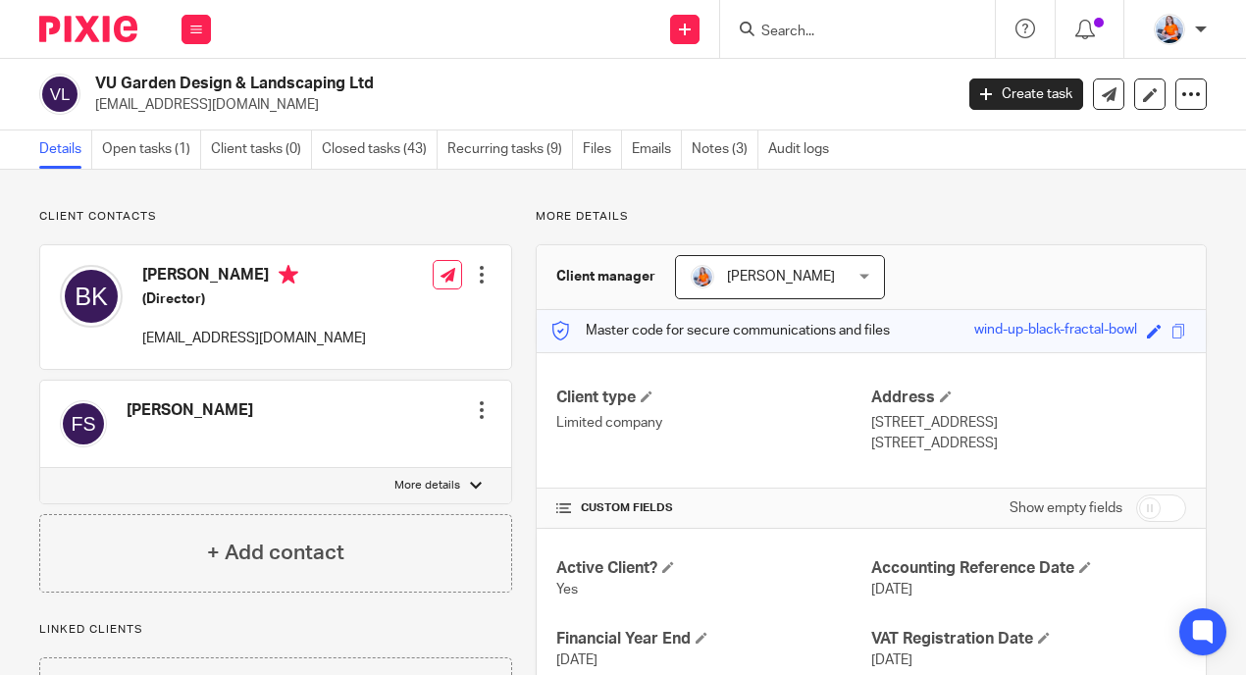
click at [433, 486] on p "More details" at bounding box center [427, 486] width 66 height 16
click at [40, 468] on input "More details" at bounding box center [39, 467] width 1 height 1
checkbox input "true"
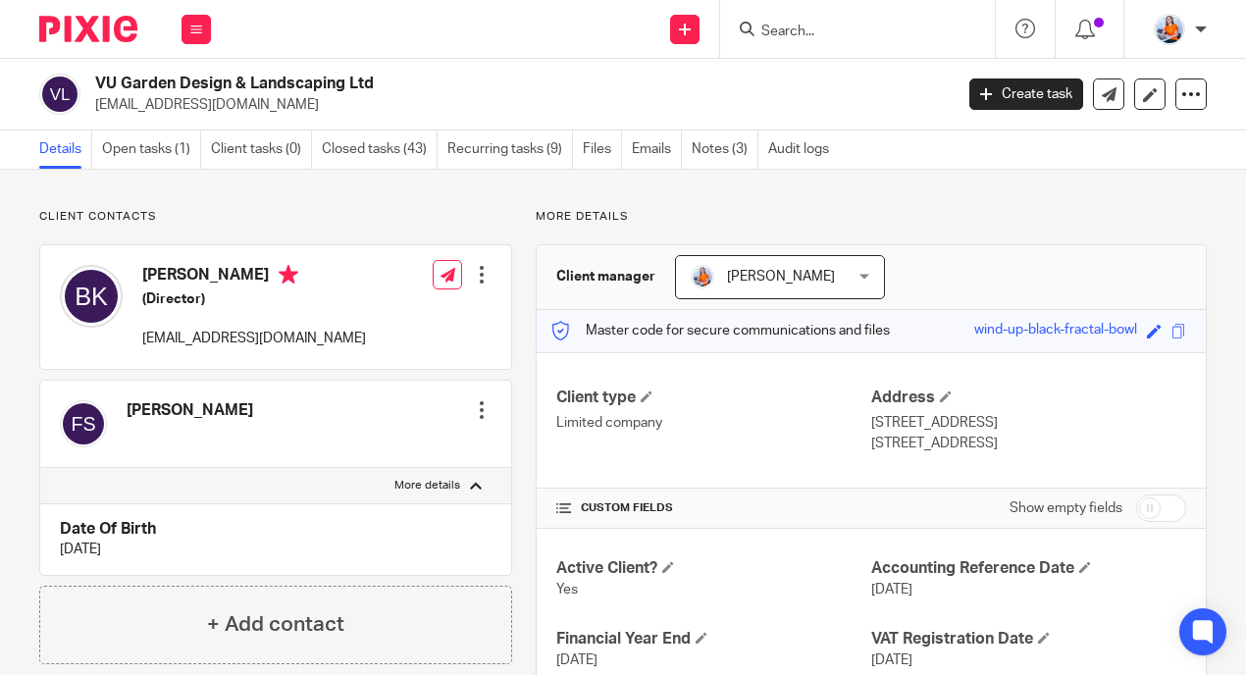
scroll to position [4, 0]
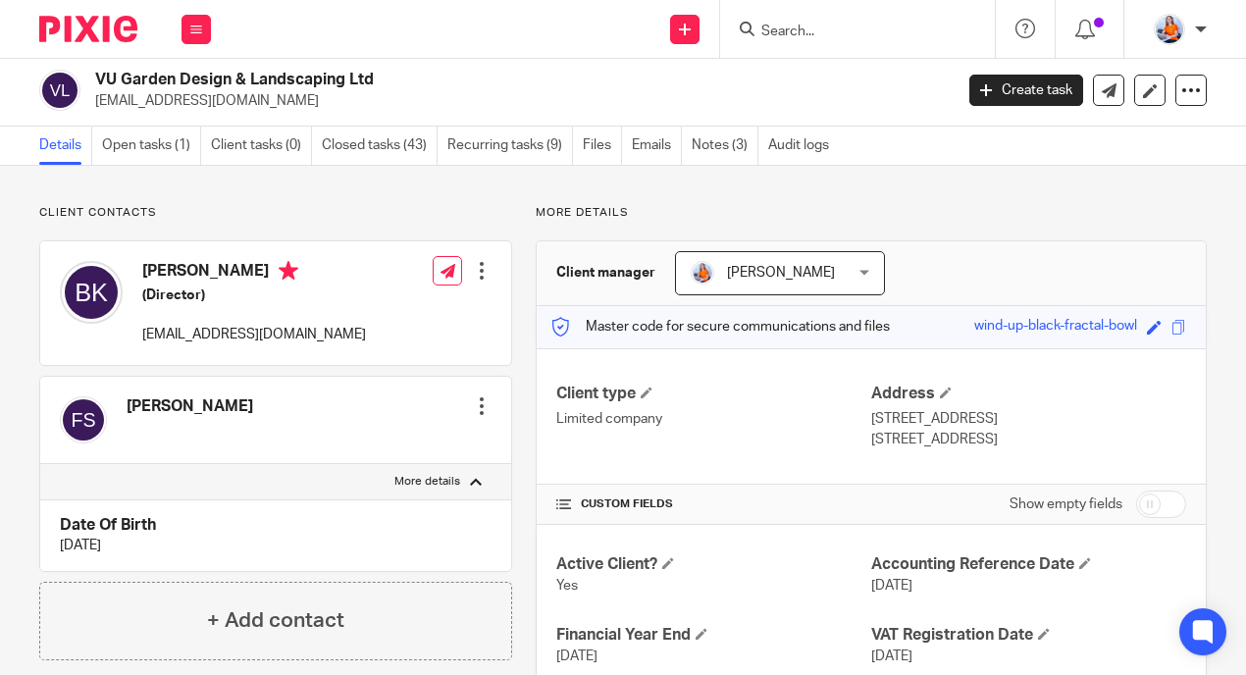
click at [187, 8] on div "Work Email Clients Team Reports Settings" at bounding box center [196, 29] width 69 height 58
click at [187, 31] on button at bounding box center [196, 29] width 29 height 29
click at [189, 38] on button at bounding box center [196, 29] width 29 height 29
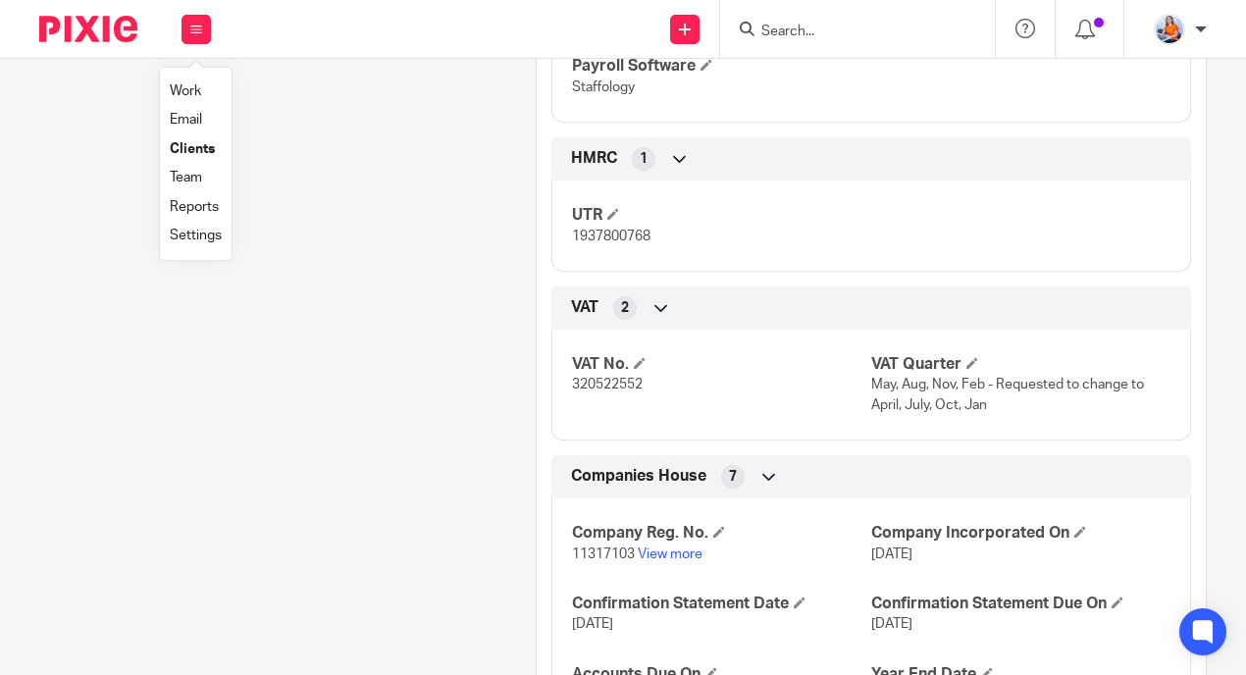
scroll to position [1022, 0]
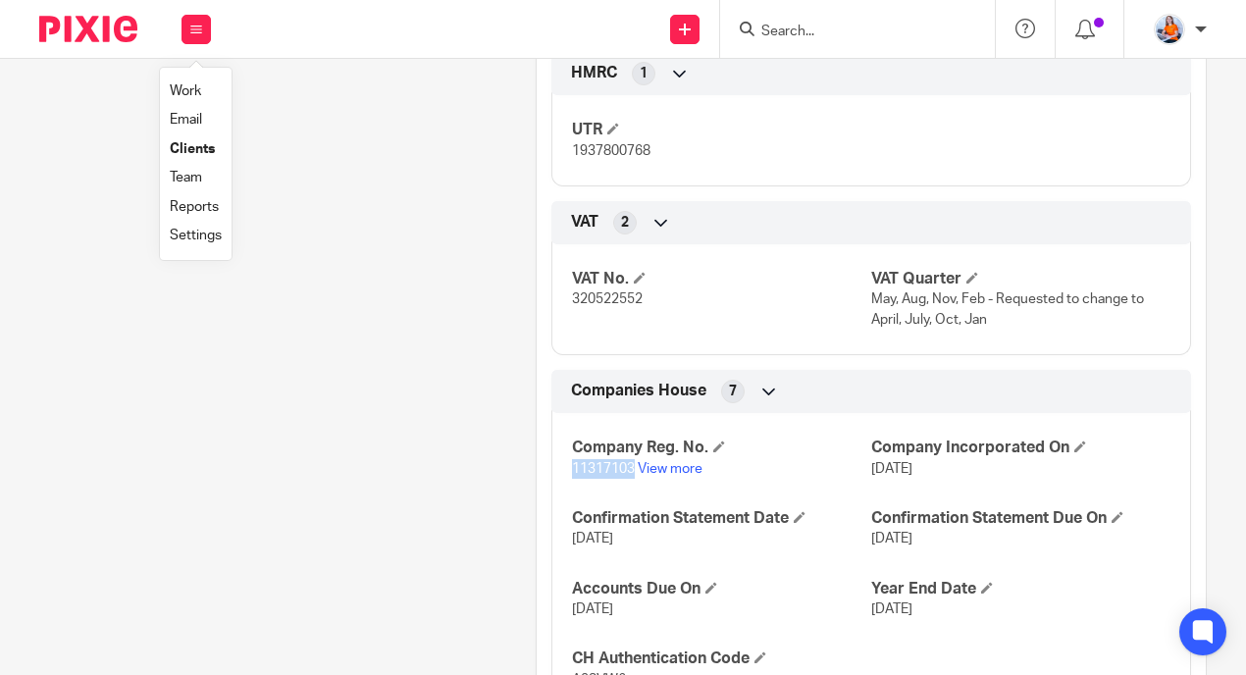
drag, startPoint x: 564, startPoint y: 470, endPoint x: 627, endPoint y: 472, distance: 62.8
click at [627, 472] on div "Company Reg. No. 11317103 View more Company Incorporated On 18 Apr 2018 Confirm…" at bounding box center [871, 556] width 640 height 317
copy span "11317103"
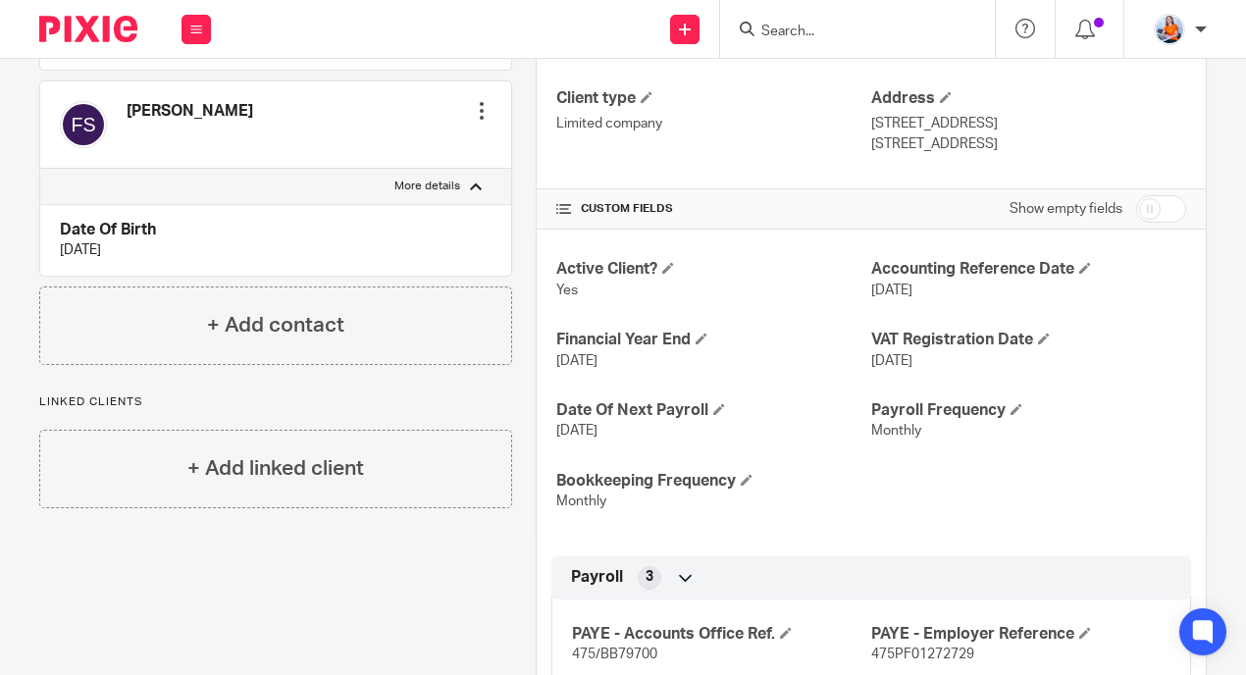
scroll to position [0, 0]
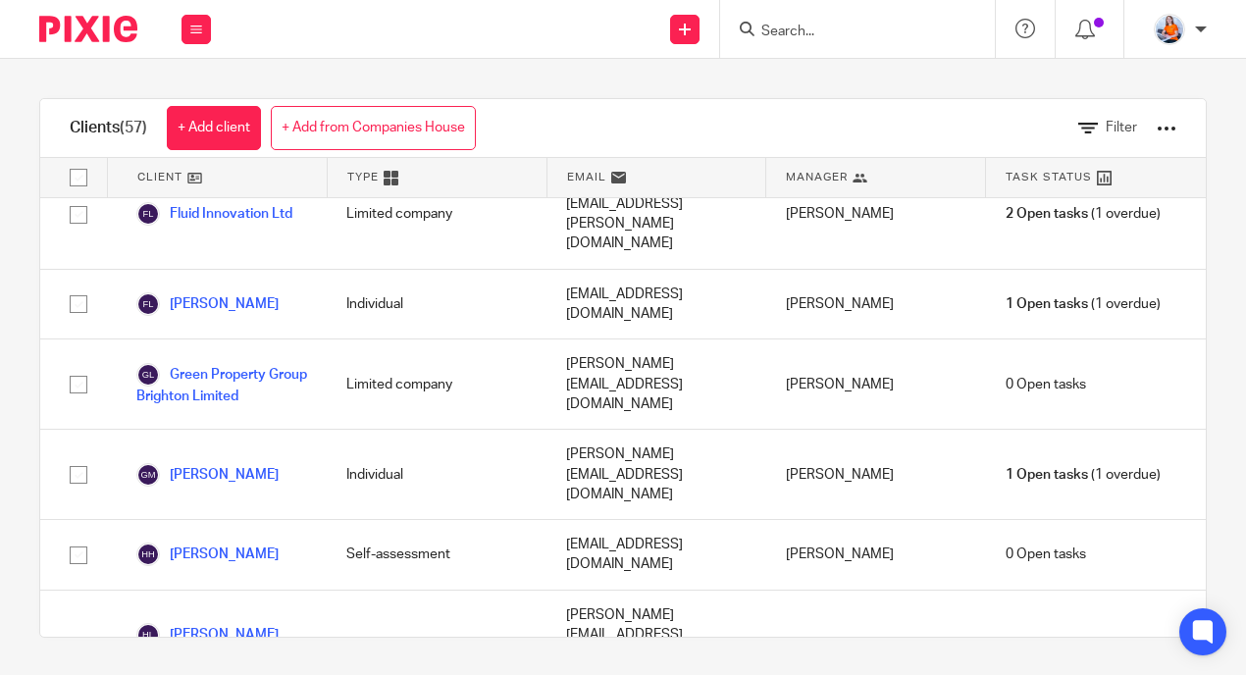
scroll to position [1547, 0]
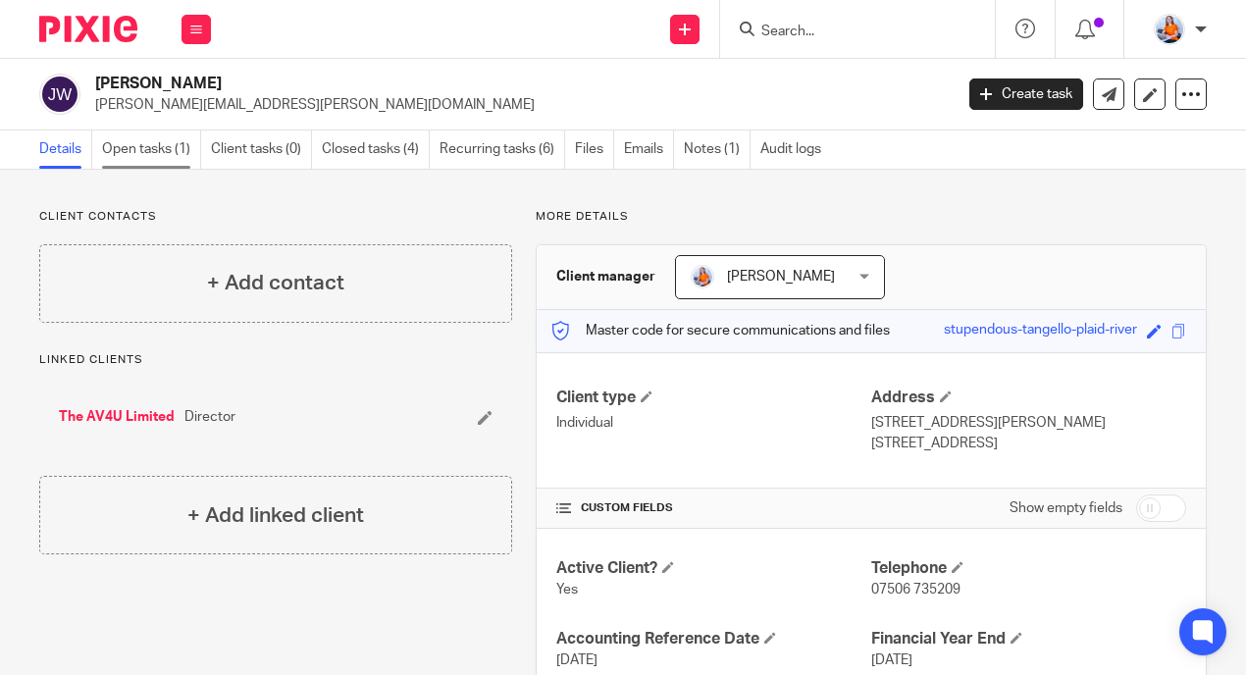
click at [120, 141] on link "Open tasks (1)" at bounding box center [151, 149] width 99 height 38
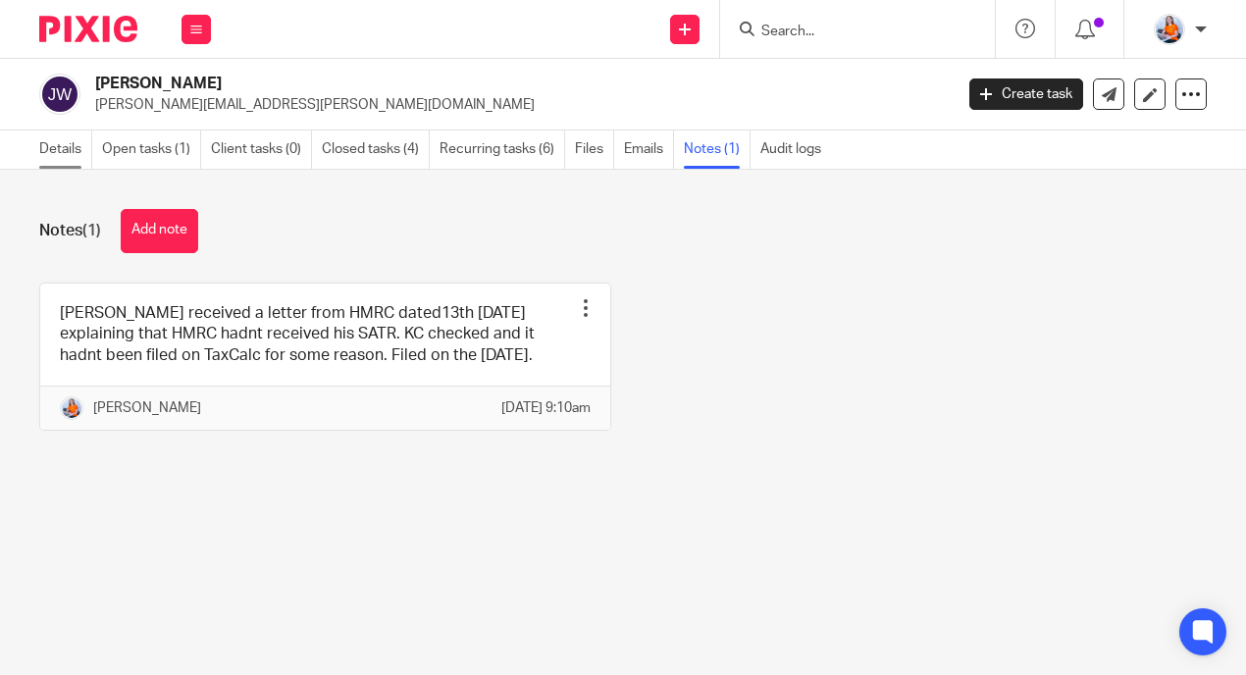
click at [67, 159] on link "Details" at bounding box center [65, 149] width 53 height 38
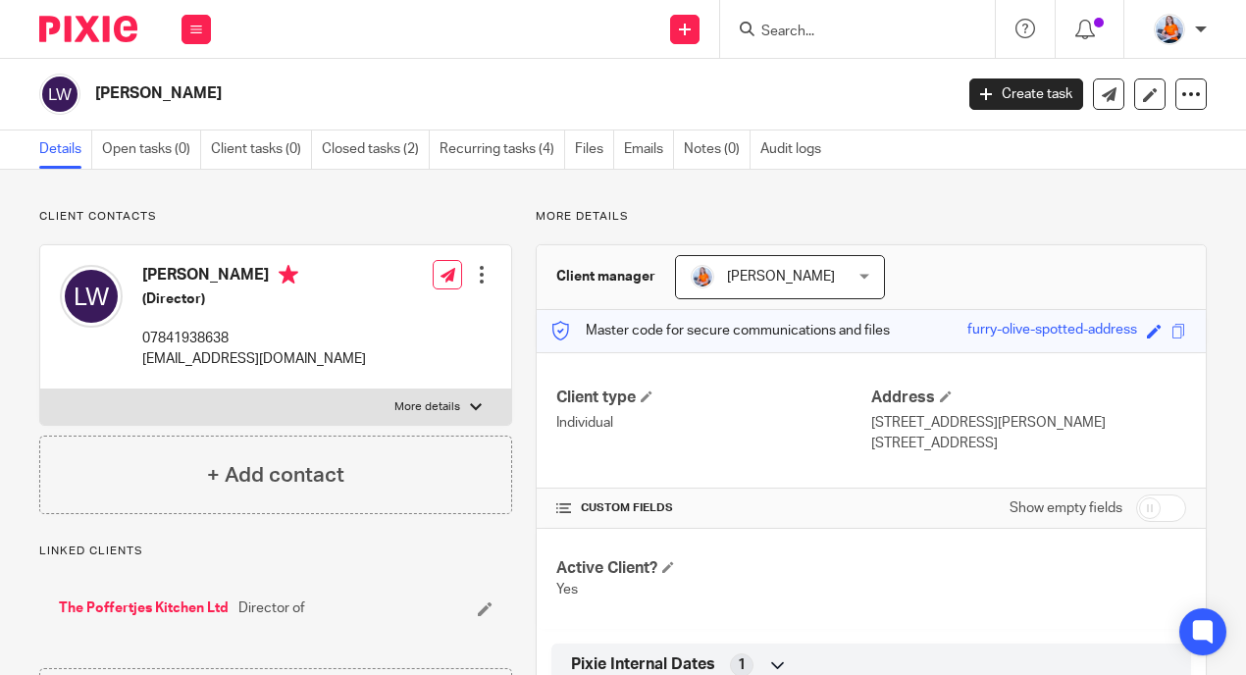
click at [422, 407] on p "More details" at bounding box center [427, 407] width 66 height 16
click at [40, 390] on input "More details" at bounding box center [39, 389] width 1 height 1
checkbox input "true"
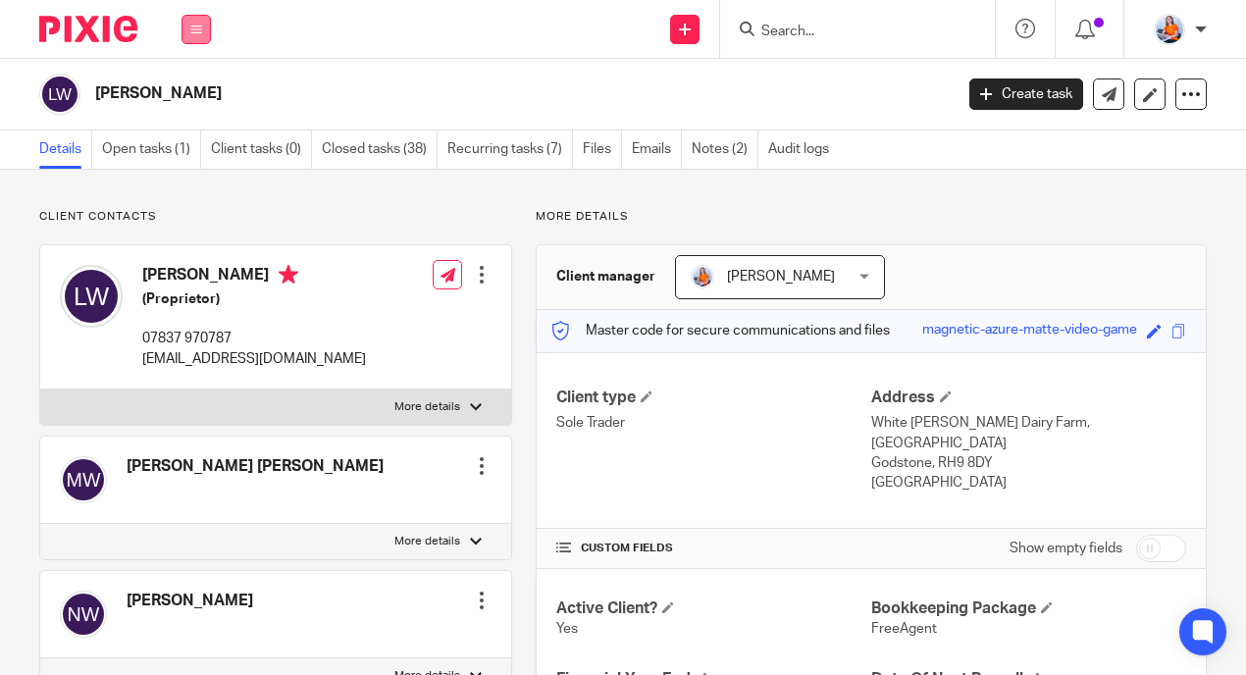
click at [197, 29] on icon at bounding box center [196, 30] width 12 height 12
drag, startPoint x: 202, startPoint y: 150, endPoint x: 213, endPoint y: 168, distance: 20.7
click at [202, 150] on link "Clients" at bounding box center [192, 149] width 45 height 14
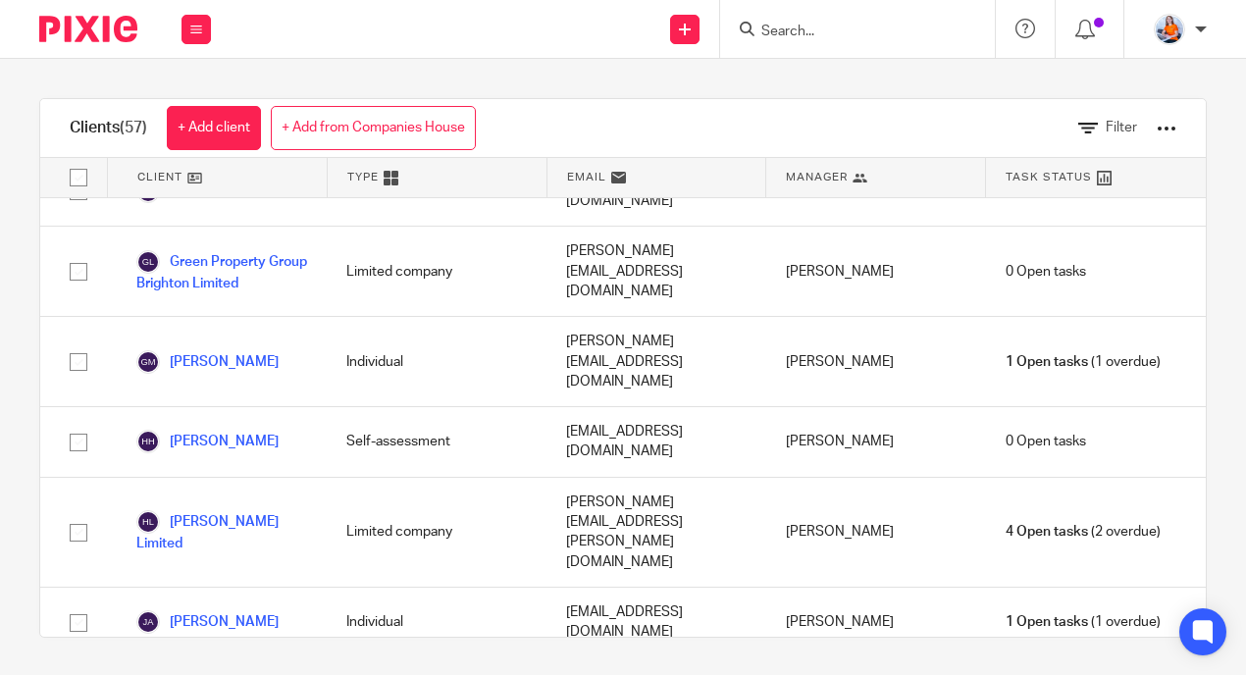
scroll to position [1773, 0]
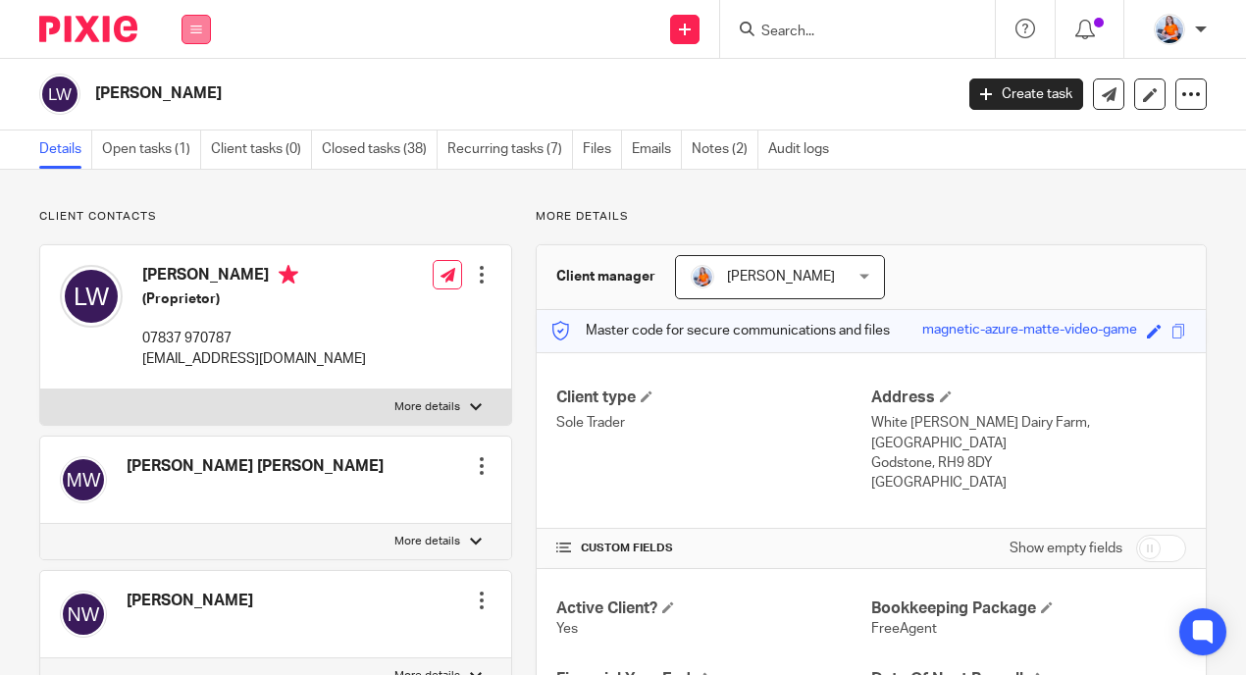
click at [205, 30] on button at bounding box center [196, 29] width 29 height 29
click at [176, 93] on link "Work" at bounding box center [185, 91] width 31 height 14
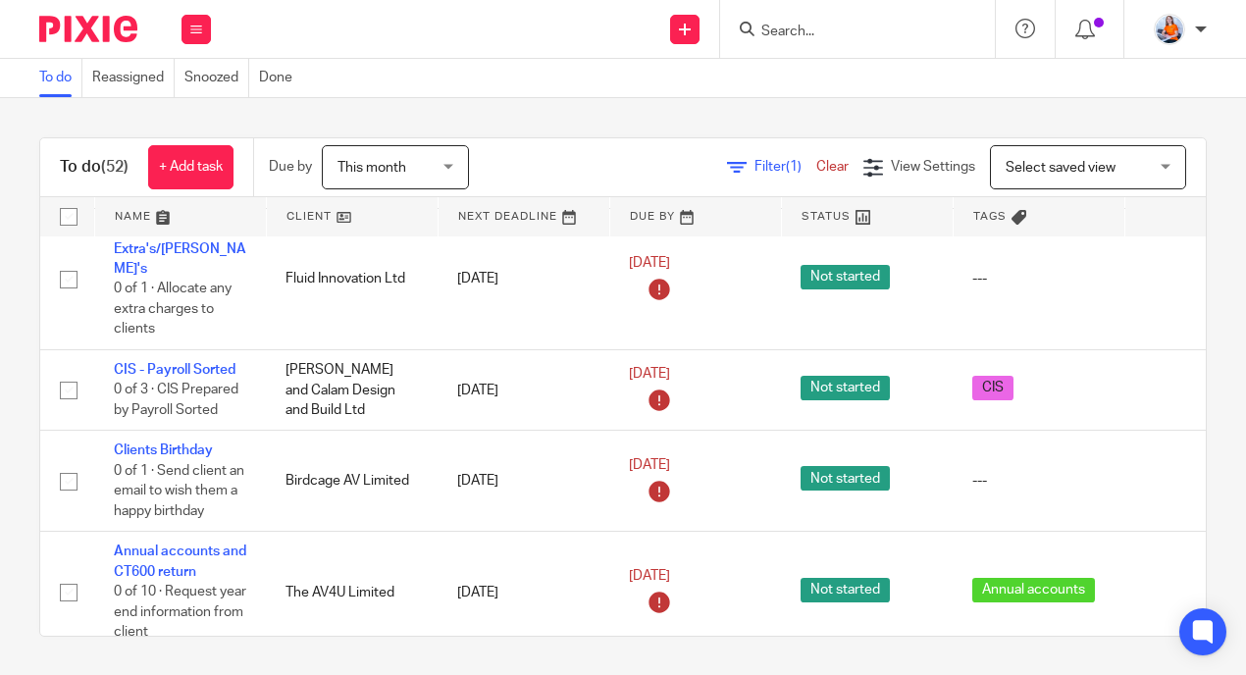
scroll to position [703, 109]
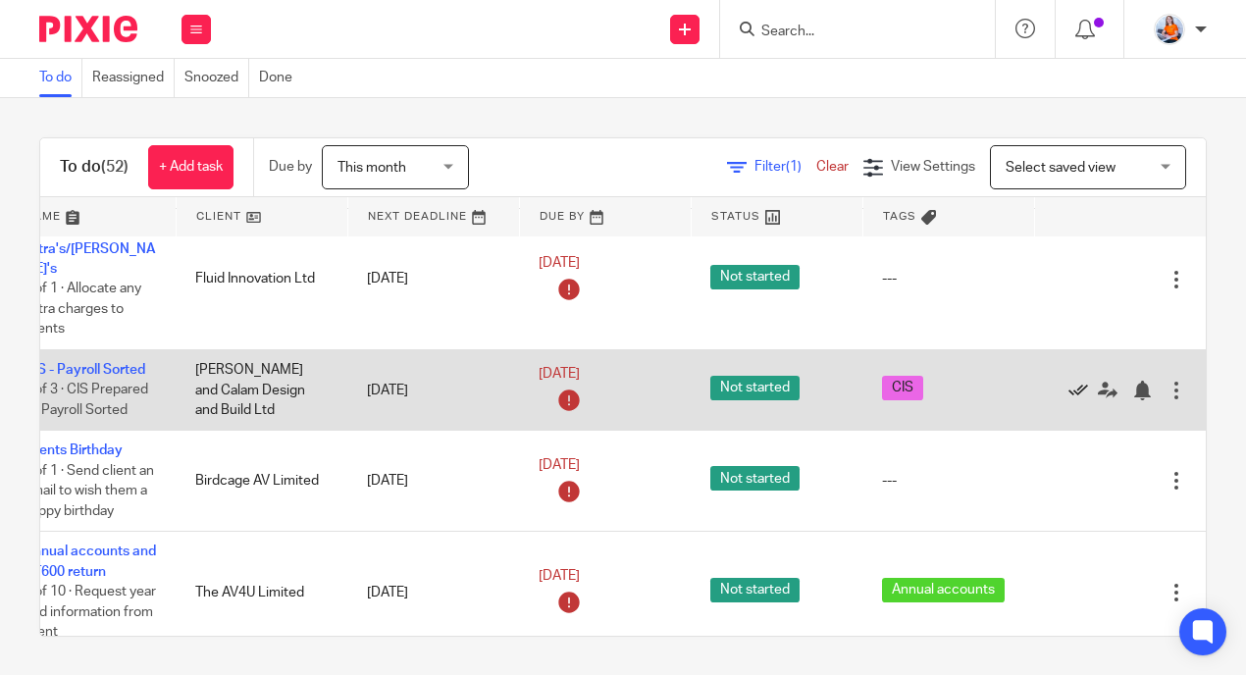
click at [1068, 384] on icon at bounding box center [1078, 391] width 20 height 20
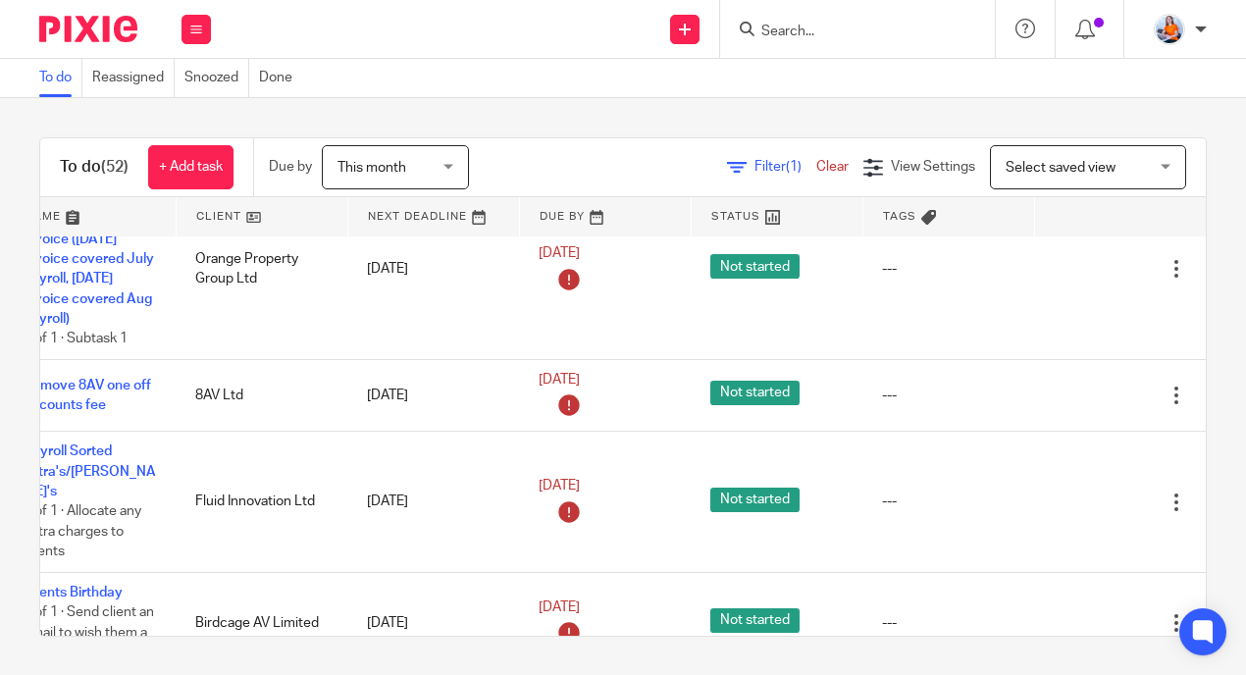
scroll to position [481, 134]
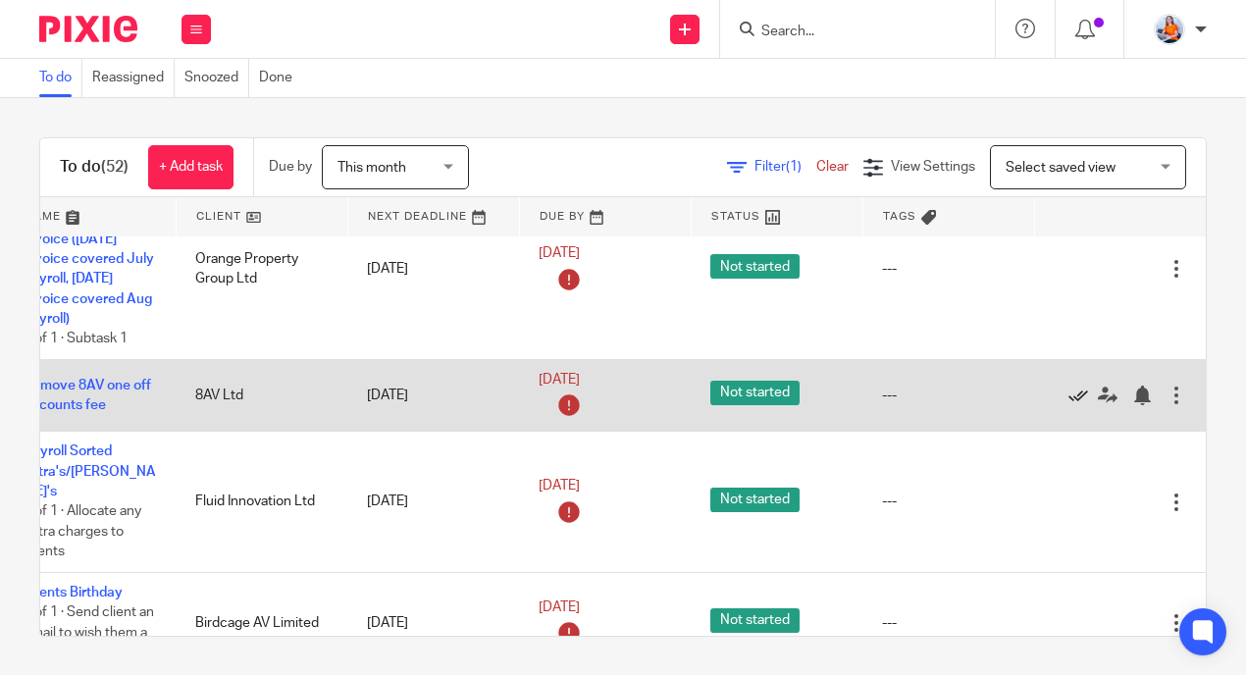
click at [1068, 405] on icon at bounding box center [1078, 396] width 20 height 20
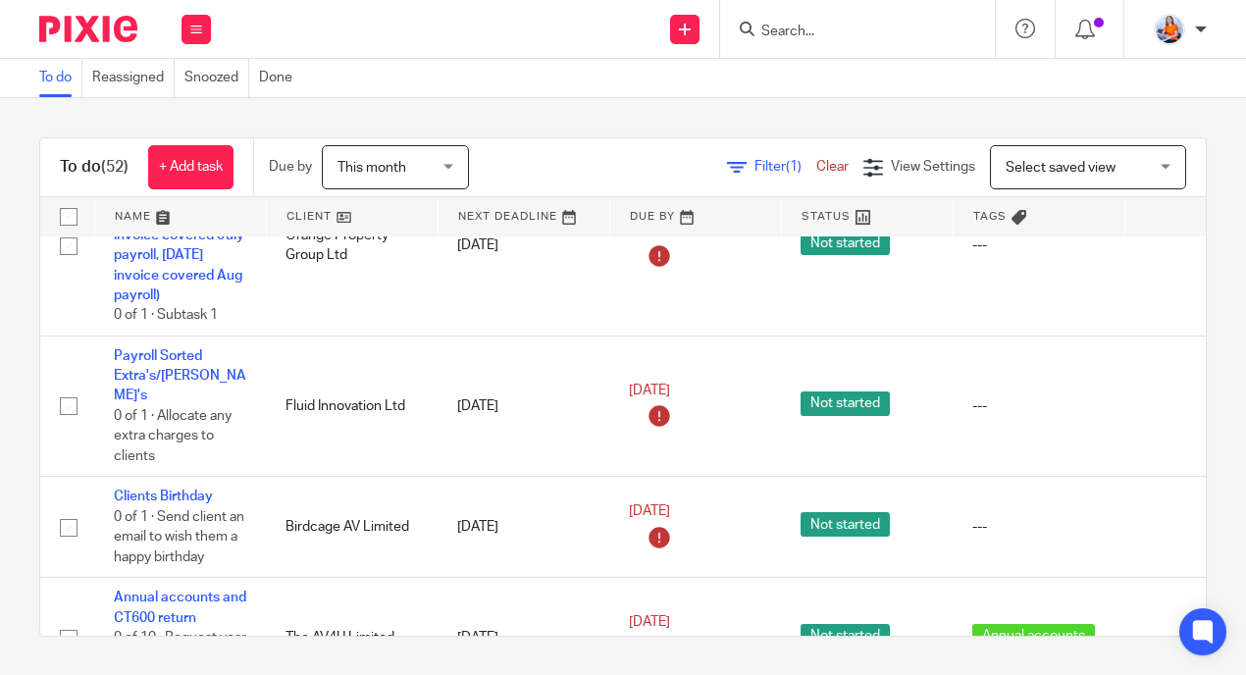
scroll to position [504, 134]
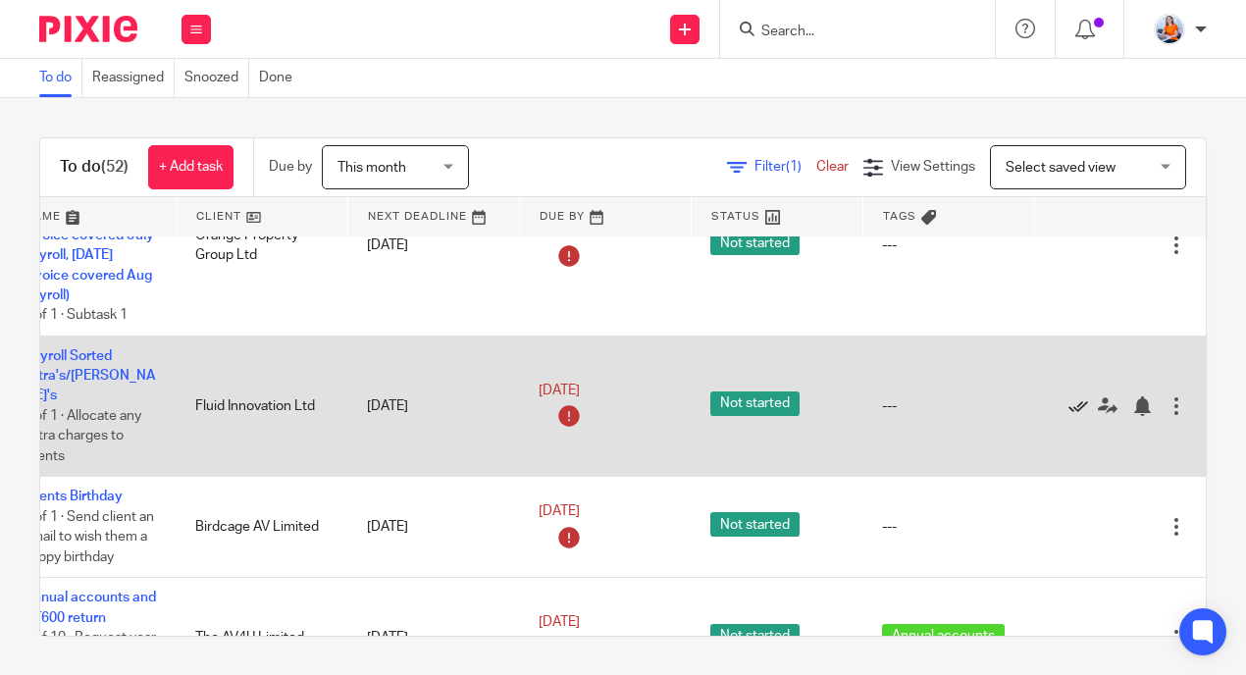
click at [1068, 403] on icon at bounding box center [1078, 406] width 20 height 20
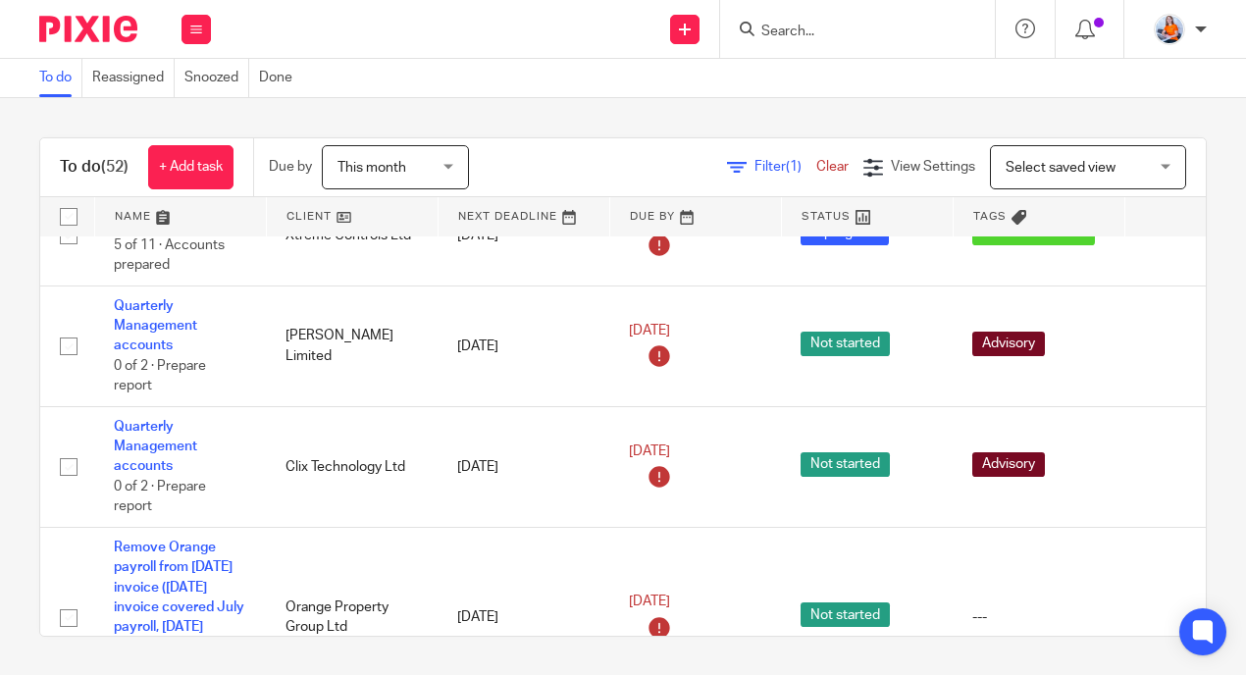
scroll to position [0, 0]
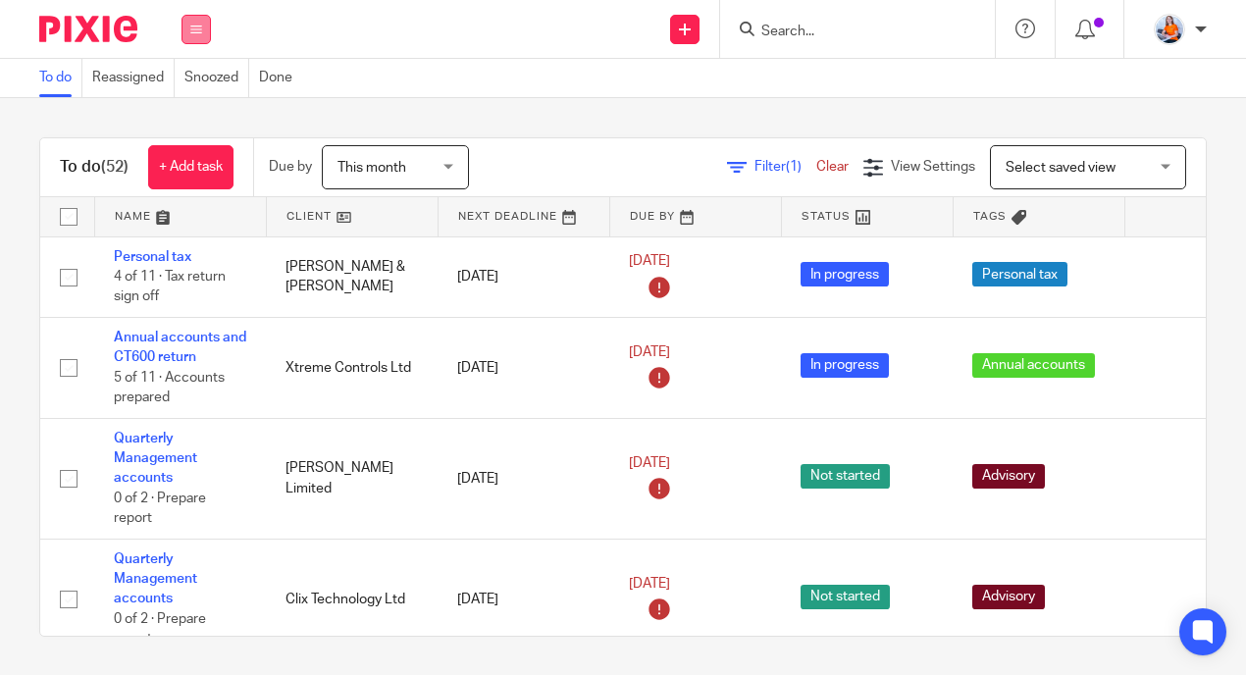
click at [199, 19] on button at bounding box center [196, 29] width 29 height 29
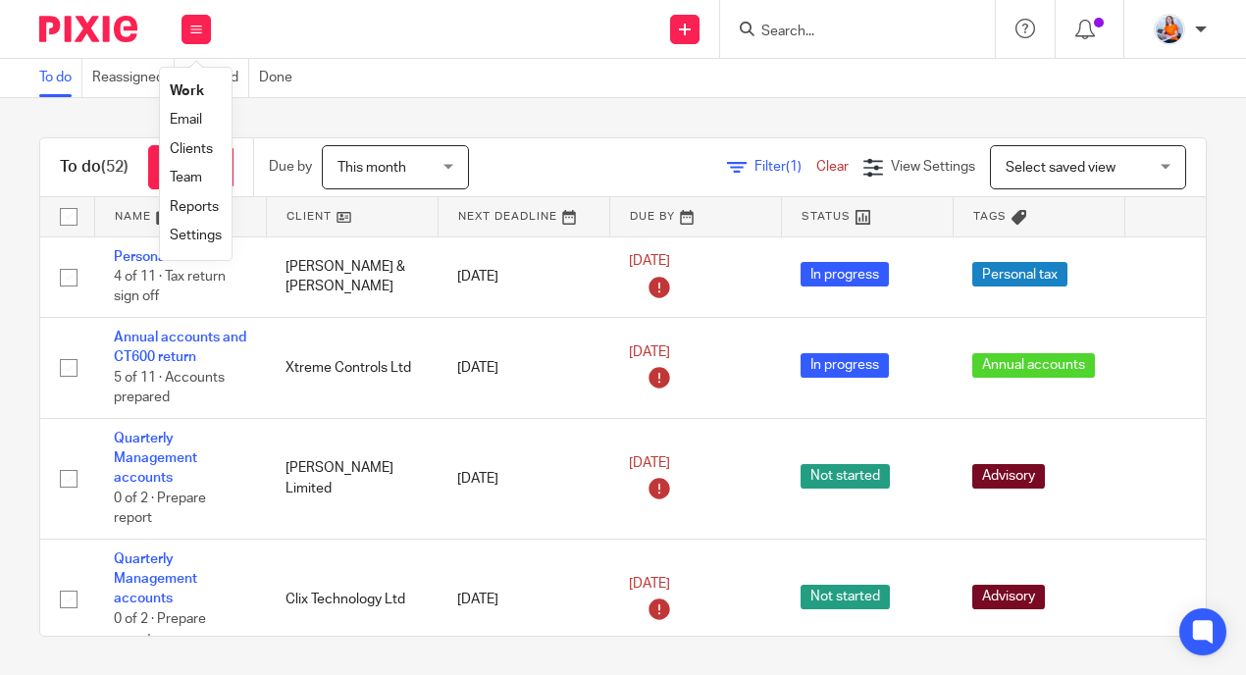
click at [193, 151] on link "Clients" at bounding box center [191, 149] width 43 height 14
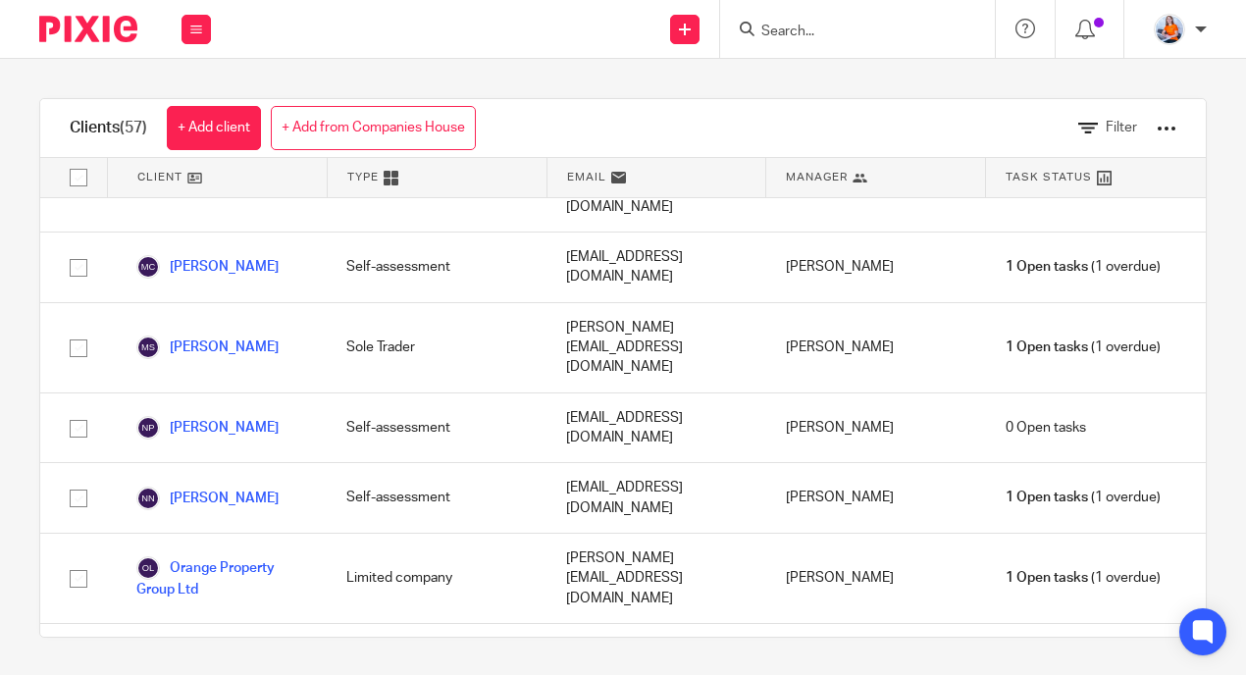
scroll to position [2944, 0]
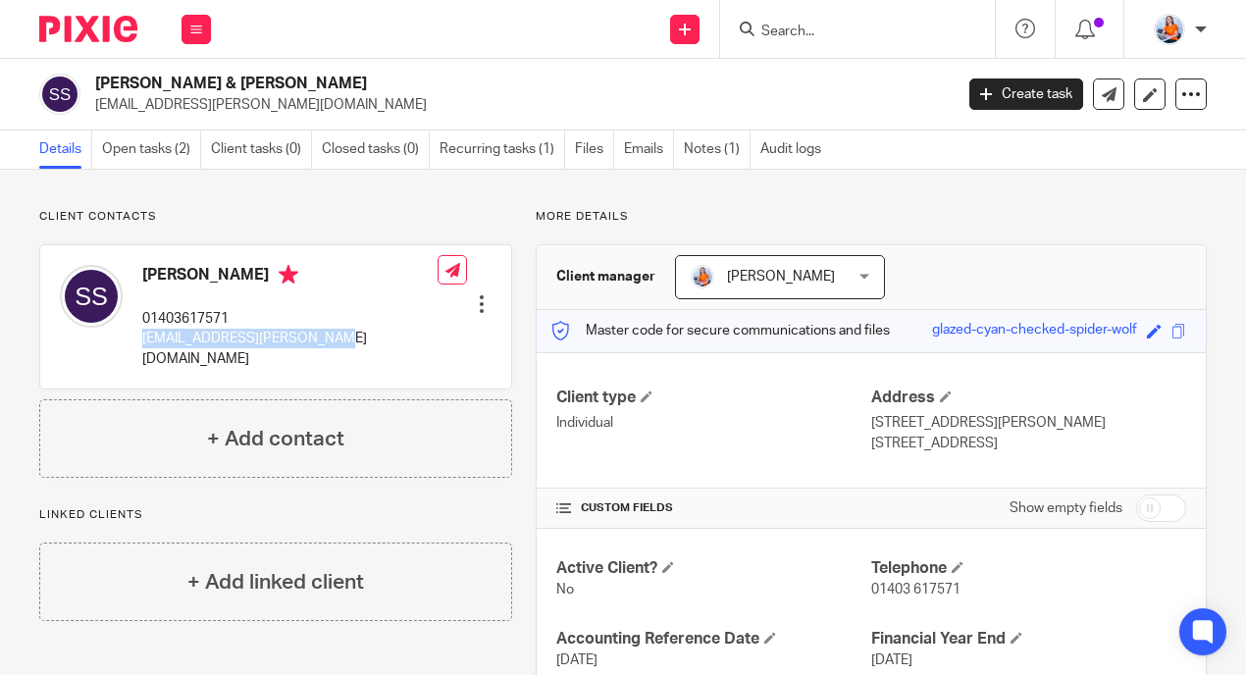
drag, startPoint x: 141, startPoint y: 339, endPoint x: 338, endPoint y: 348, distance: 197.4
click at [338, 348] on div "[PERSON_NAME] 01403617571 [EMAIL_ADDRESS][PERSON_NAME][DOMAIN_NAME] Edit contac…" at bounding box center [275, 316] width 471 height 143
copy p "[EMAIL_ADDRESS][PERSON_NAME][DOMAIN_NAME]"
drag, startPoint x: 138, startPoint y: 318, endPoint x: 279, endPoint y: 321, distance: 140.3
click at [279, 321] on div "[PERSON_NAME] 01403617571 [EMAIL_ADDRESS][PERSON_NAME][DOMAIN_NAME]" at bounding box center [249, 317] width 378 height 124
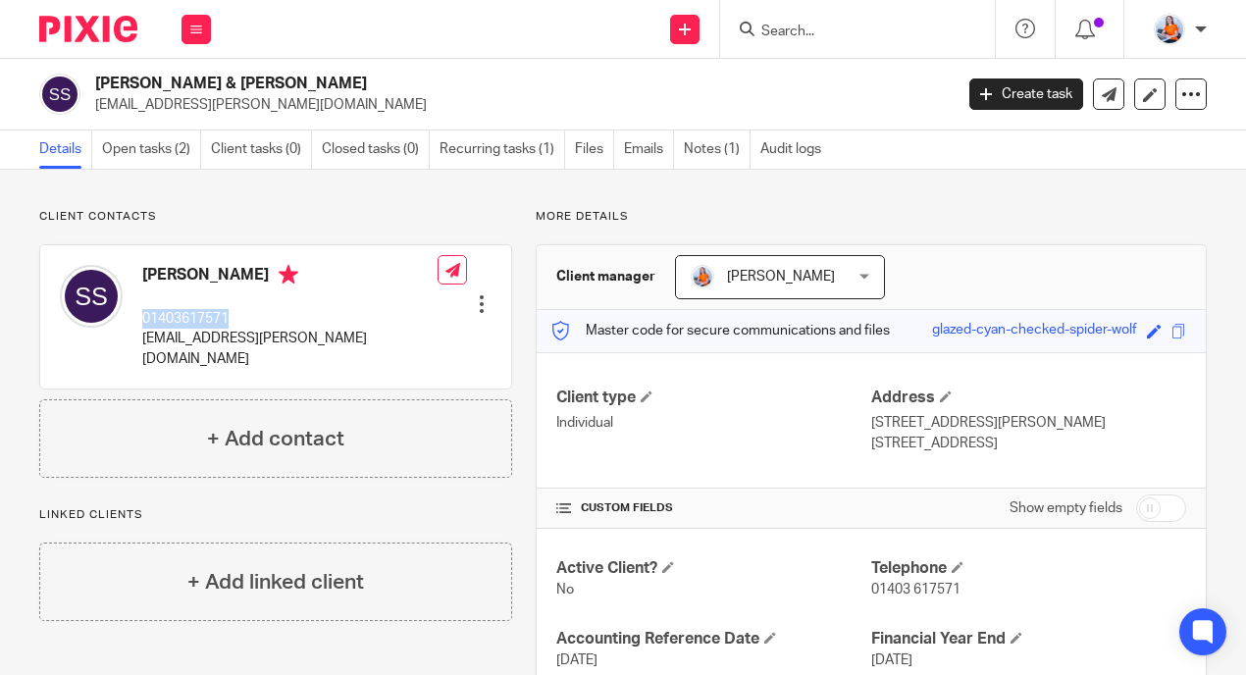
copy p "01403617571"
click at [703, 152] on link "Notes (1)" at bounding box center [717, 149] width 67 height 38
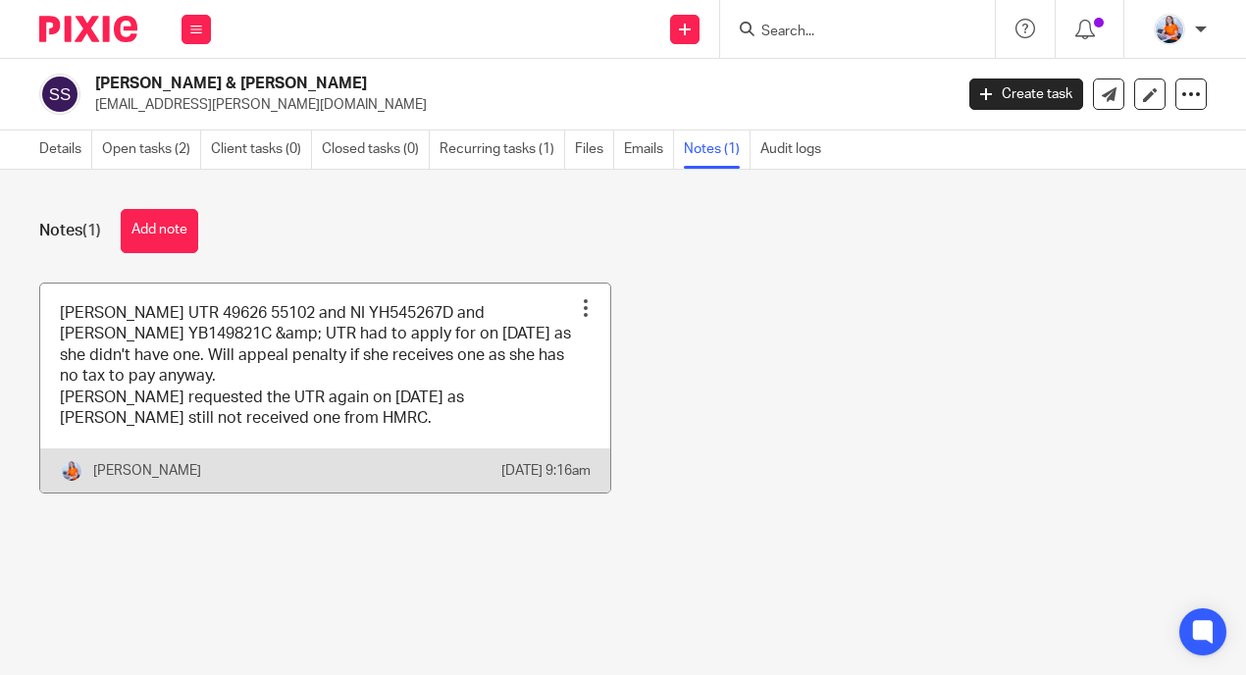
drag, startPoint x: 74, startPoint y: 329, endPoint x: 88, endPoint y: 330, distance: 14.7
click at [75, 329] on link at bounding box center [325, 389] width 570 height 210
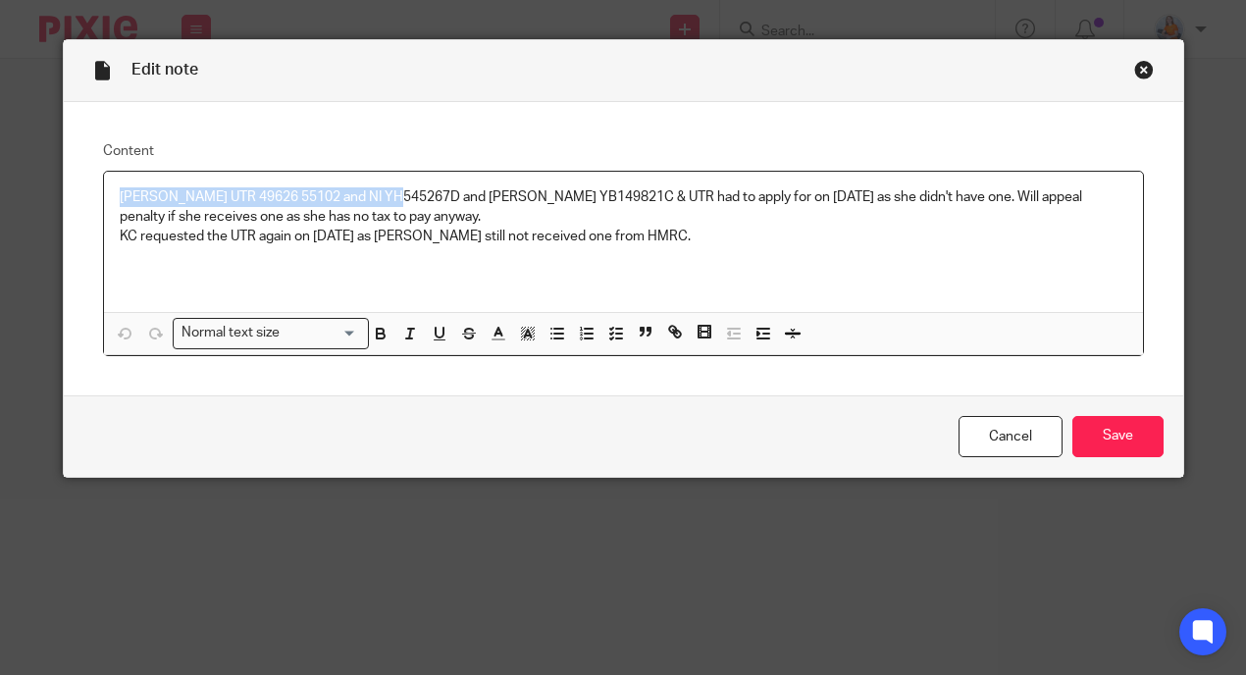
drag, startPoint x: 114, startPoint y: 197, endPoint x: 395, endPoint y: 192, distance: 281.6
click at [395, 192] on p "Gordon UTR 49626 55102 and NI YH545267D and Susan NI YB149821C & UTR had to app…" at bounding box center [624, 207] width 1008 height 40
copy p "Gordon UTR 49626 55102 and NI YH545267D"
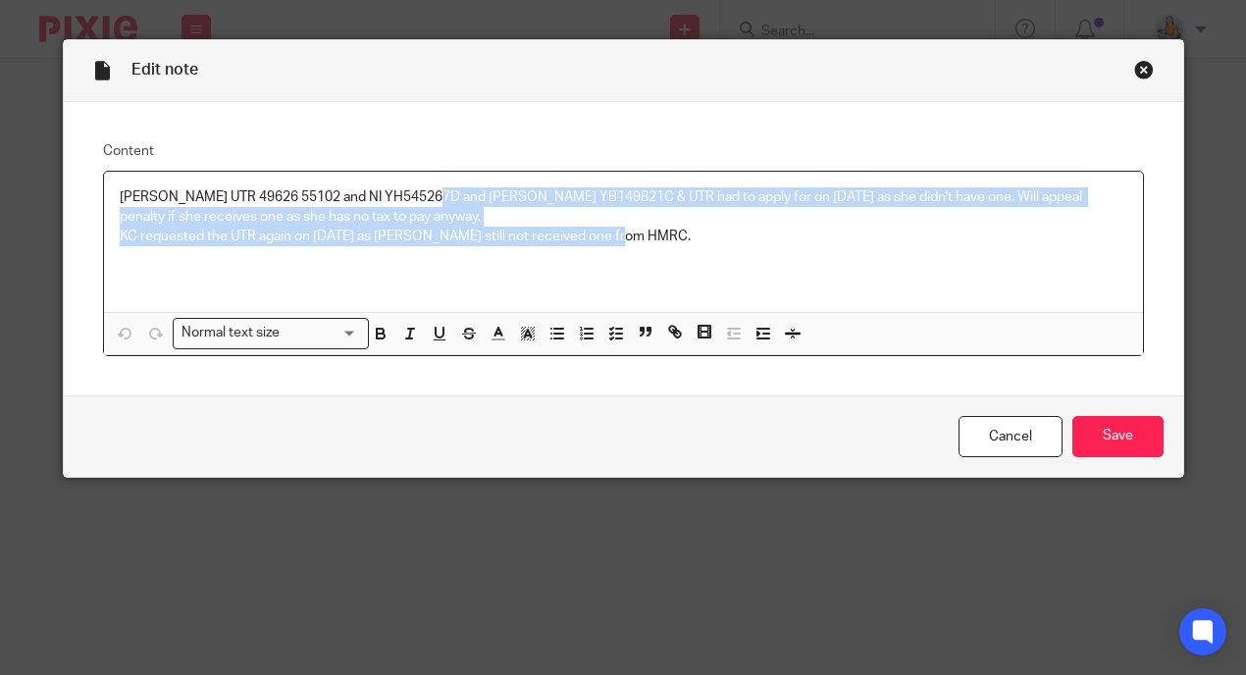
drag, startPoint x: 427, startPoint y: 199, endPoint x: 645, endPoint y: 246, distance: 222.8
click at [645, 246] on div "Gordon UTR 49626 55102 and NI YH545267D and Susan NI YB149821C & UTR had to app…" at bounding box center [623, 242] width 1039 height 140
copy div "Susan NI YB149821C & UTR had to apply for on 29th Jan 25 as she didn't have one…"
click at [980, 431] on link "Cancel" at bounding box center [1011, 437] width 104 height 42
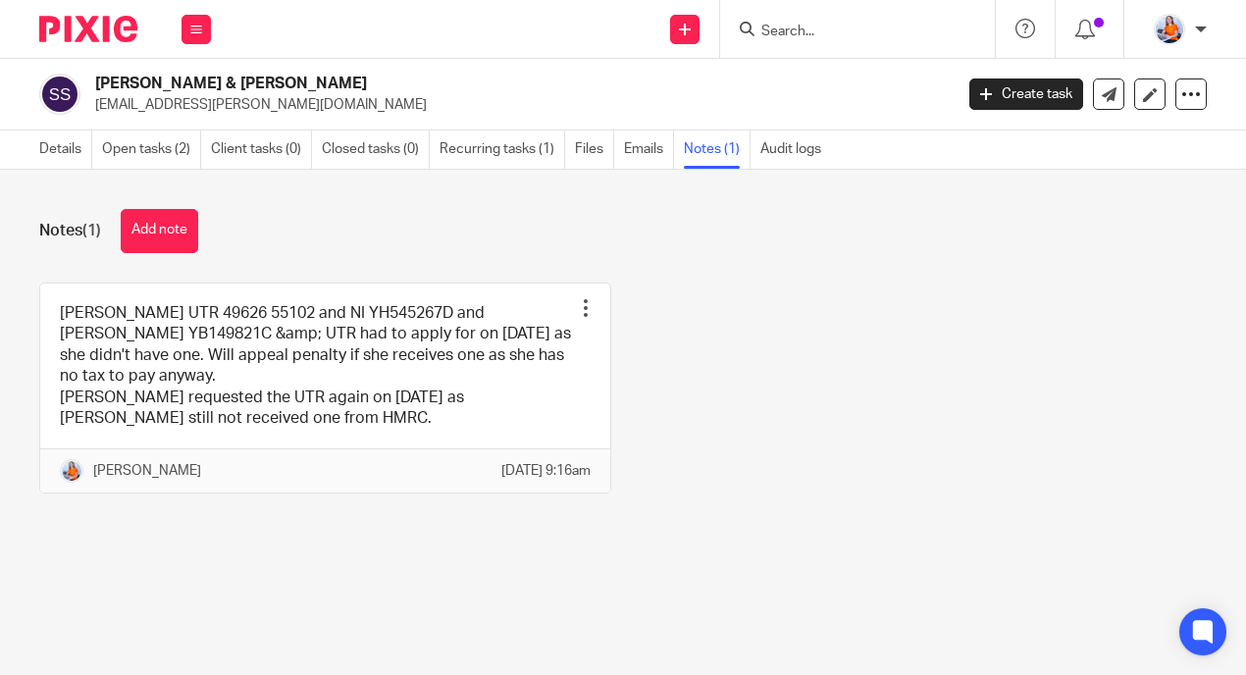
click at [36, 137] on div "Details Open tasks (2) Client tasks (0) Closed tasks (0) Recurring tasks (1) Fi…" at bounding box center [430, 149] width 860 height 38
click at [40, 137] on link "Details" at bounding box center [65, 149] width 53 height 38
click at [60, 145] on link "Details" at bounding box center [65, 149] width 53 height 38
click at [61, 151] on link "Details" at bounding box center [65, 149] width 53 height 38
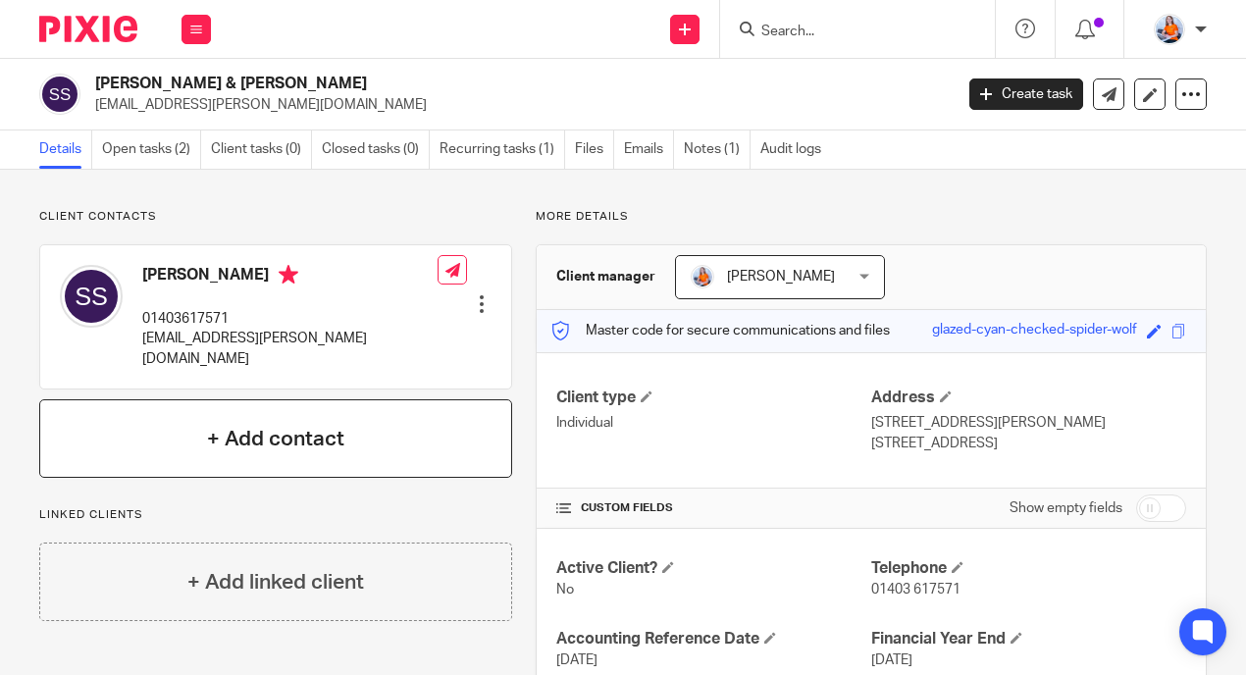
scroll to position [26, 0]
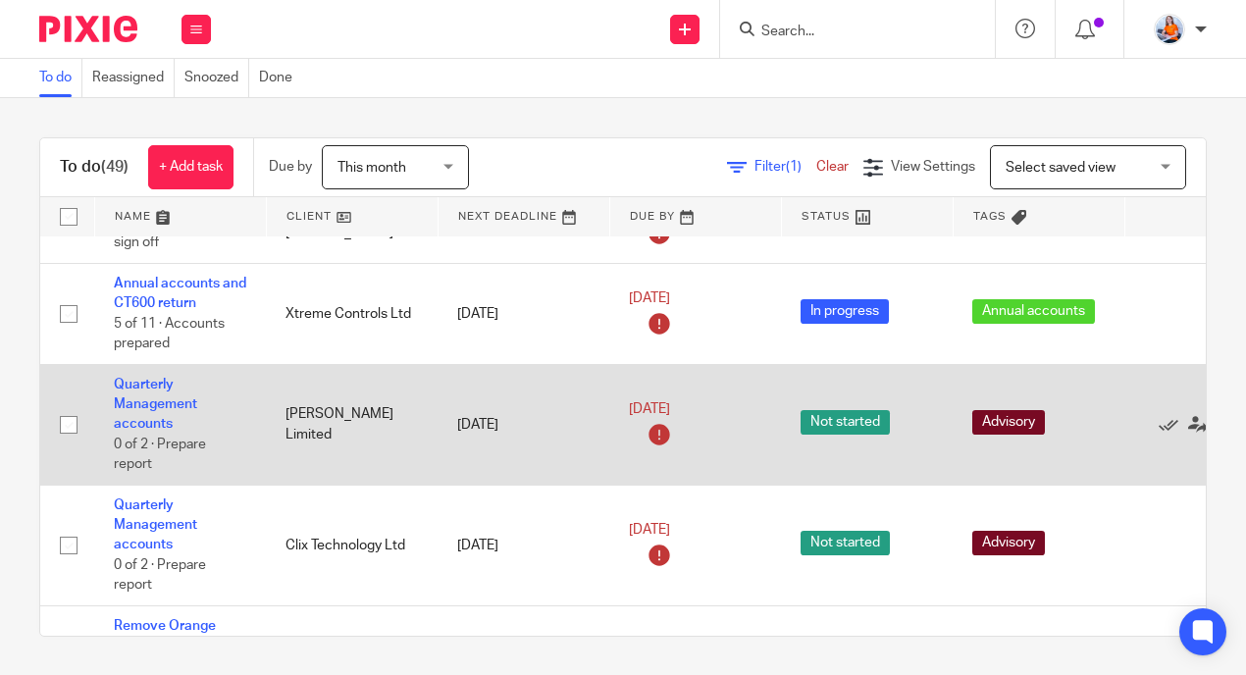
scroll to position [63, 0]
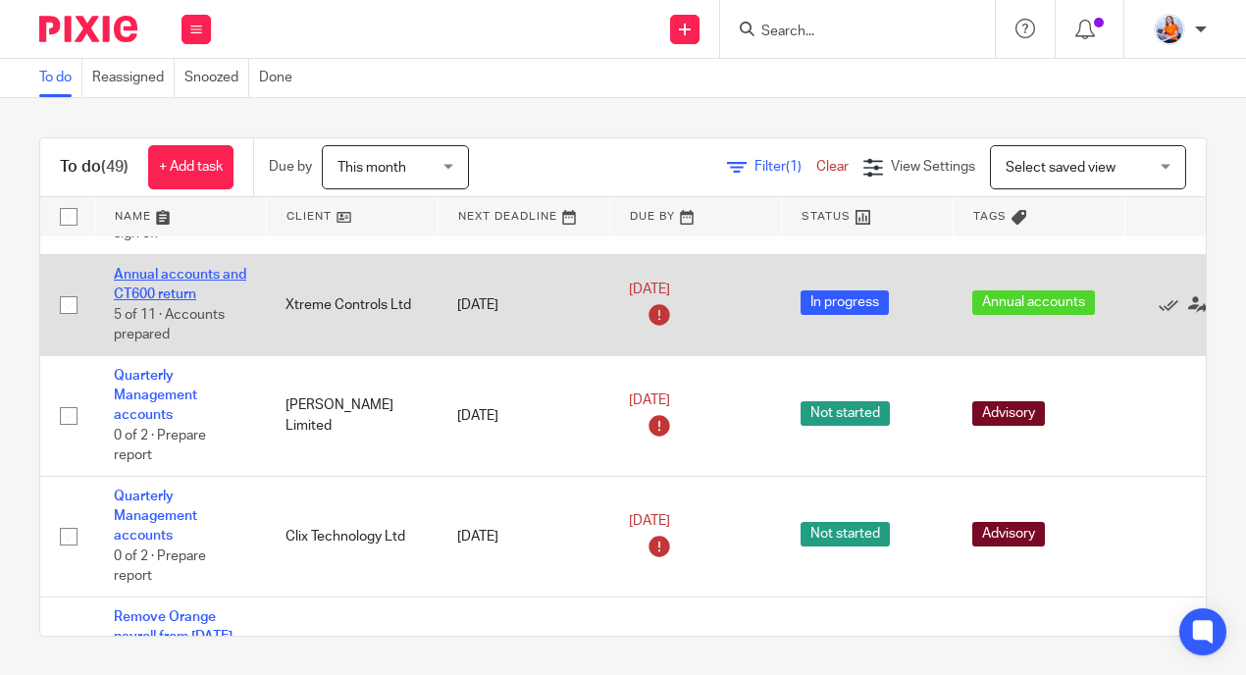
click at [156, 289] on link "Annual accounts and CT600 return" at bounding box center [180, 284] width 132 height 33
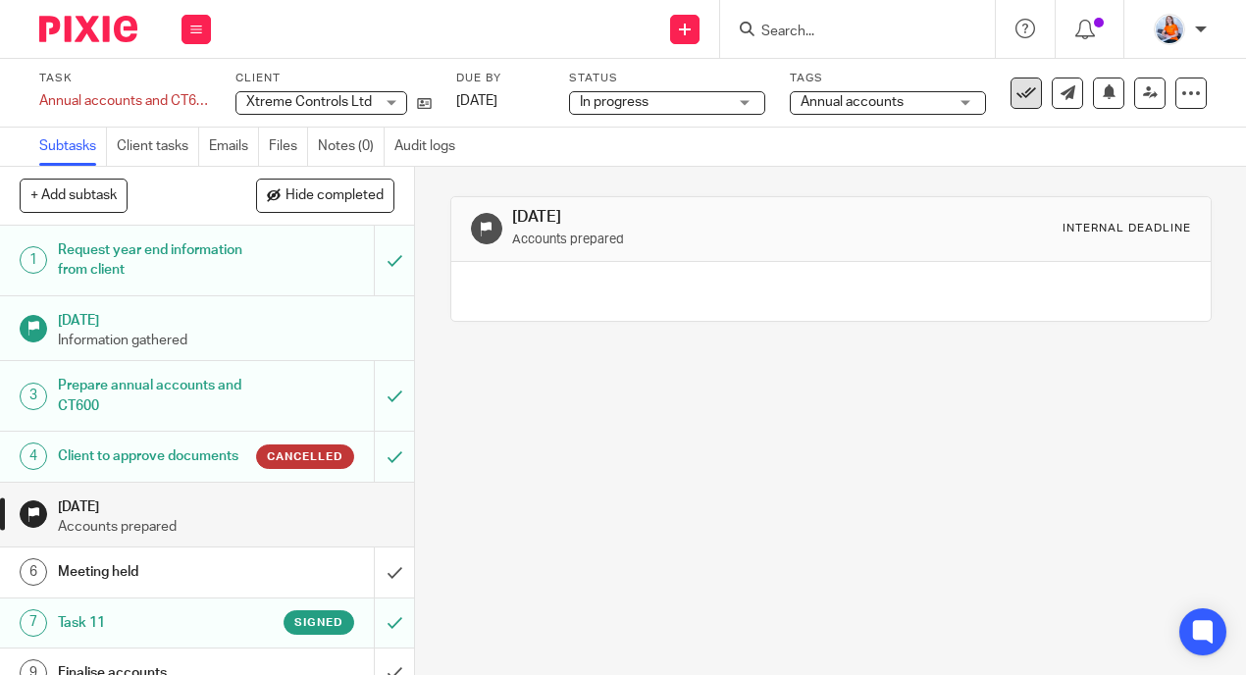
click at [1016, 95] on icon at bounding box center [1026, 93] width 20 height 20
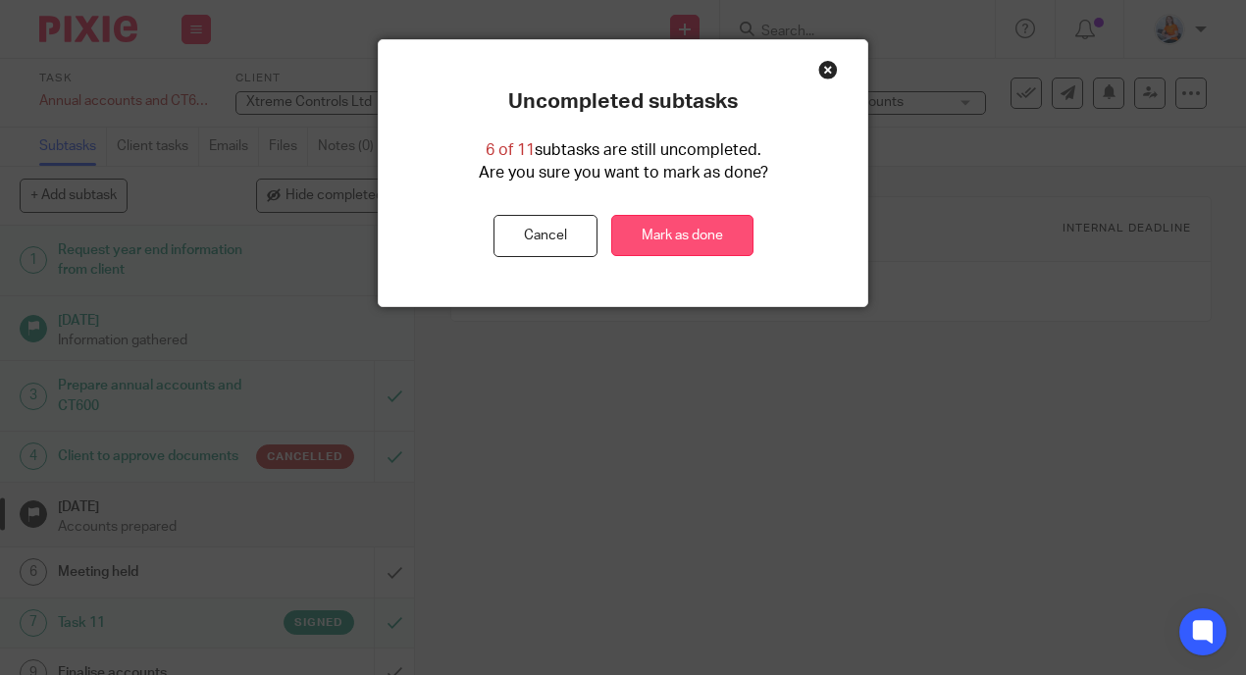
click at [661, 219] on link "Mark as done" at bounding box center [682, 236] width 142 height 42
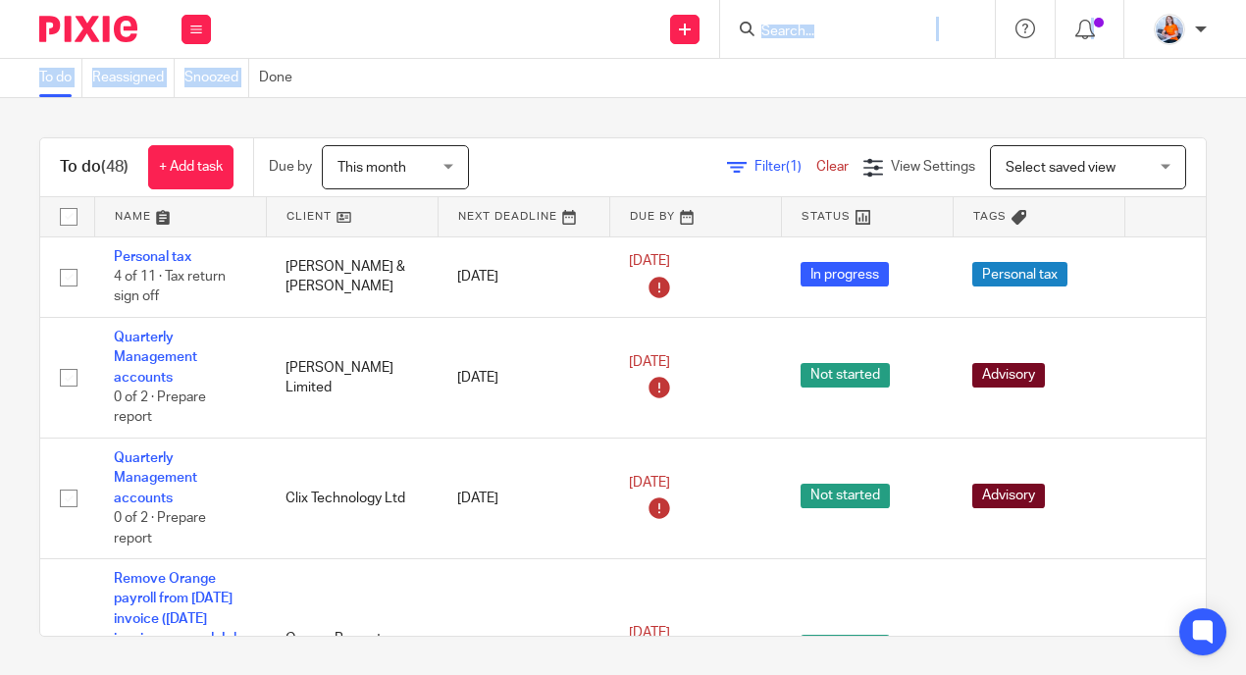
click at [411, 0] on html "Work Email Clients Team Reports Settings Work Email Clients Team Reports Settin…" at bounding box center [623, 337] width 1246 height 675
